Goal: Task Accomplishment & Management: Use online tool/utility

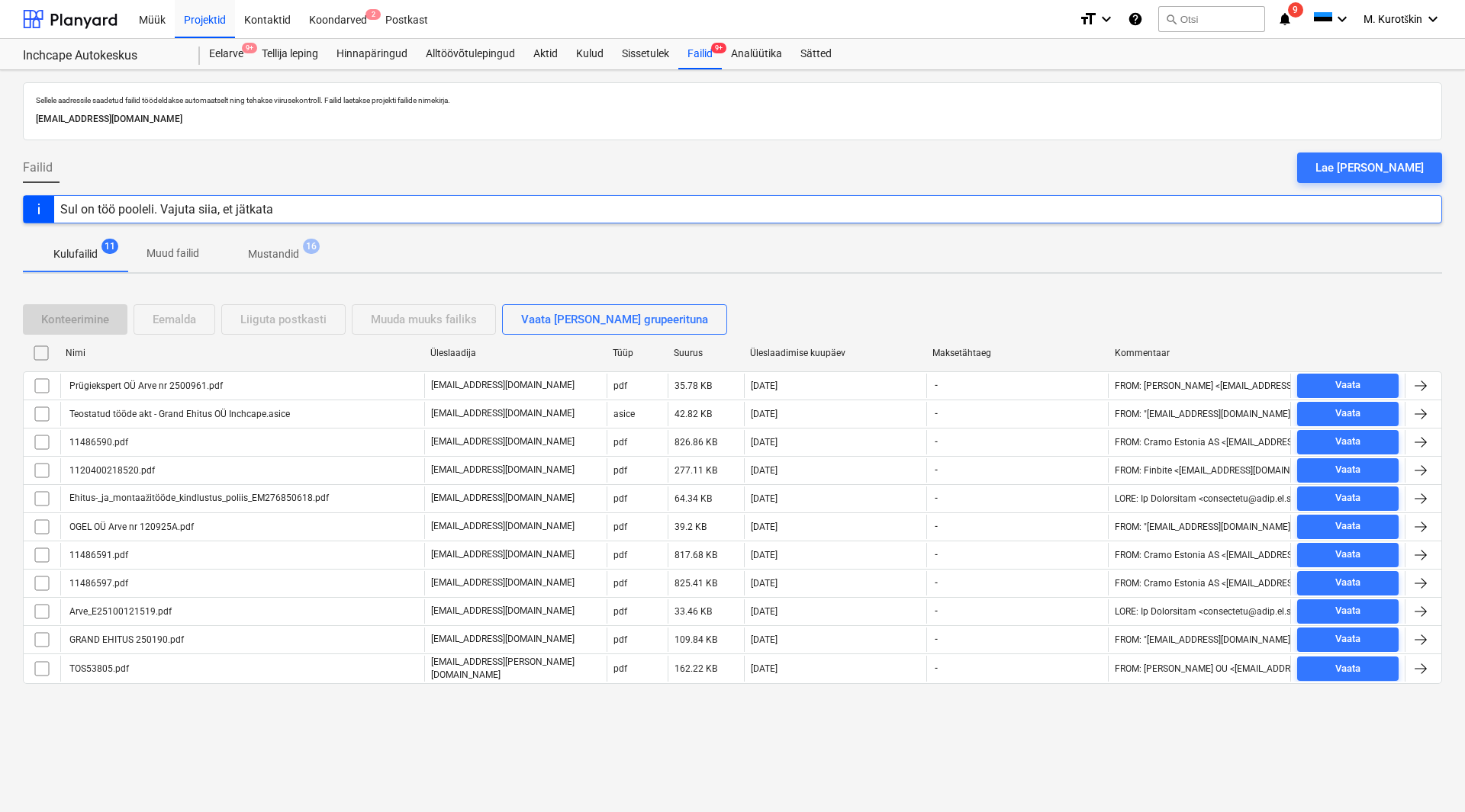
drag, startPoint x: 297, startPoint y: 171, endPoint x: 441, endPoint y: 126, distance: 150.9
click at [297, 171] on div "Failid Lae [PERSON_NAME]" at bounding box center [732, 173] width 1420 height 43
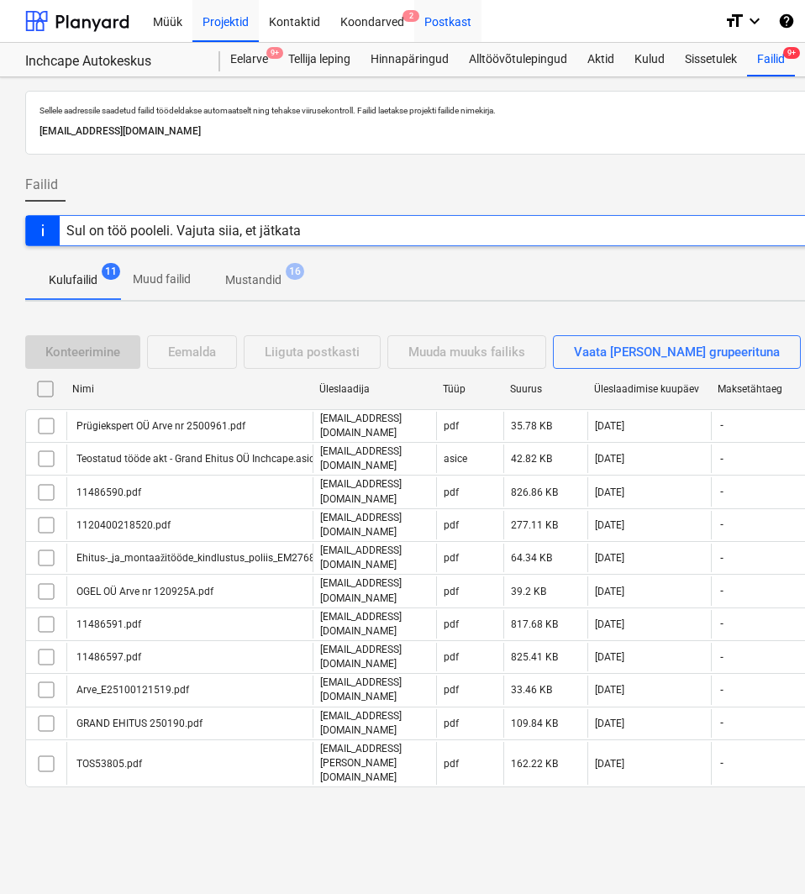
click at [433, 16] on div "Postkast" at bounding box center [447, 20] width 67 height 43
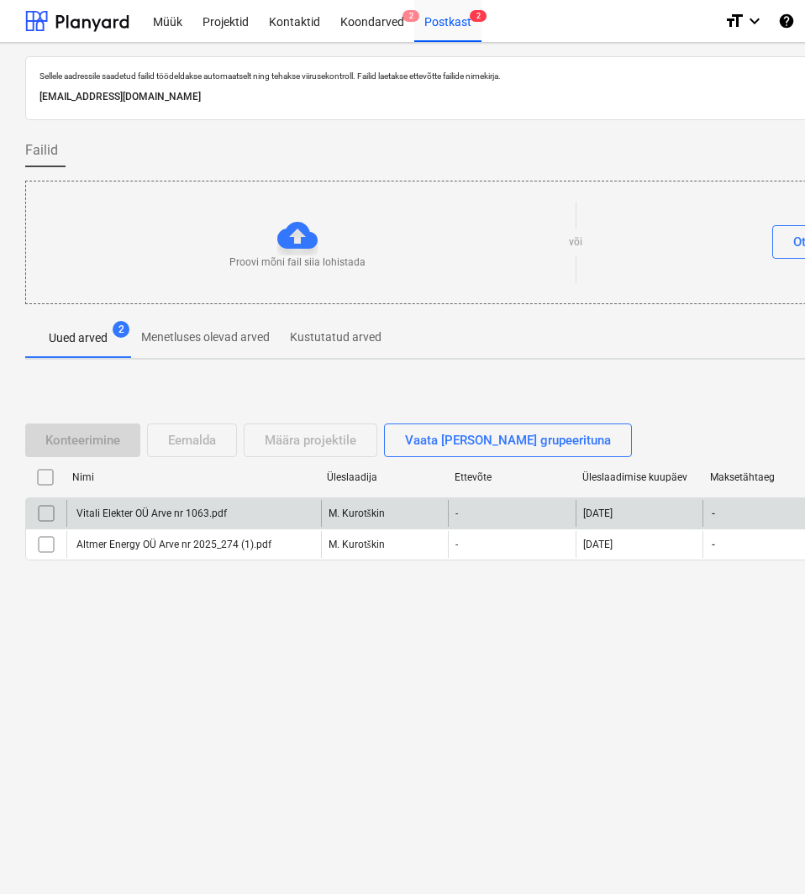
click at [45, 510] on input "checkbox" at bounding box center [46, 513] width 27 height 27
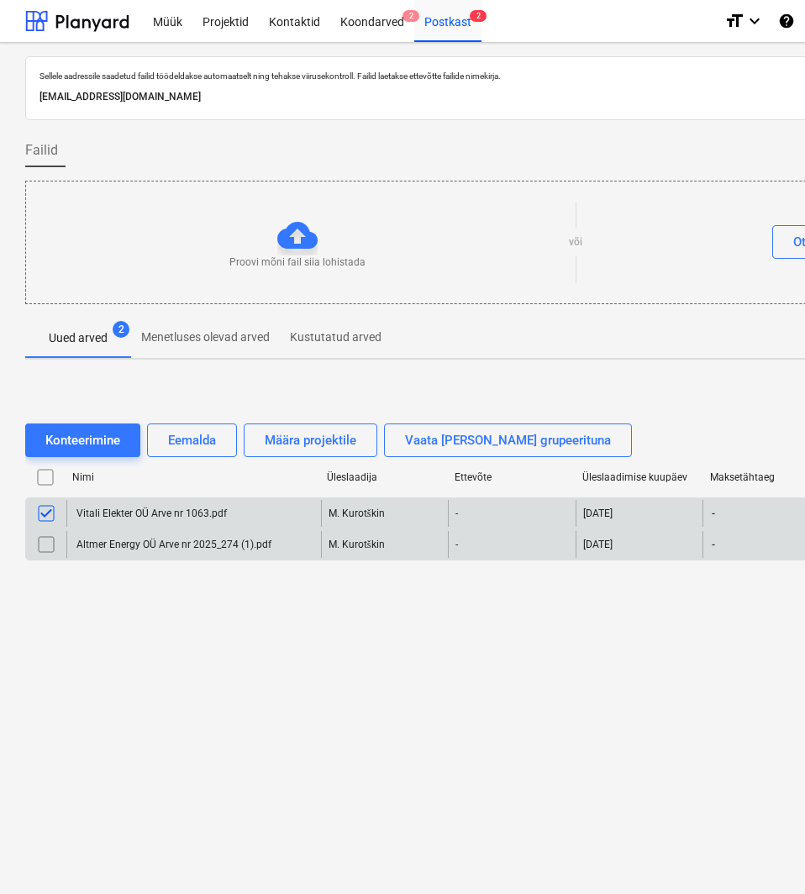
click at [50, 546] on input "checkbox" at bounding box center [46, 544] width 27 height 27
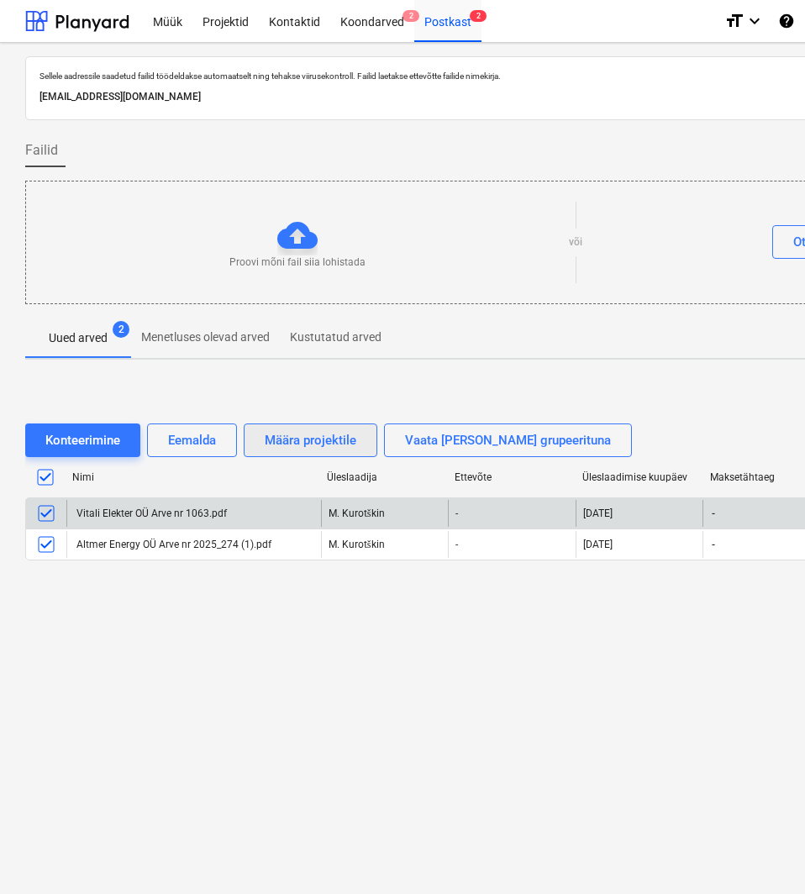
click at [300, 440] on div "Määra projektile" at bounding box center [311, 441] width 92 height 22
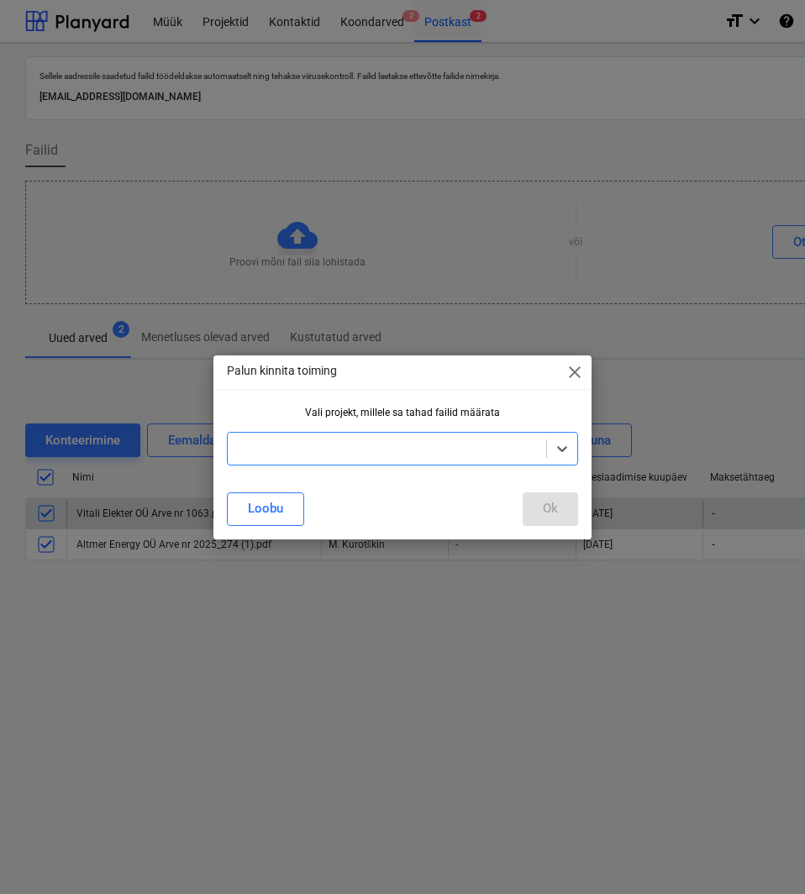
click at [373, 446] on div at bounding box center [387, 448] width 302 height 17
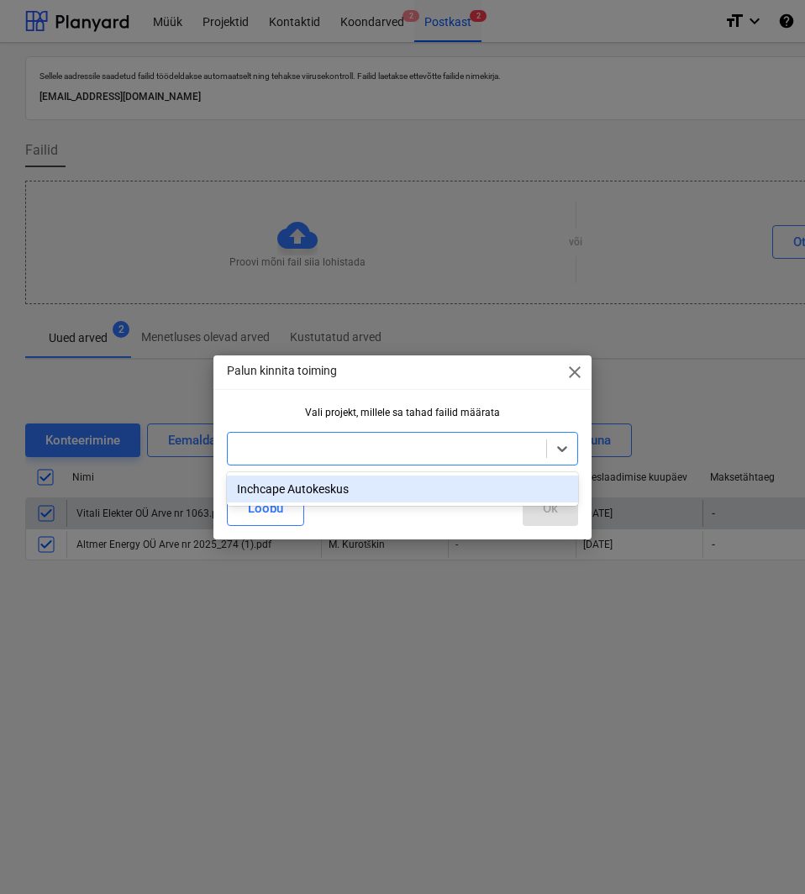
click at [353, 490] on div "Inchcape Autokeskus" at bounding box center [402, 489] width 351 height 27
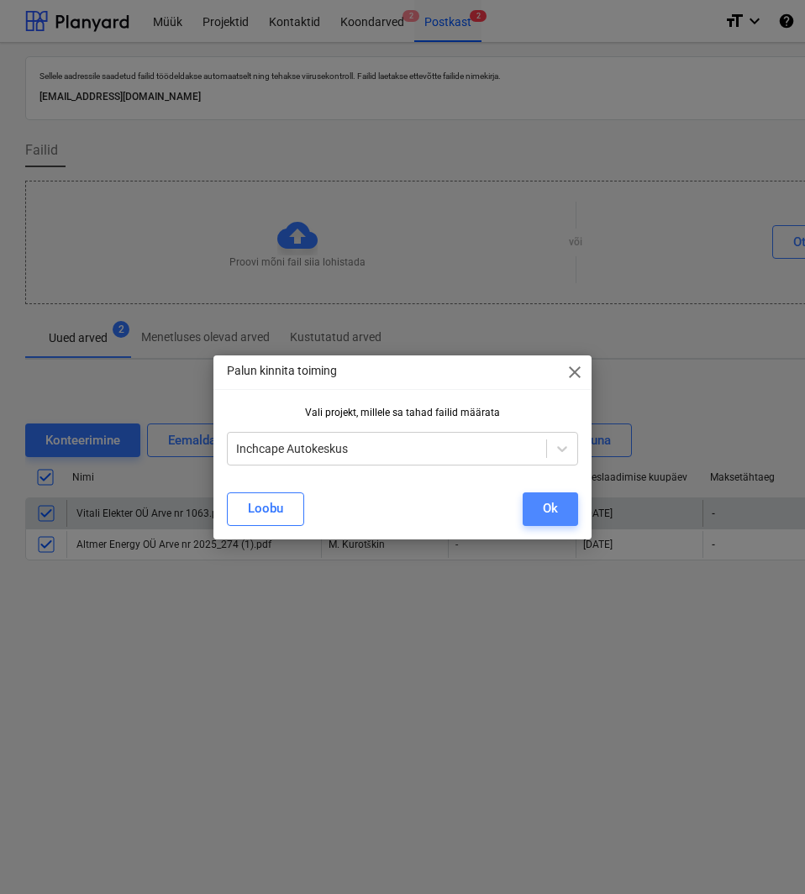
click at [539, 514] on button "Ok" at bounding box center [550, 510] width 55 height 34
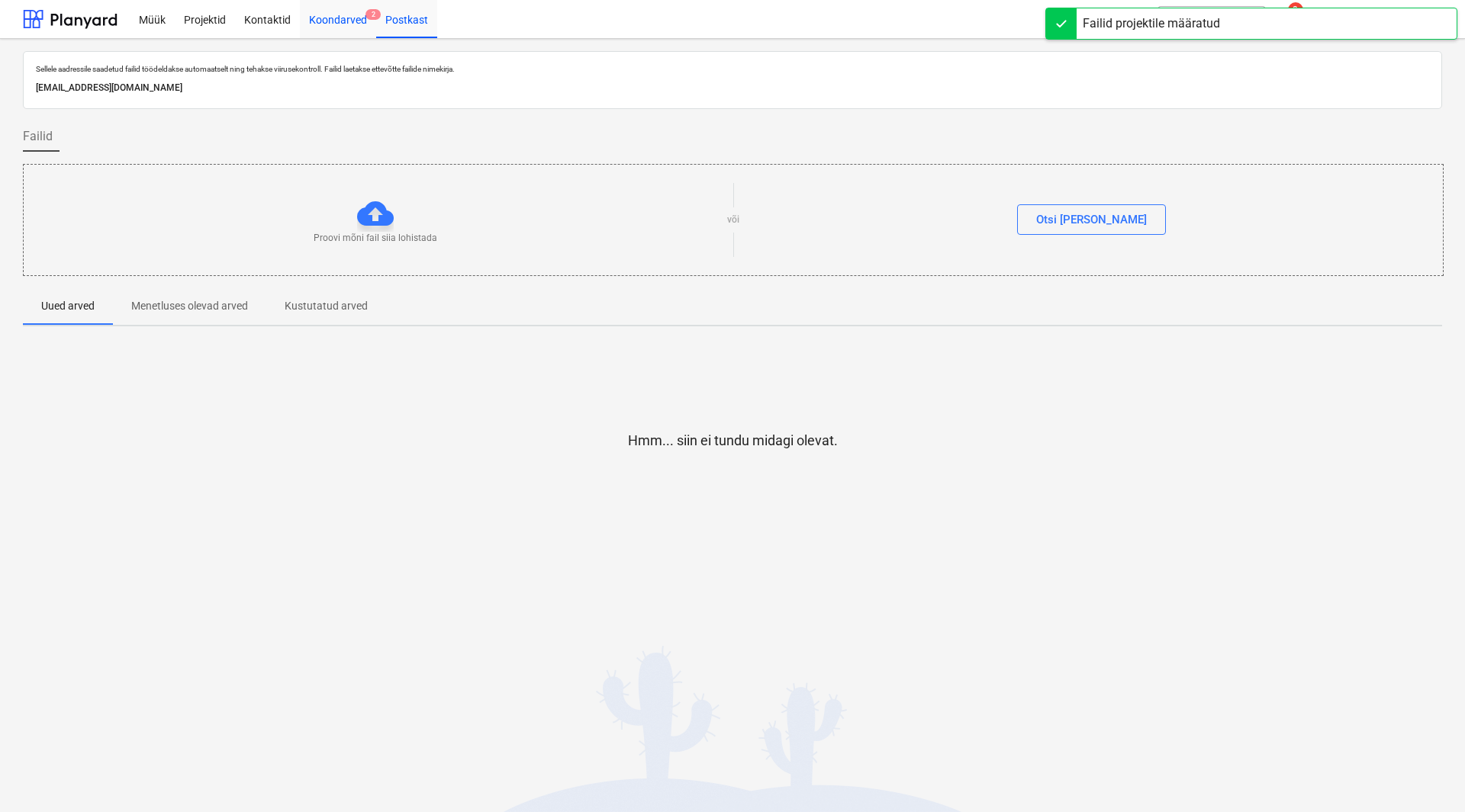
drag, startPoint x: 246, startPoint y: 18, endPoint x: 338, endPoint y: 22, distance: 92.1
click at [246, 17] on div "Kontaktid" at bounding box center [267, 18] width 64 height 39
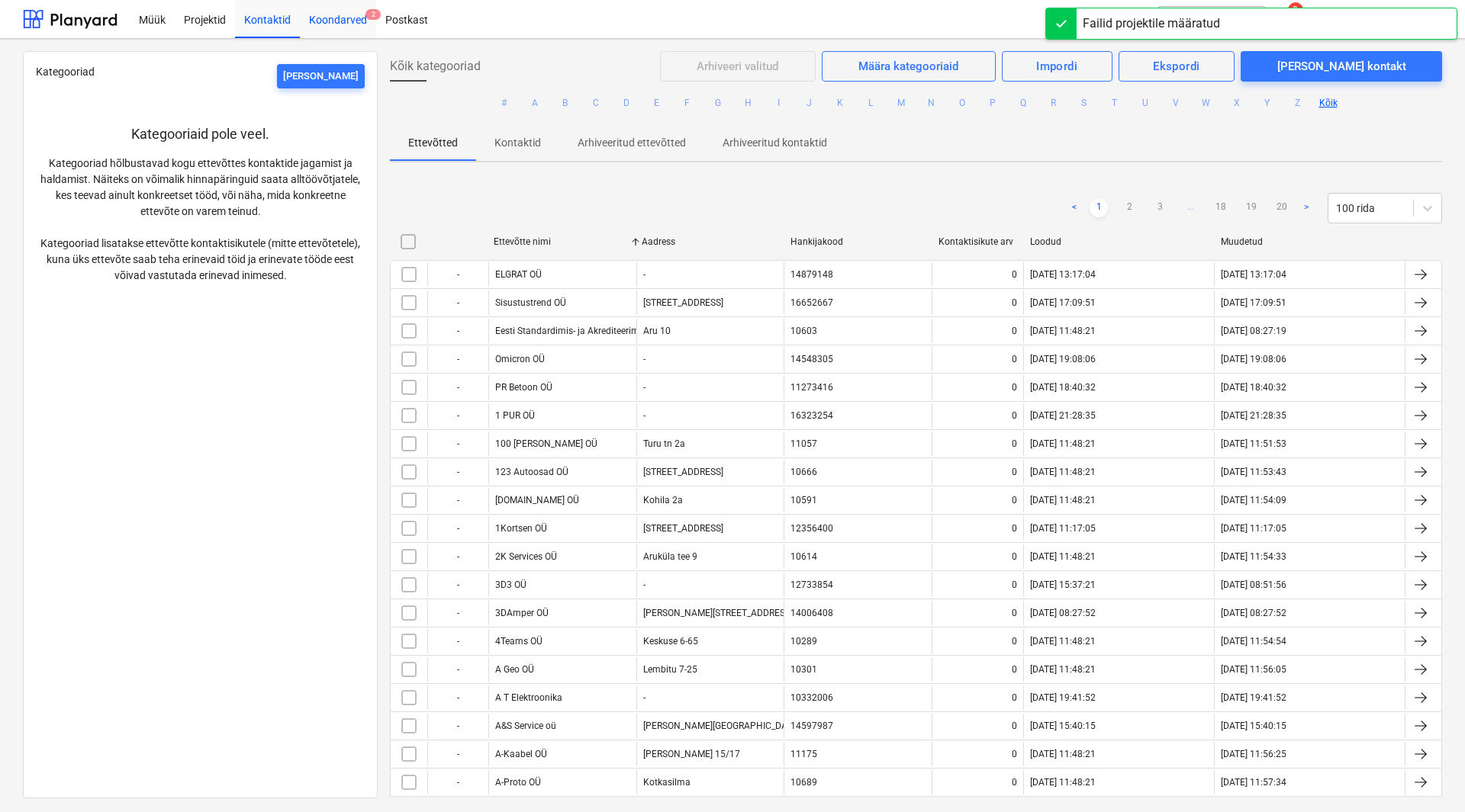
click at [338, 22] on div "Koondarved 2" at bounding box center [338, 18] width 76 height 39
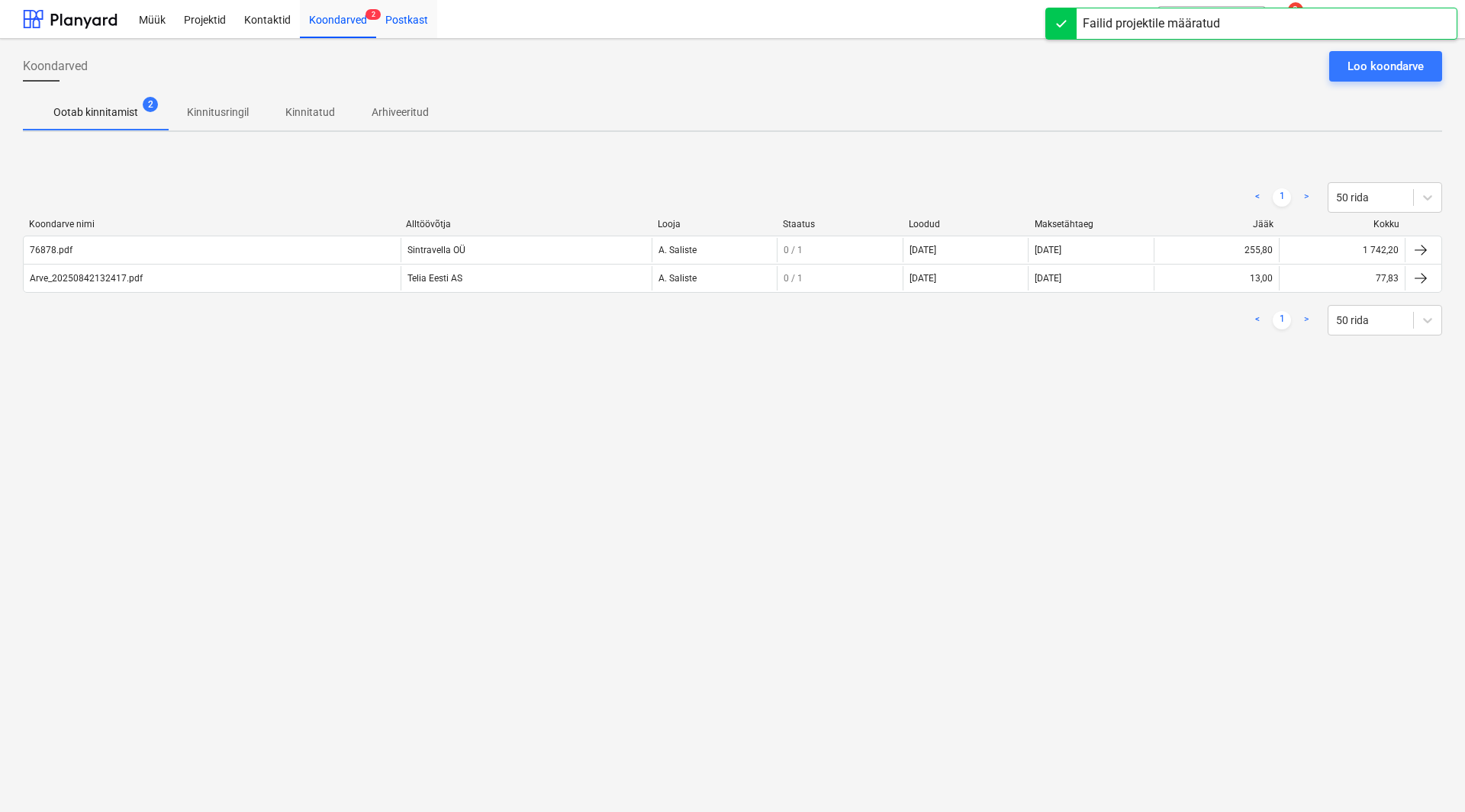
click at [424, 30] on div "Postkast" at bounding box center [406, 18] width 61 height 39
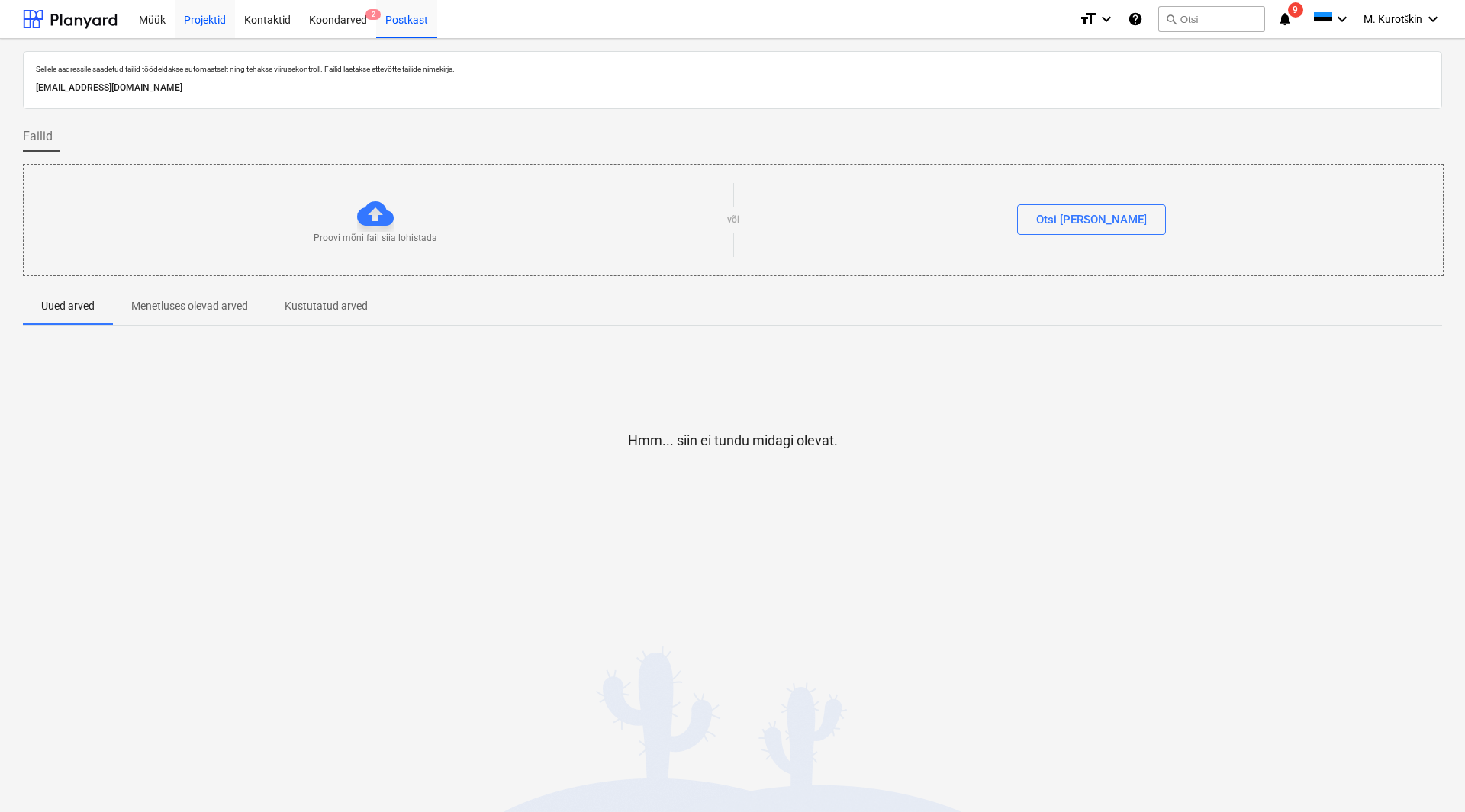
click at [190, 24] on div "Projektid" at bounding box center [205, 18] width 60 height 39
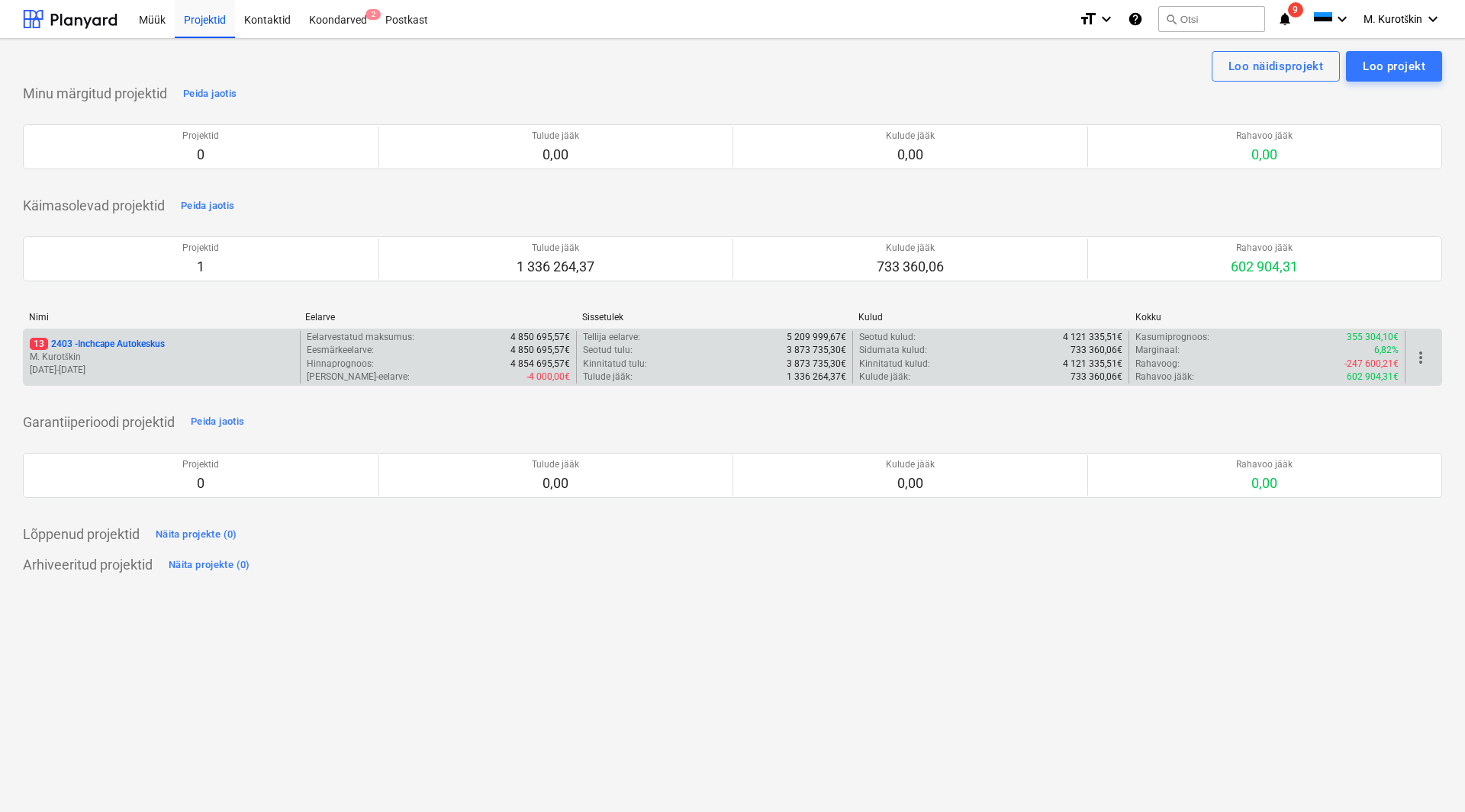
click at [142, 347] on p "13 2403 - Inchcape Autokeskus" at bounding box center [97, 344] width 135 height 13
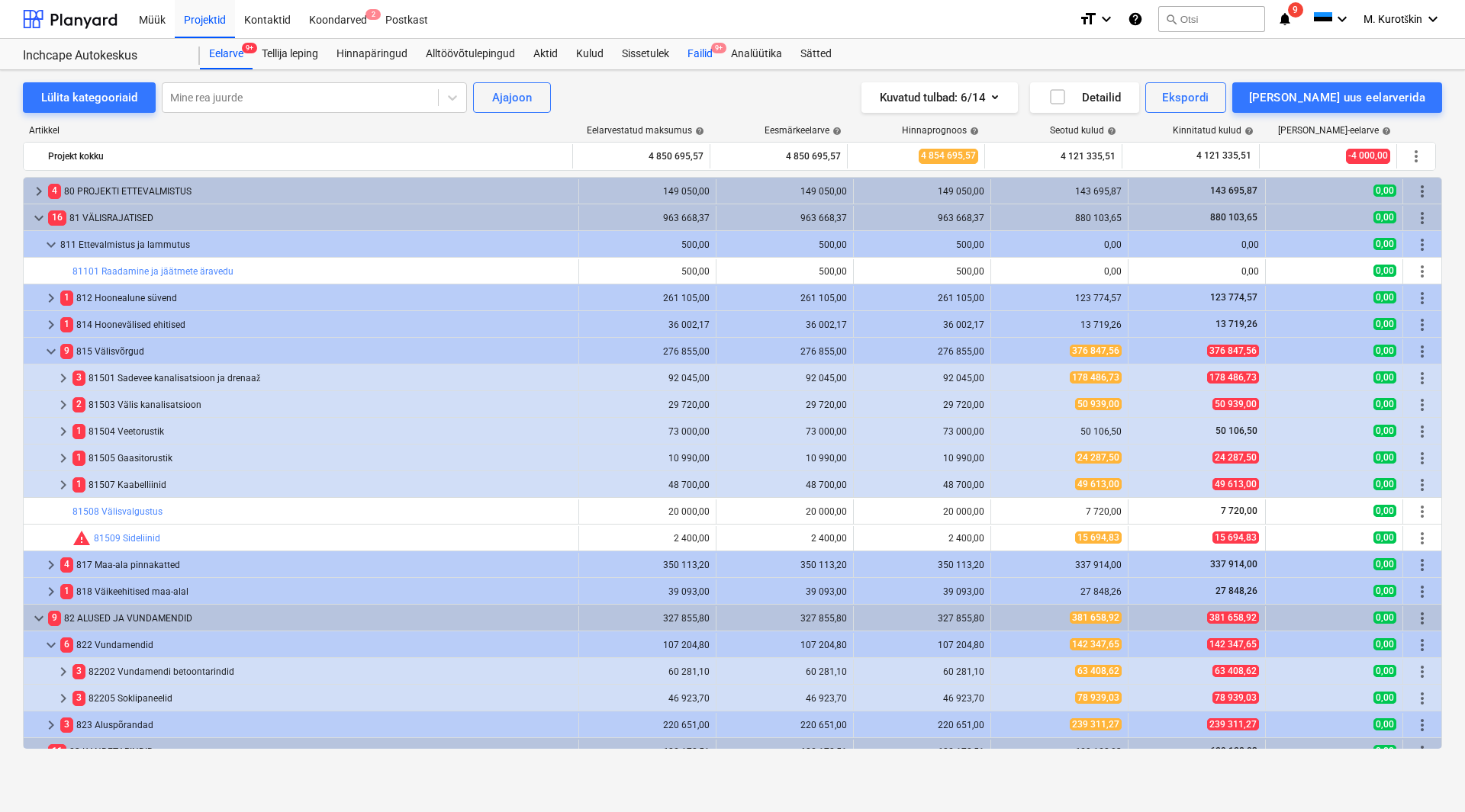
click at [693, 60] on div "Failid 9+" at bounding box center [700, 54] width 44 height 31
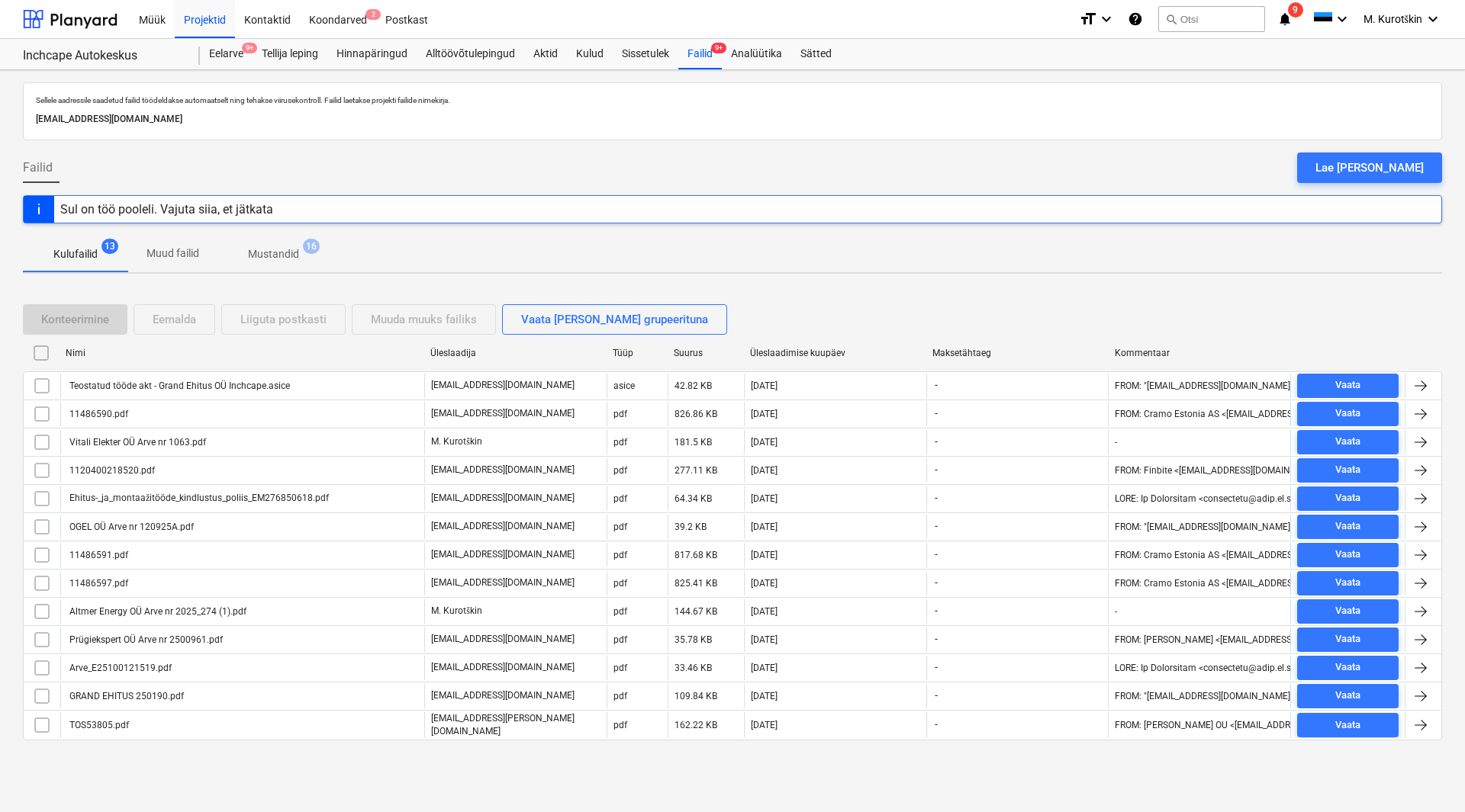
click at [461, 349] on div "Üleslaadija" at bounding box center [515, 353] width 170 height 11
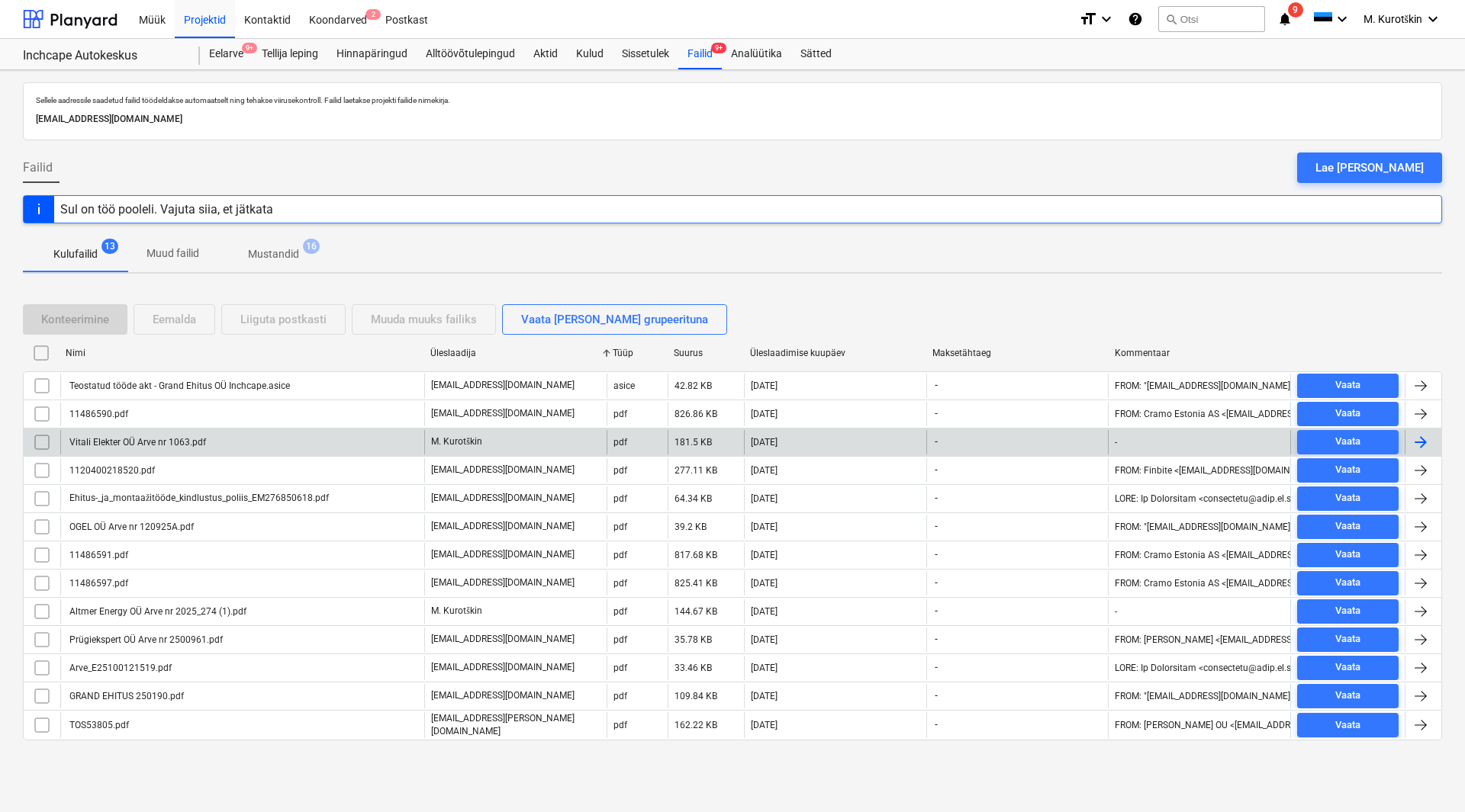
click at [261, 444] on div "Vitali Elekter OÜ Arve nr 1063.pdf" at bounding box center [241, 442] width 364 height 24
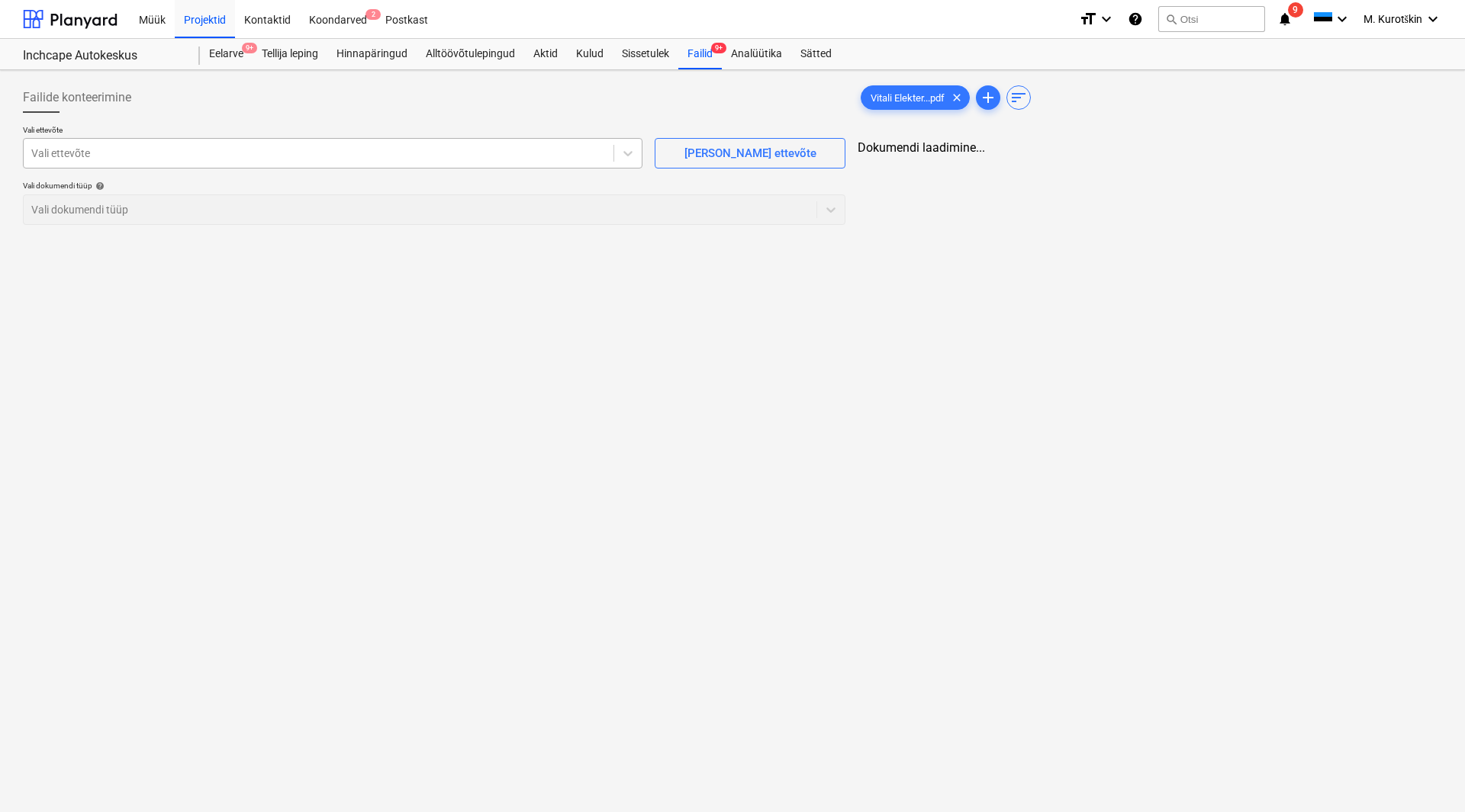
click at [369, 158] on div at bounding box center [318, 153] width 575 height 15
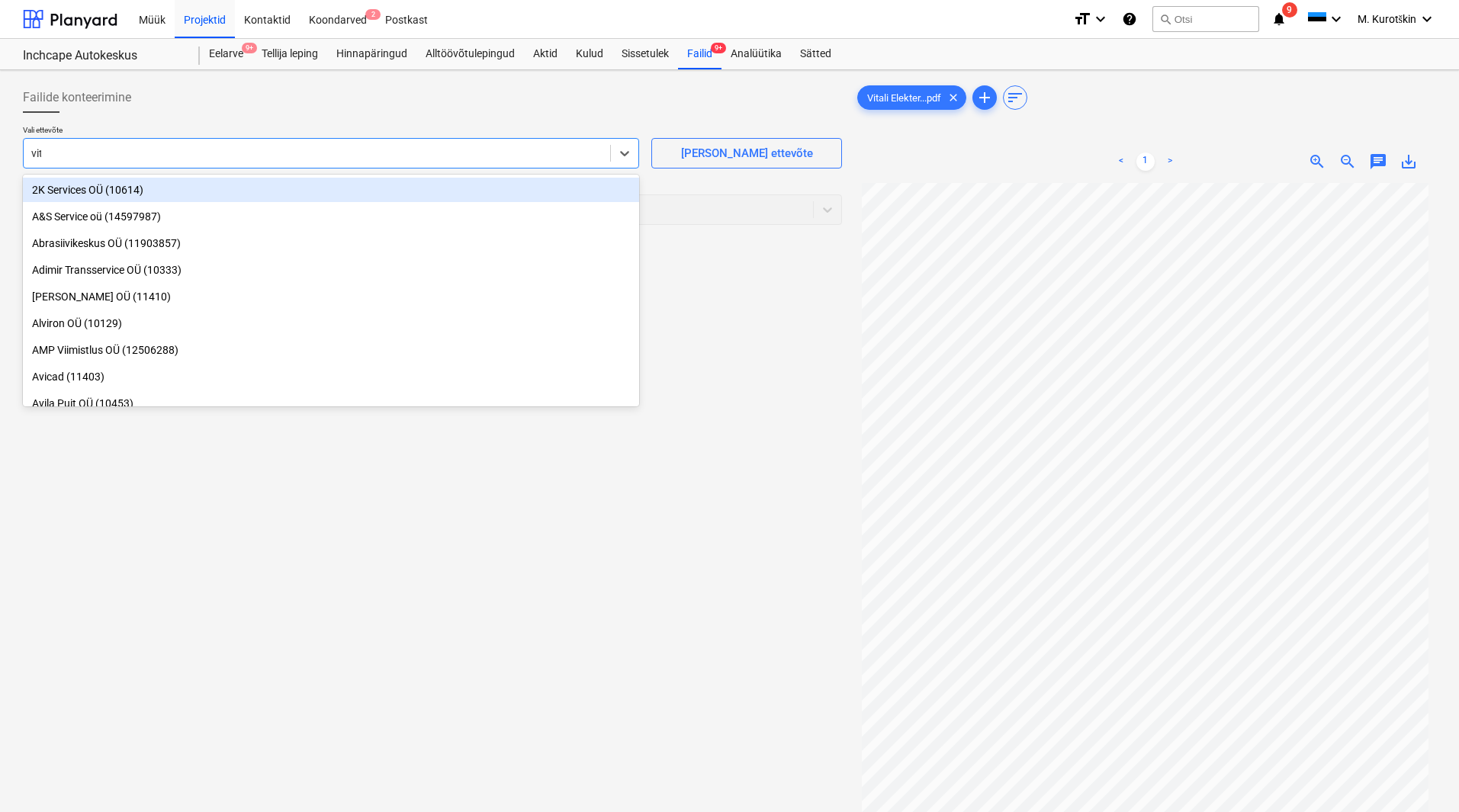
type input "vita"
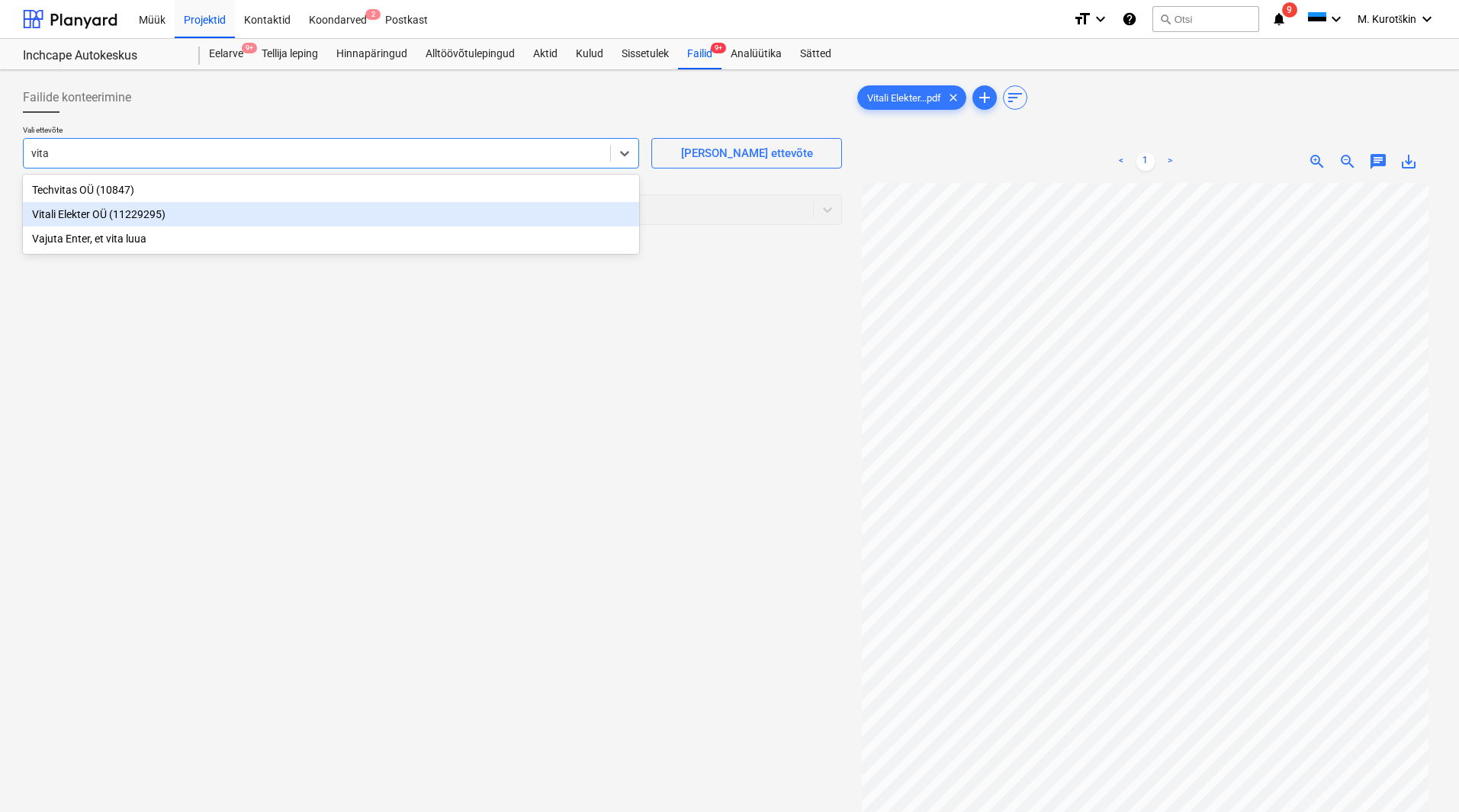
click at [315, 207] on div "Vitali Elekter OÜ (11229295)" at bounding box center [330, 214] width 616 height 24
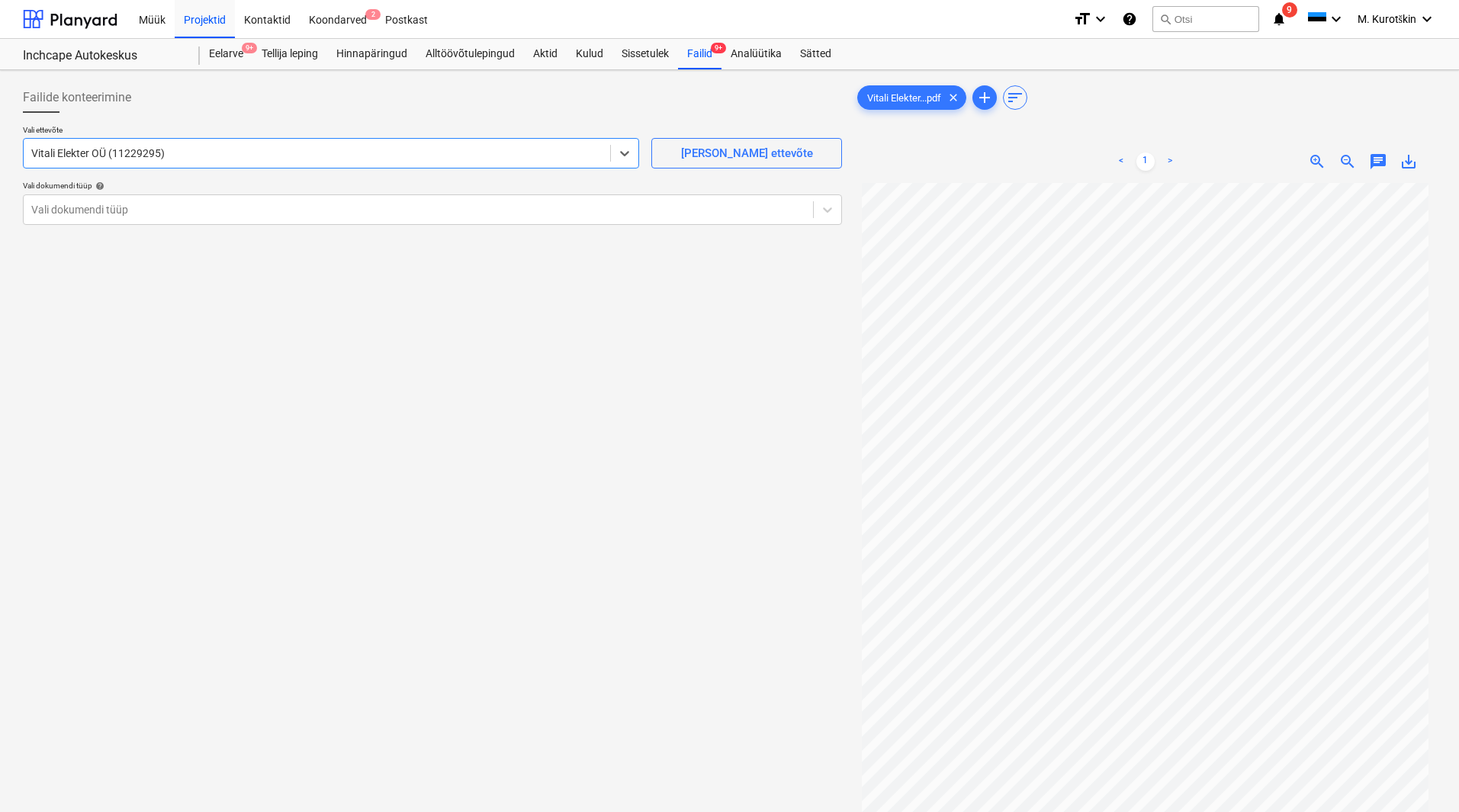
drag, startPoint x: 811, startPoint y: 477, endPoint x: 624, endPoint y: 333, distance: 236.0
click at [807, 474] on div "Failide konteerimine Vali ettevõte option Vitali Elekter OÜ (11229295) , select…" at bounding box center [432, 517] width 831 height 883
drag, startPoint x: 256, startPoint y: 201, endPoint x: 261, endPoint y: 225, distance: 24.5
click at [259, 208] on div "Vali dokumendi tüüp" at bounding box center [418, 210] width 789 height 22
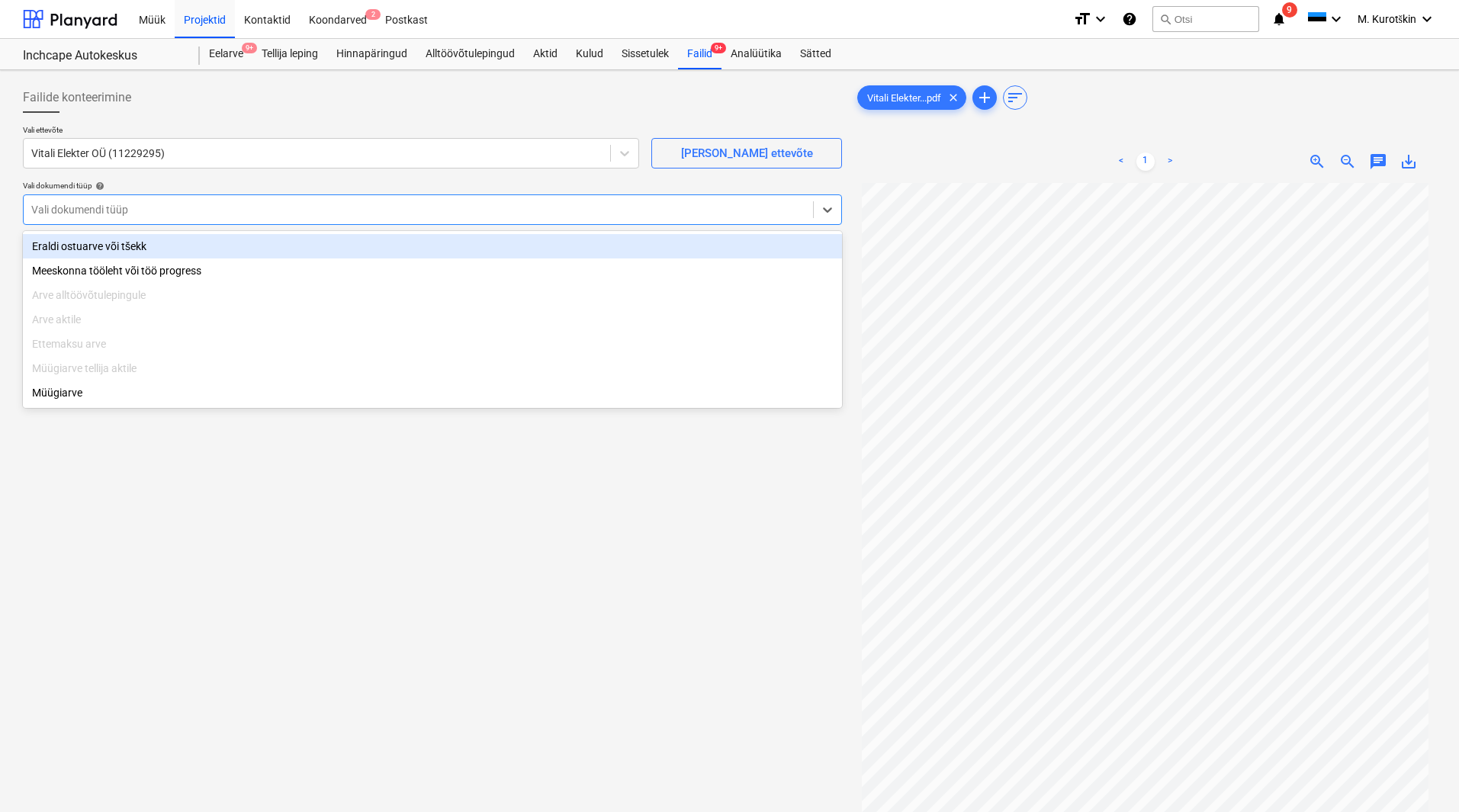
click at [260, 241] on div "Eraldi ostuarve või tšekk" at bounding box center [432, 246] width 819 height 24
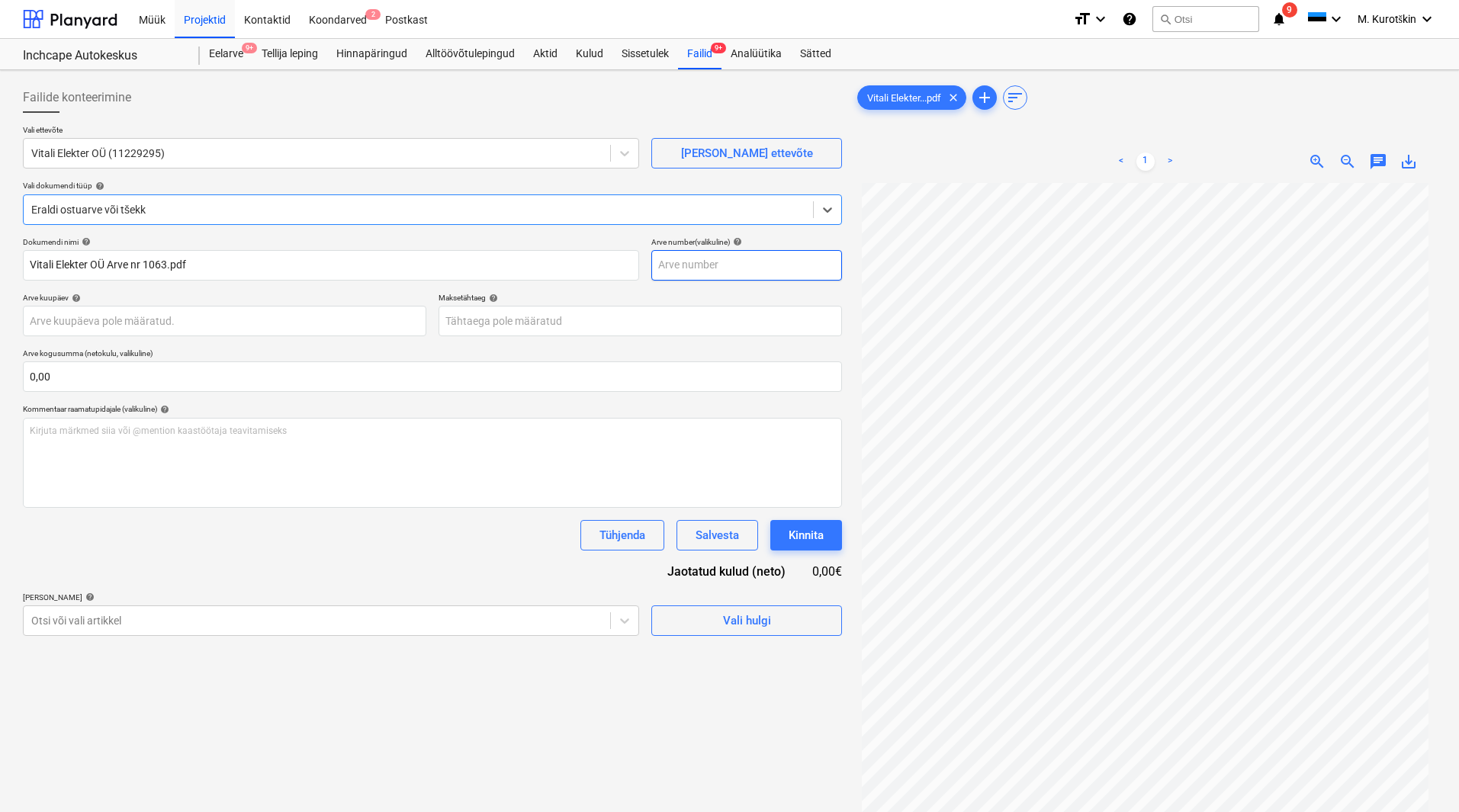
click at [701, 266] on input "text" at bounding box center [747, 266] width 191 height 31
type input "1063"
click at [347, 333] on body "Müük Projektid Kontaktid Koondarved 2 Postkast format_size keyboard_arrow_down …" at bounding box center [730, 406] width 1459 height 812
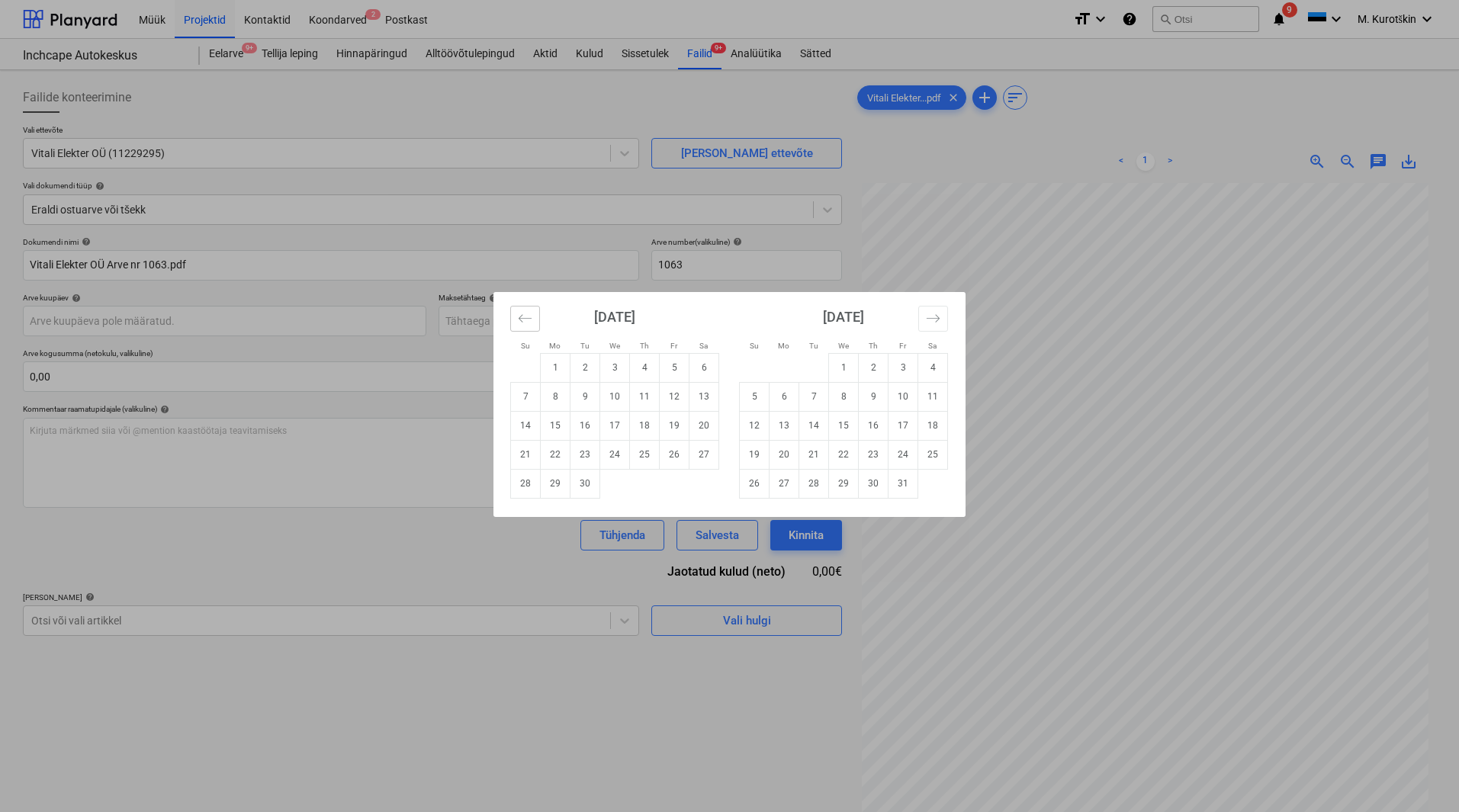
click at [526, 327] on button "Move backward to switch to the previous month." at bounding box center [524, 318] width 30 height 26
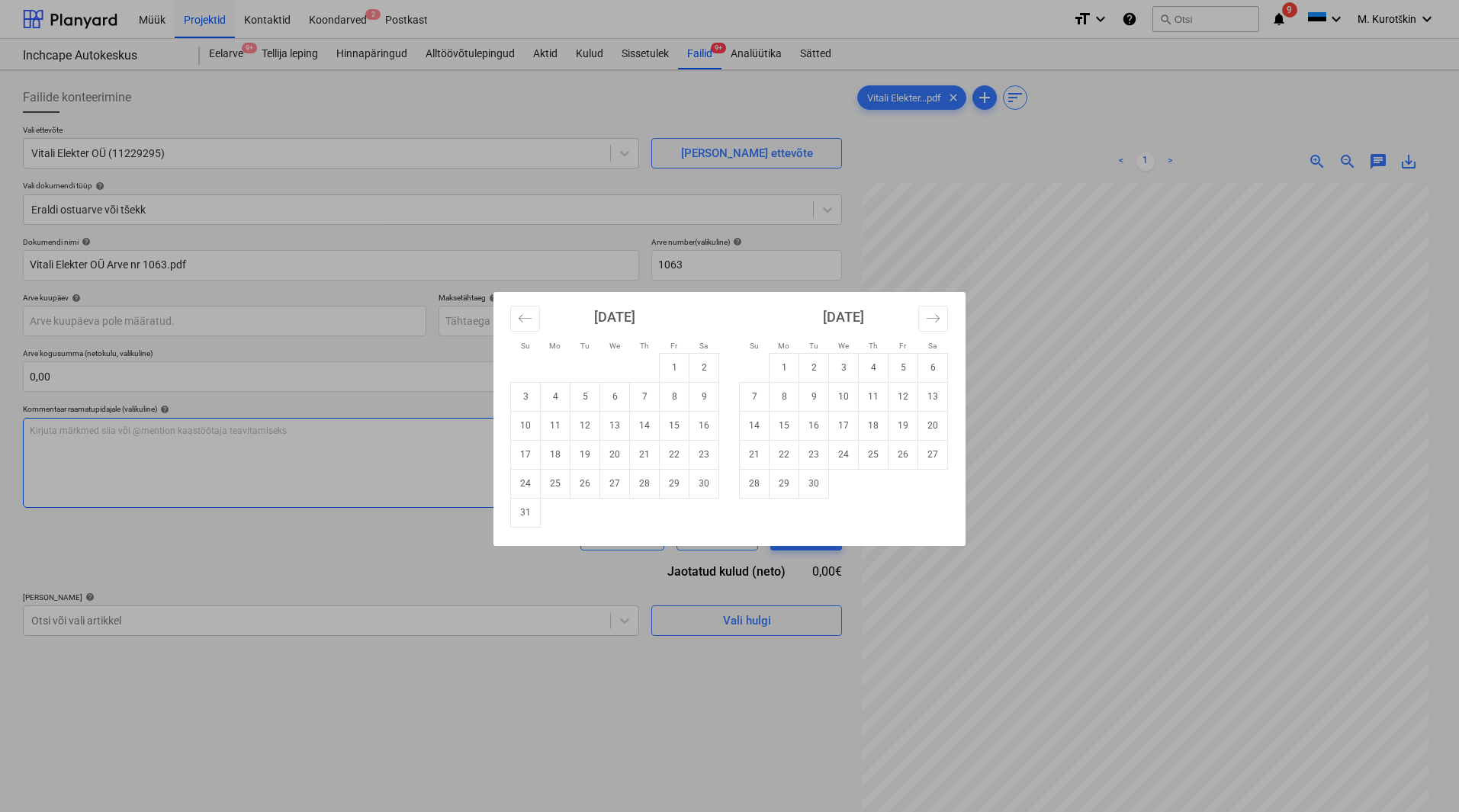
click at [519, 517] on td "31" at bounding box center [525, 513] width 30 height 29
type input "[DATE]"
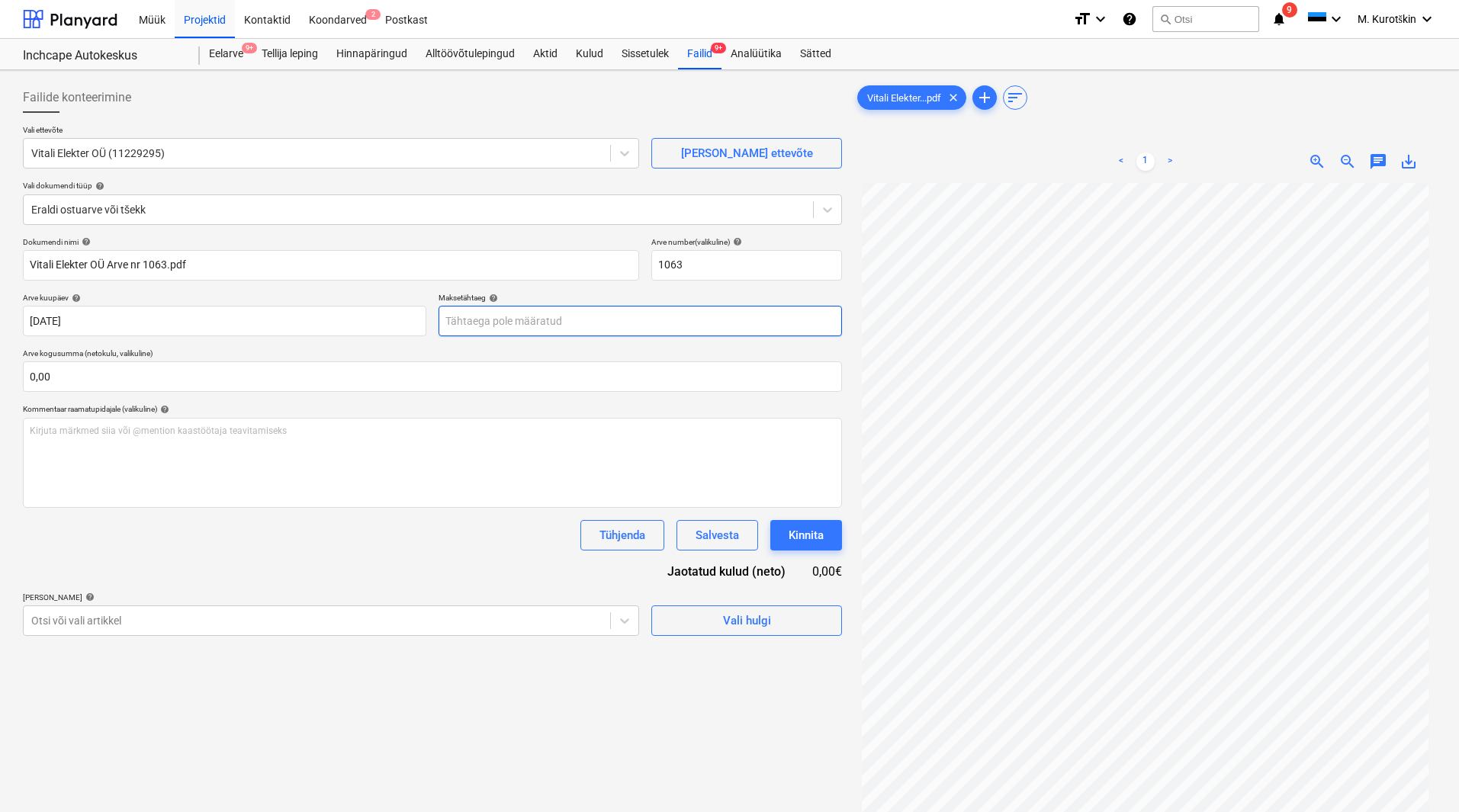
drag, startPoint x: 468, startPoint y: 357, endPoint x: 506, endPoint y: 322, distance: 51.7
click at [469, 357] on p "Arve kogusumma (netokulu, valikuline)" at bounding box center [432, 355] width 819 height 13
click at [530, 313] on body "Müük Projektid Kontaktid Koondarved 2 Postkast format_size keyboard_arrow_down …" at bounding box center [730, 406] width 1459 height 812
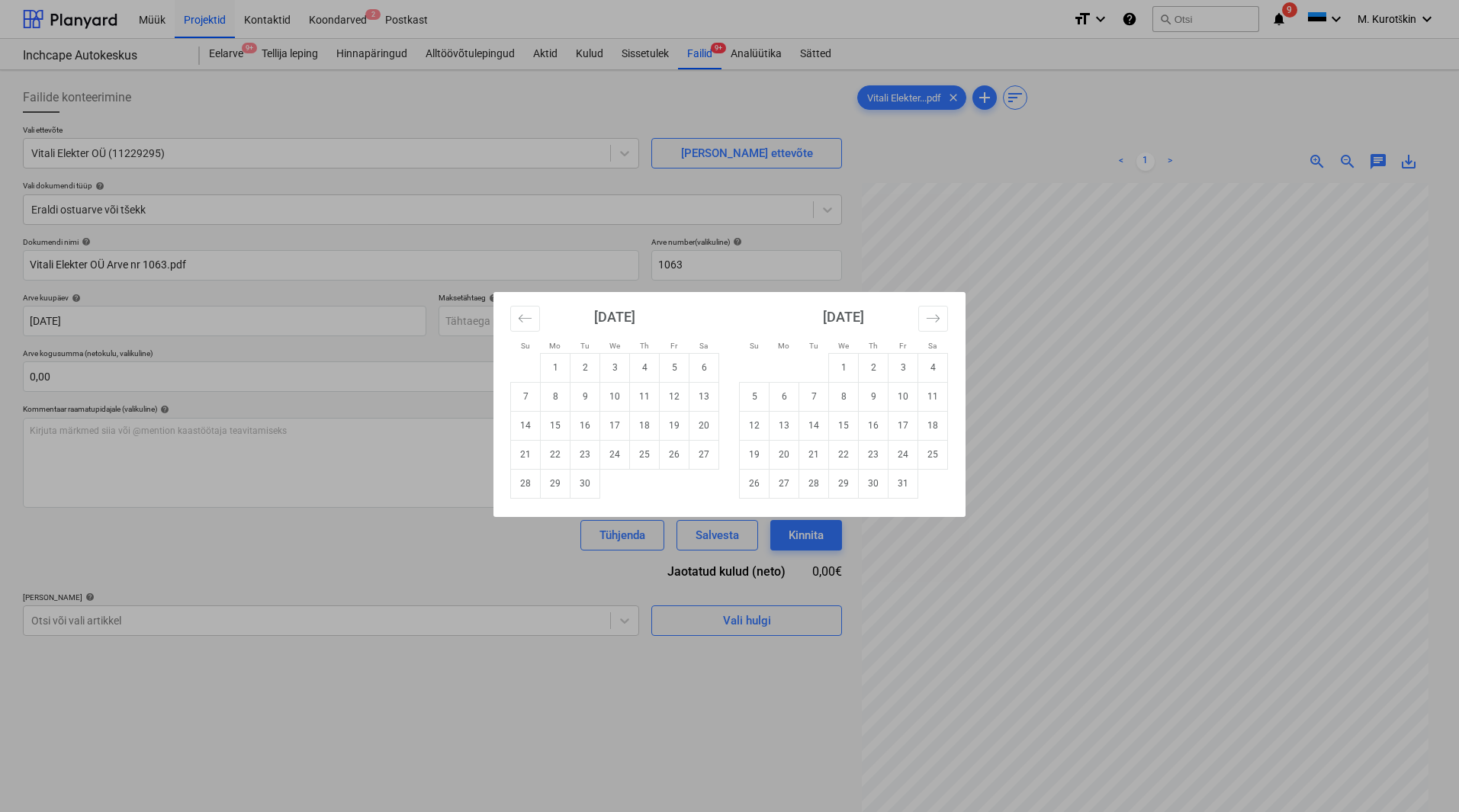
click at [604, 307] on div "[DATE]" at bounding box center [614, 322] width 209 height 61
click at [515, 455] on td "21" at bounding box center [525, 455] width 30 height 29
type input "[DATE]"
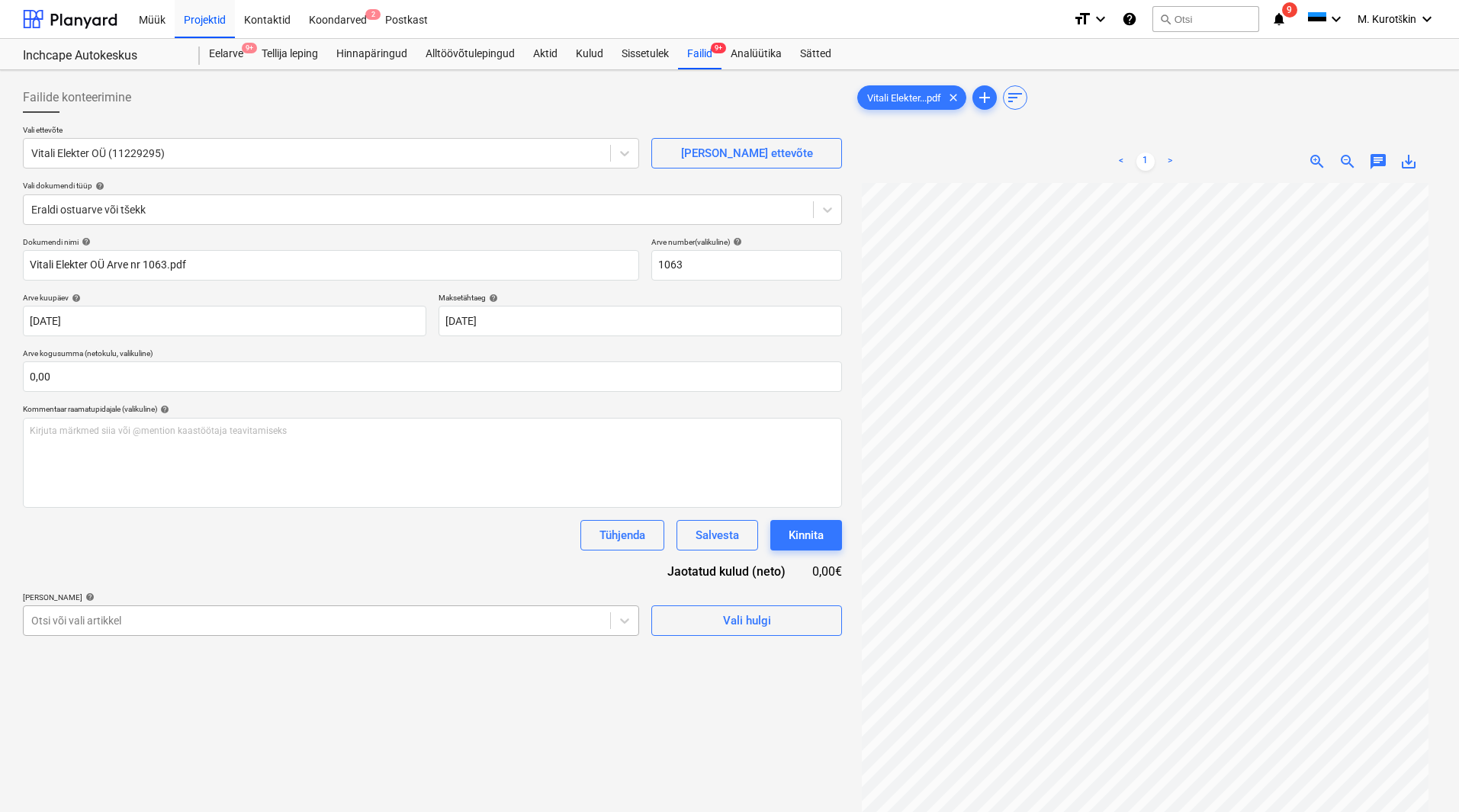
click at [236, 620] on body "Müük Projektid Kontaktid Koondarved 2 Postkast format_size keyboard_arrow_down …" at bounding box center [730, 406] width 1459 height 812
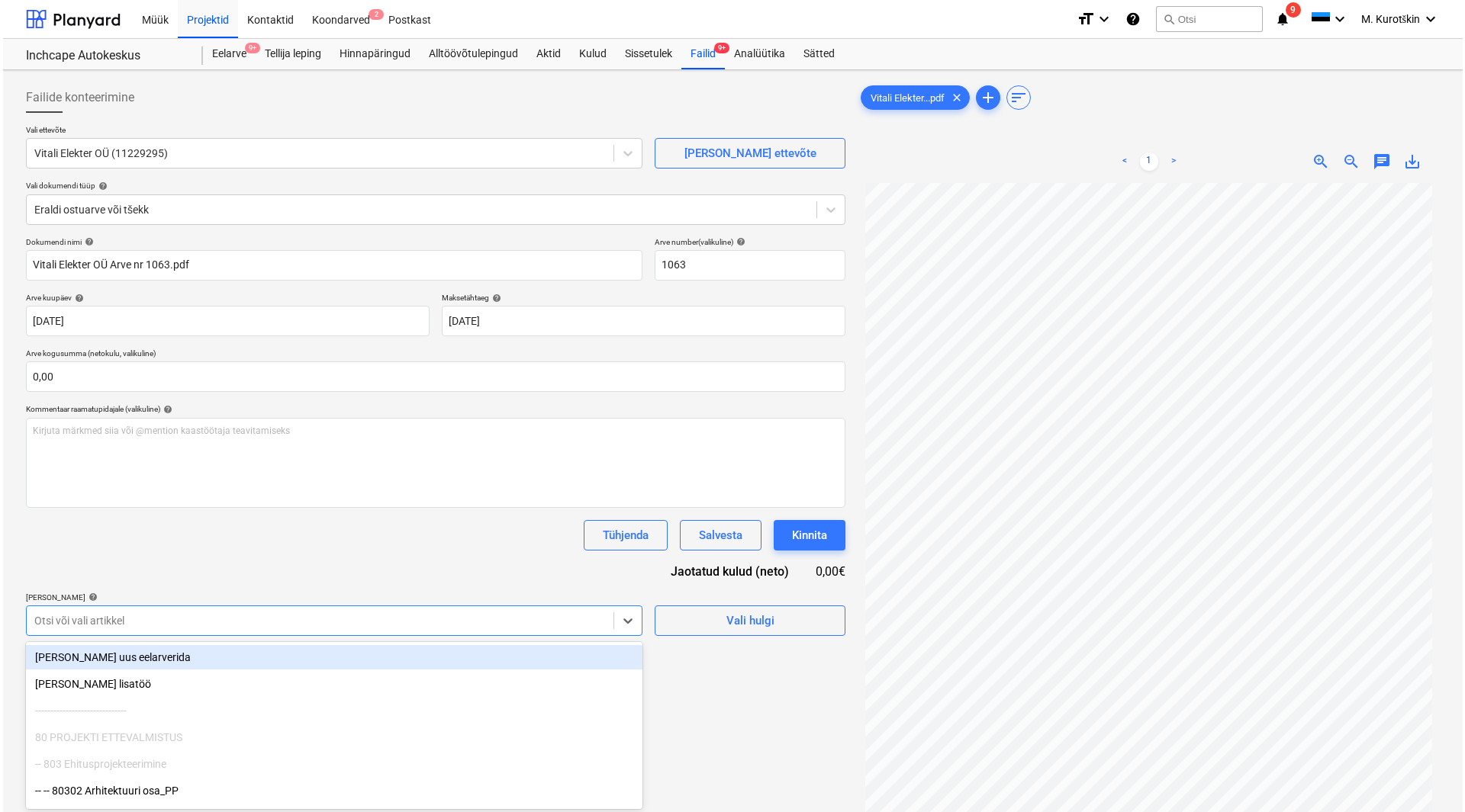
scroll to position [68, 0]
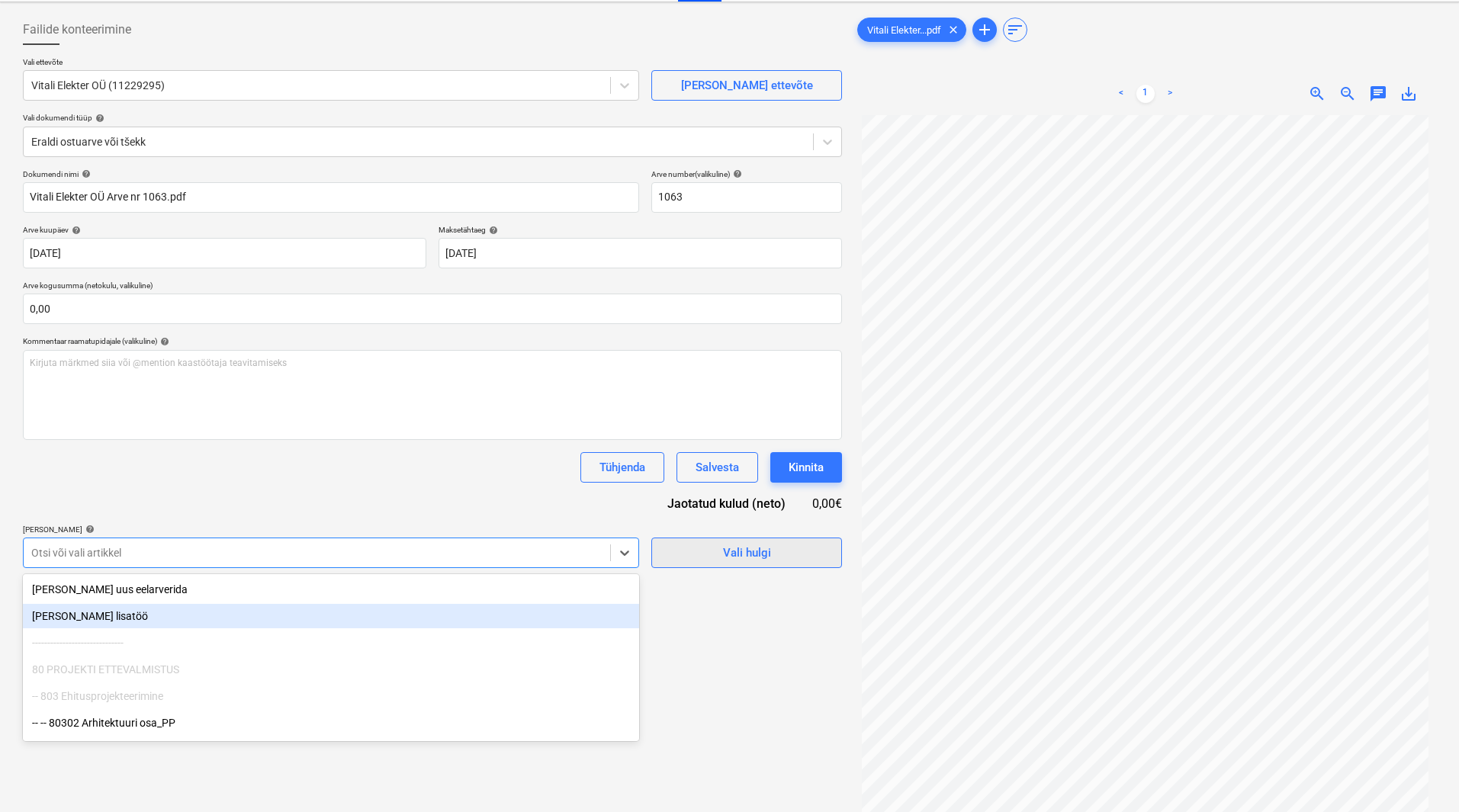
click at [781, 558] on span "Vali hulgi" at bounding box center [747, 553] width 152 height 20
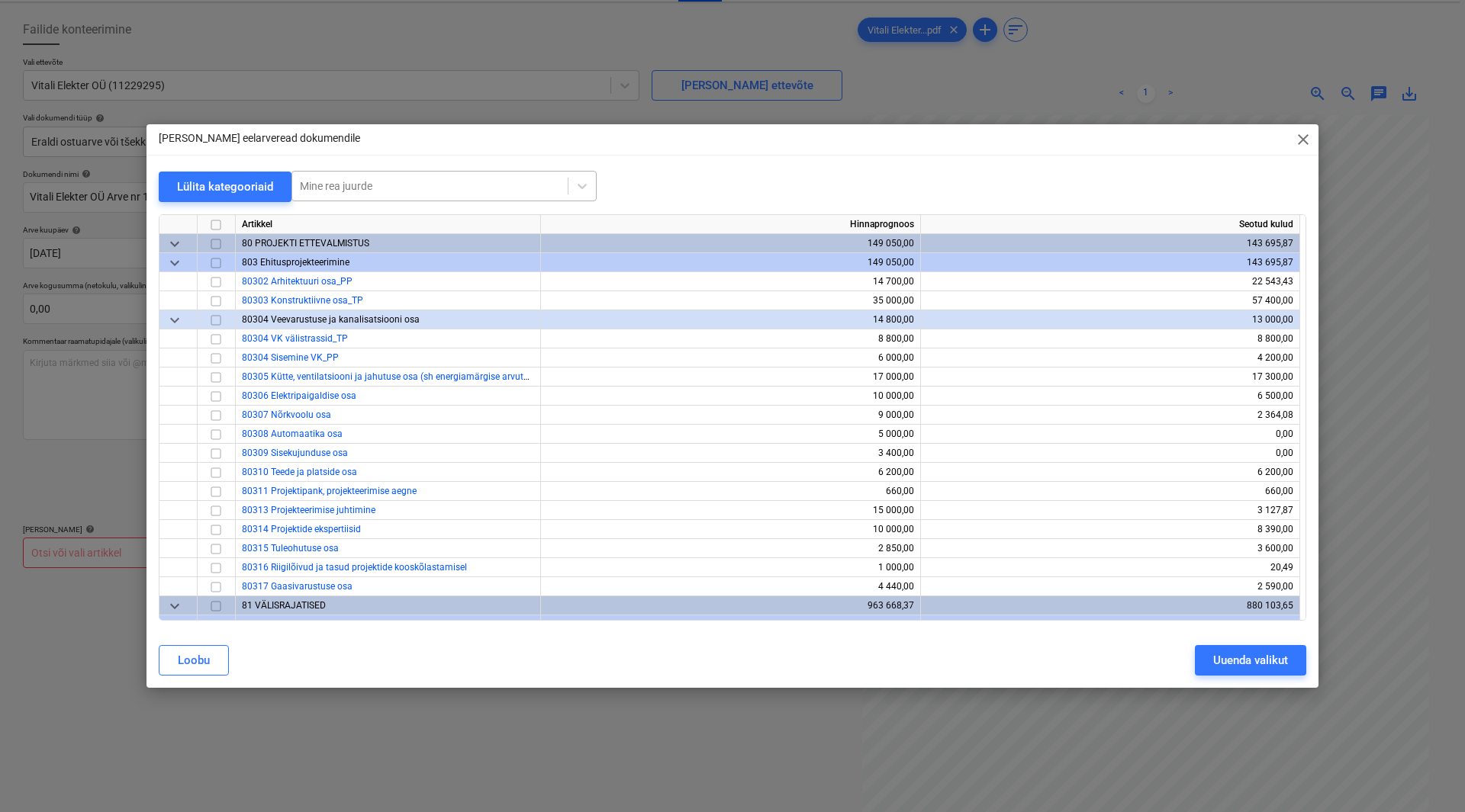
click at [556, 189] on div at bounding box center [429, 186] width 261 height 15
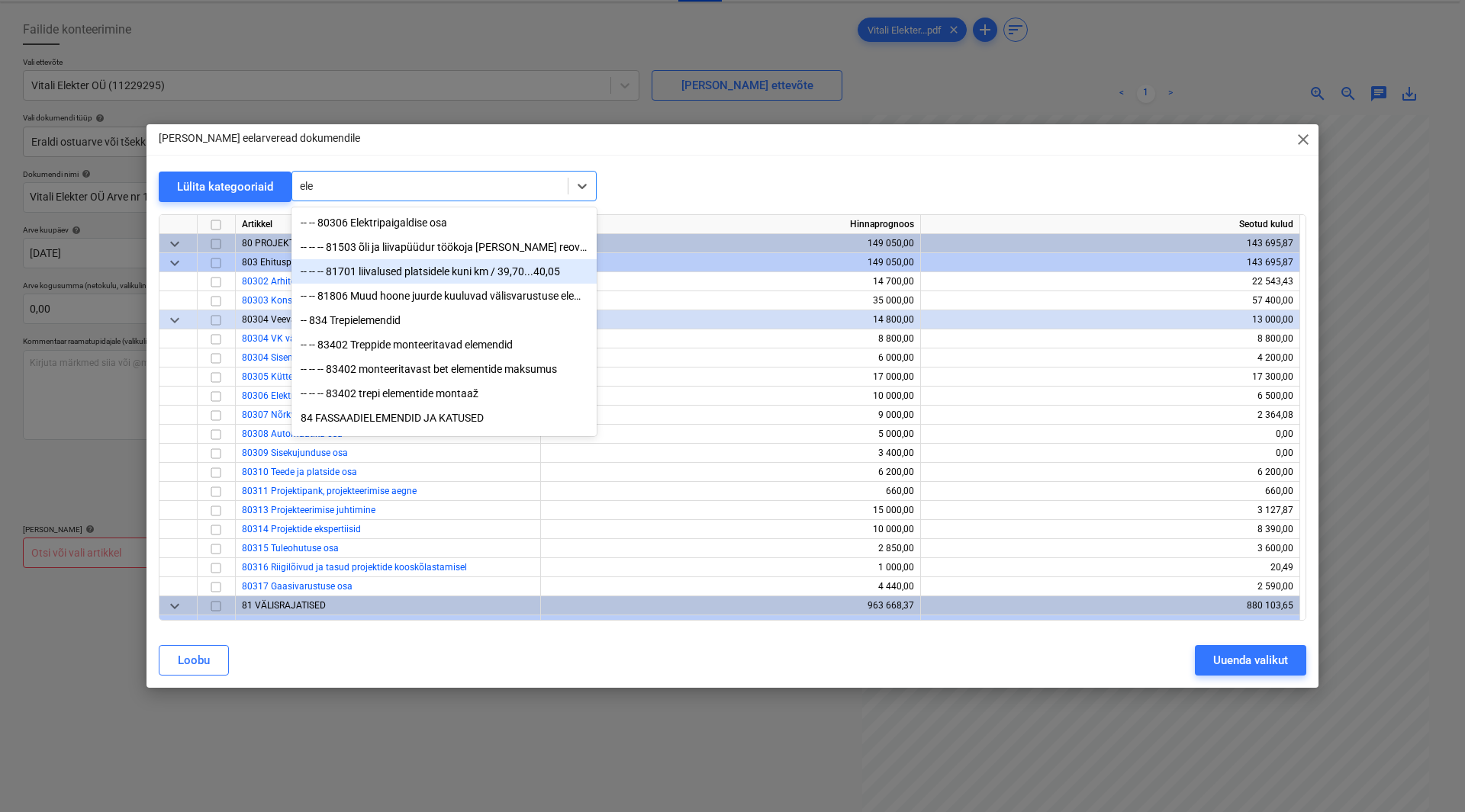
type input "elek"
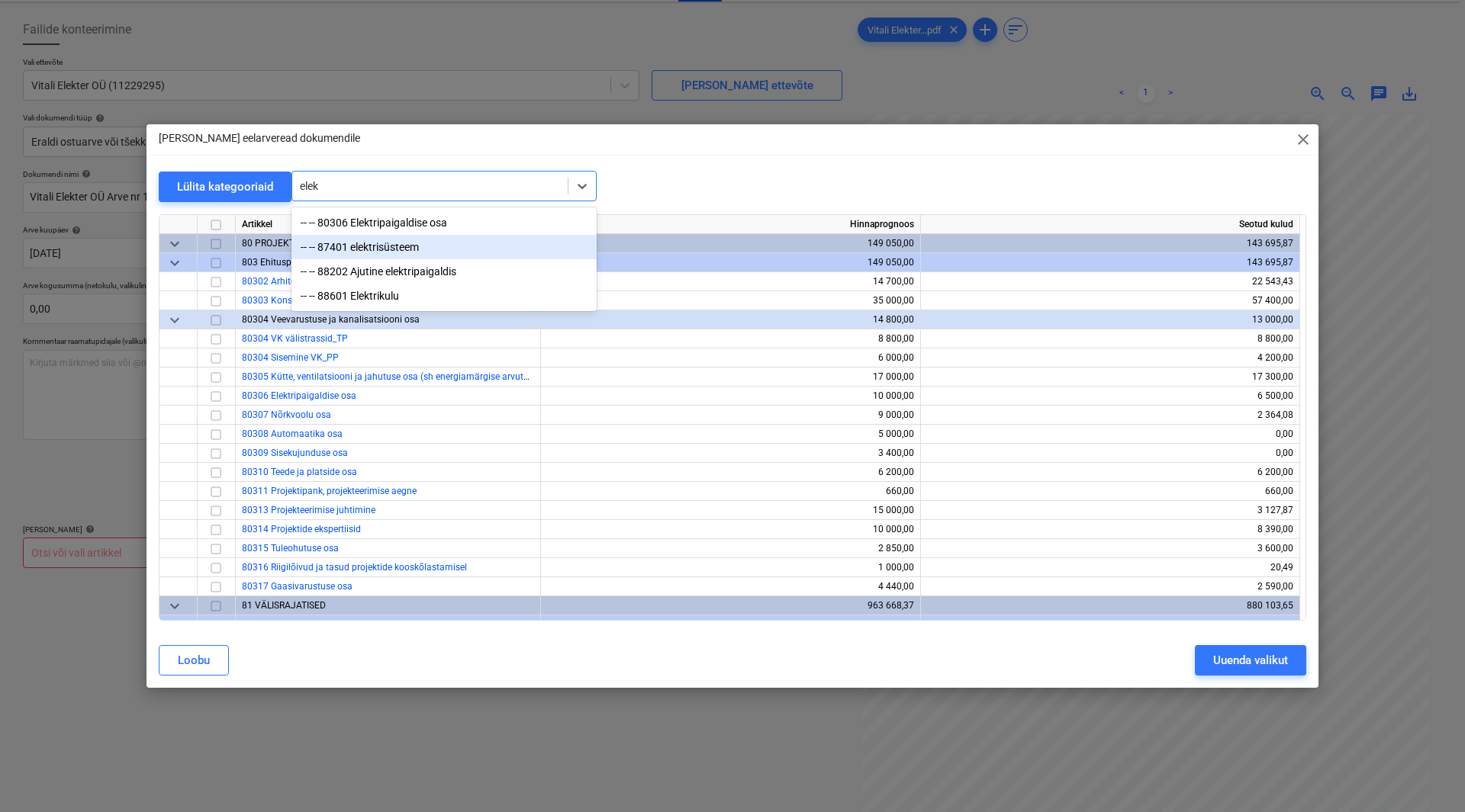
click at [451, 244] on div "-- -- 87401 elektrisüsteem" at bounding box center [444, 247] width 305 height 24
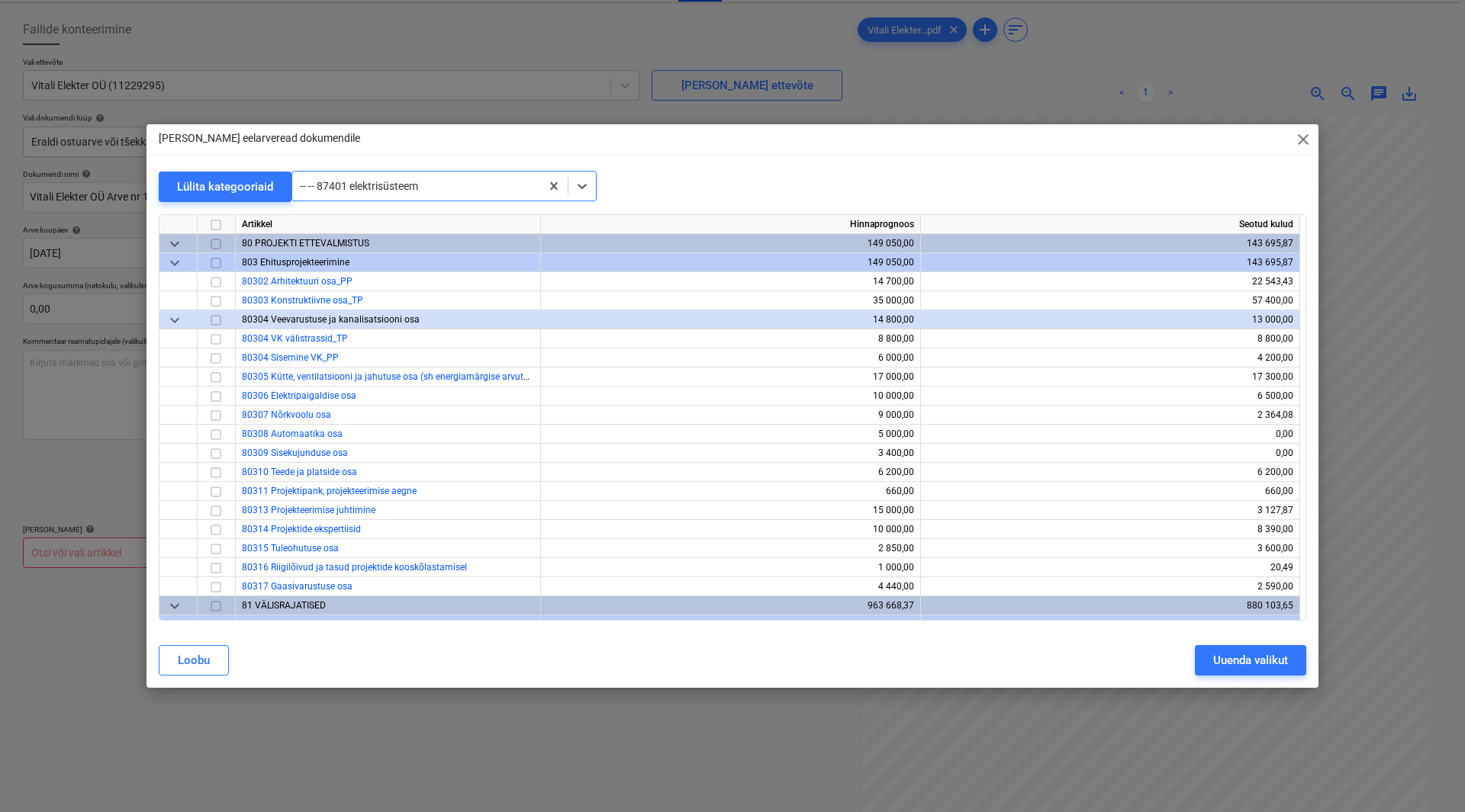
scroll to position [5949, 0]
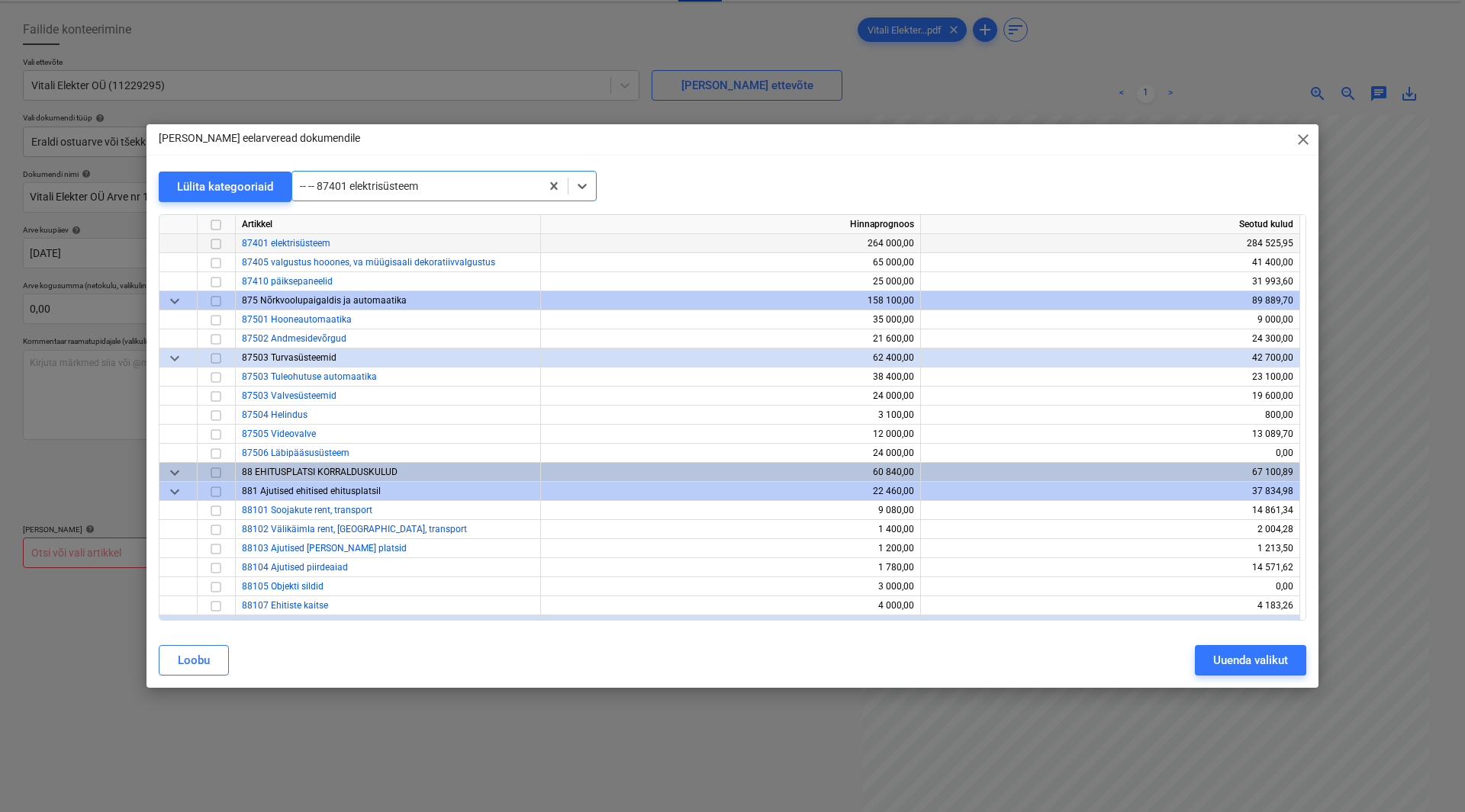
click at [219, 247] on input "checkbox" at bounding box center [216, 244] width 18 height 18
click at [1261, 649] on button "Uuenda valikut" at bounding box center [1250, 660] width 112 height 31
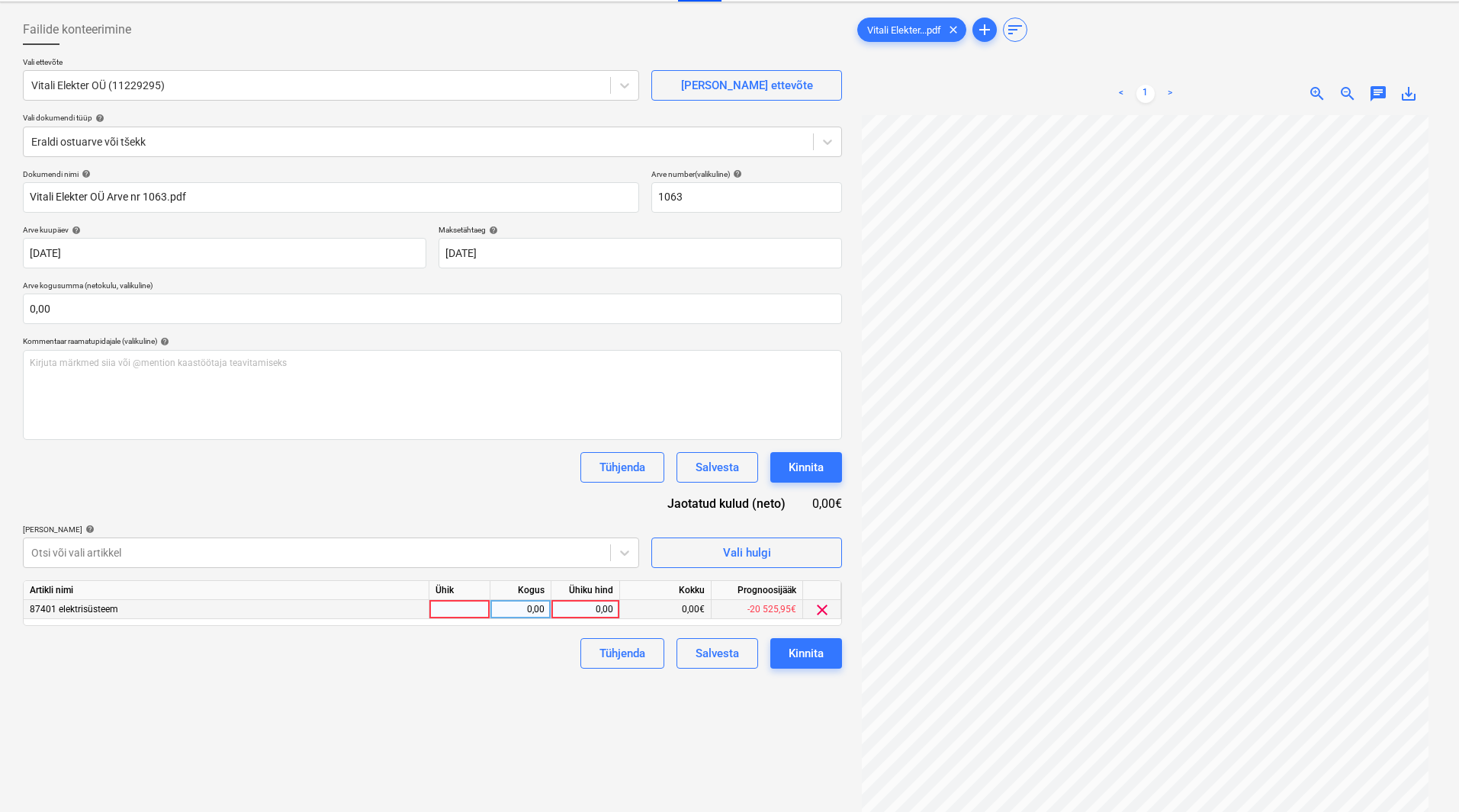
click at [583, 615] on div "0,00" at bounding box center [584, 610] width 55 height 19
type input "51981,5"
click at [524, 691] on div "Failide konteerimine Vali ettevõte Vitali Elekter OÜ (11229295) [PERSON_NAME] u…" at bounding box center [432, 449] width 831 height 883
click at [586, 559] on div at bounding box center [317, 553] width 572 height 15
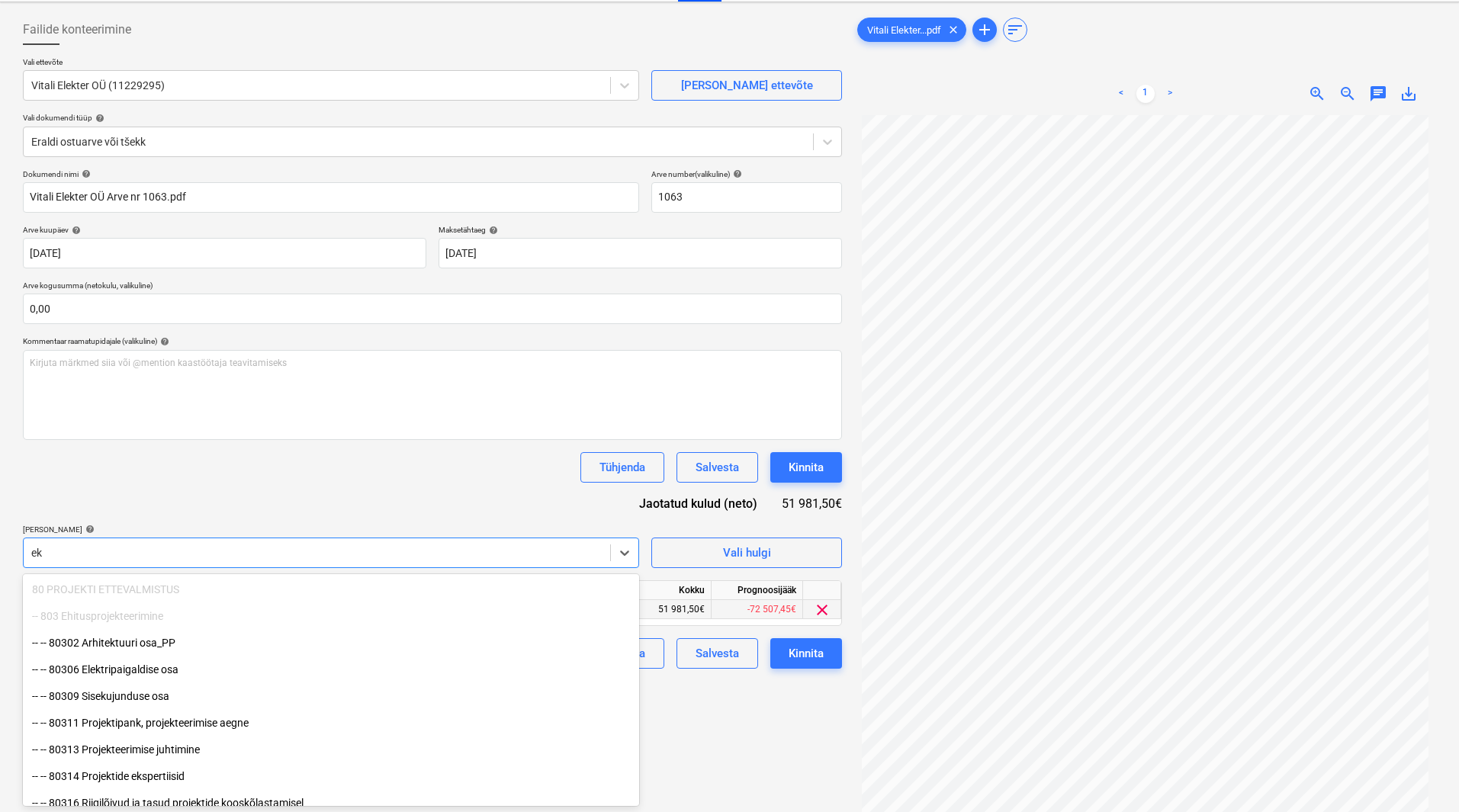
type input "e"
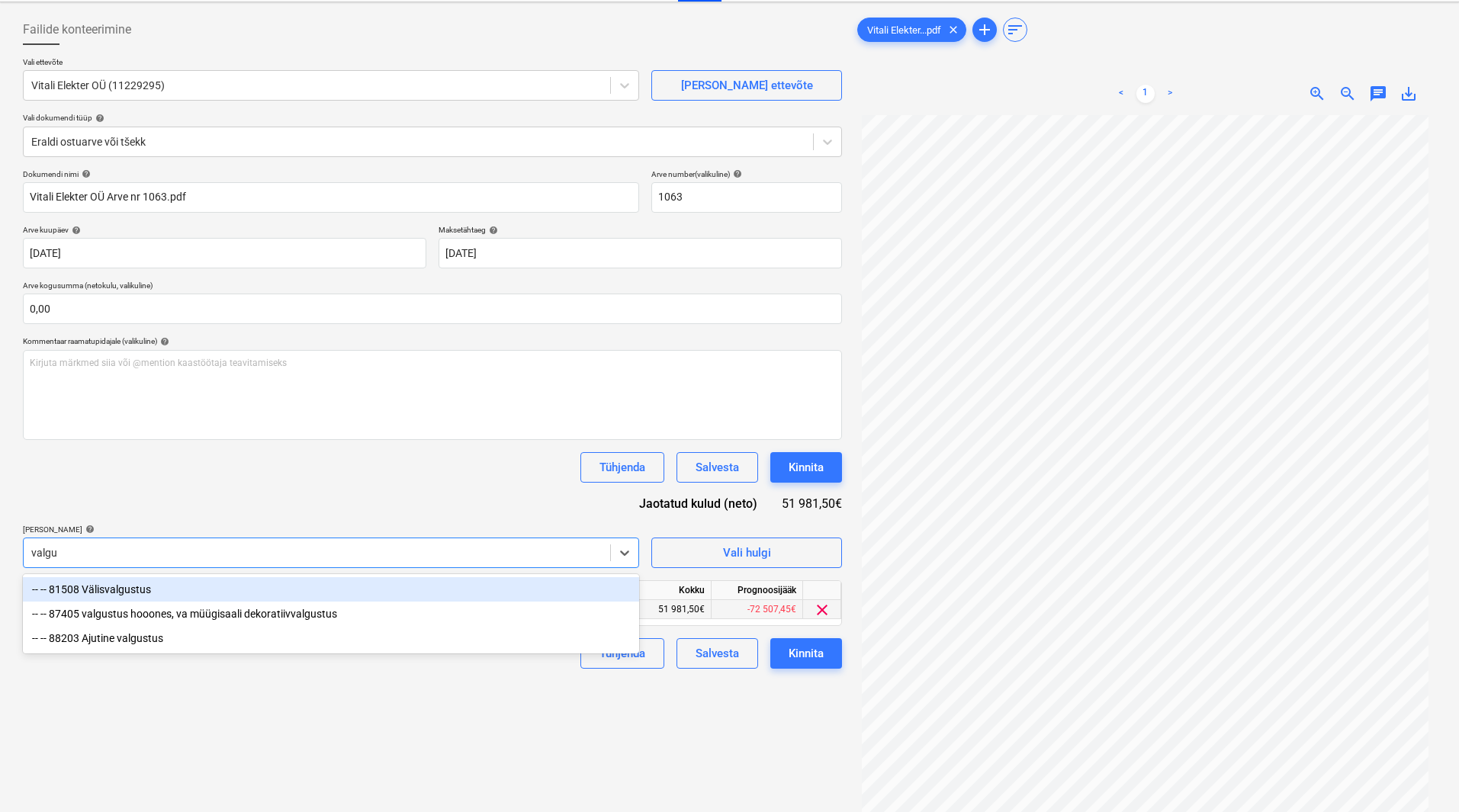
type input "valgus"
click at [266, 595] on div "-- -- 81508 Välisvalgustus" at bounding box center [330, 589] width 616 height 24
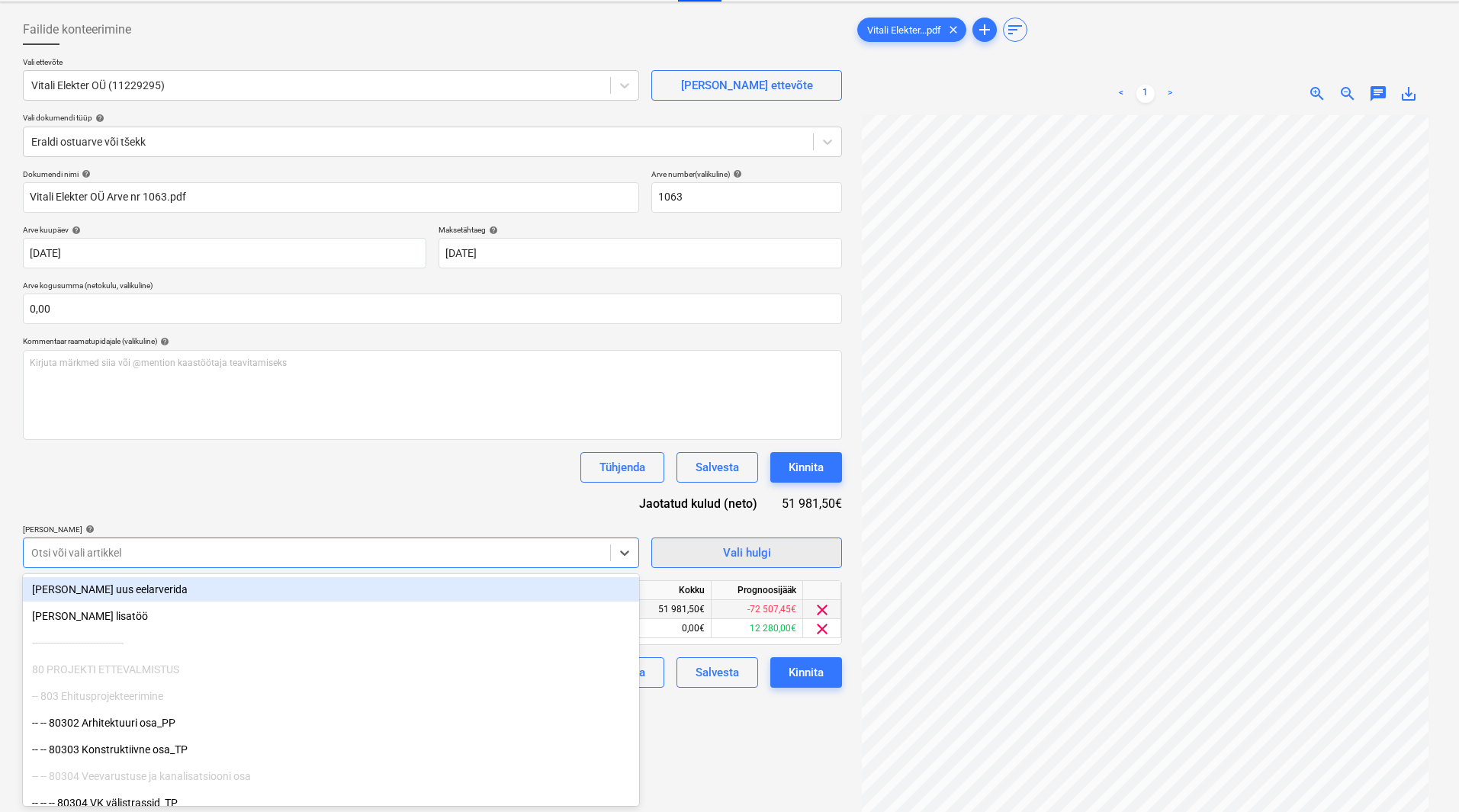
click at [710, 553] on span "Vali hulgi" at bounding box center [747, 553] width 152 height 20
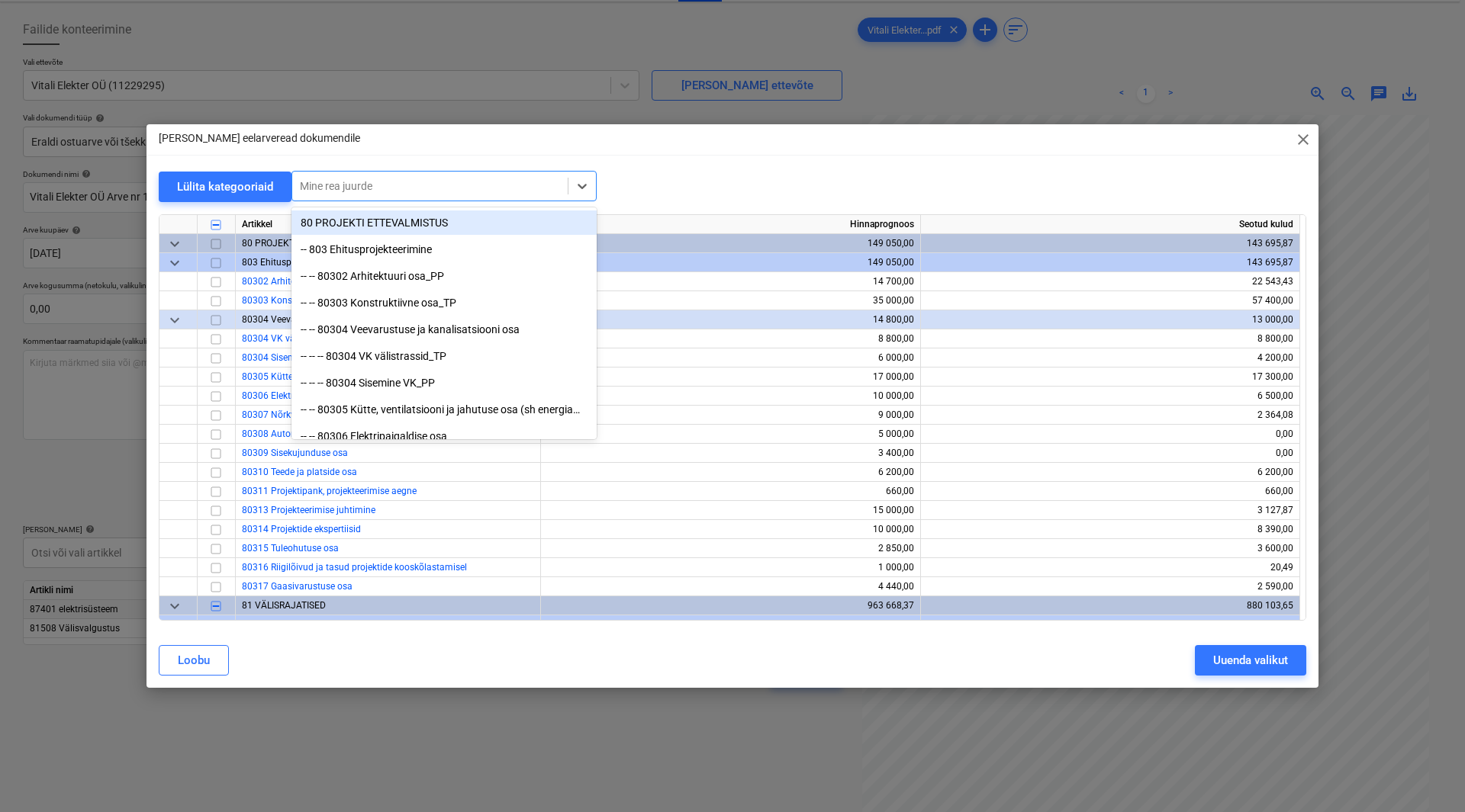
click at [395, 178] on div "Mine rea juurde" at bounding box center [429, 186] width 275 height 22
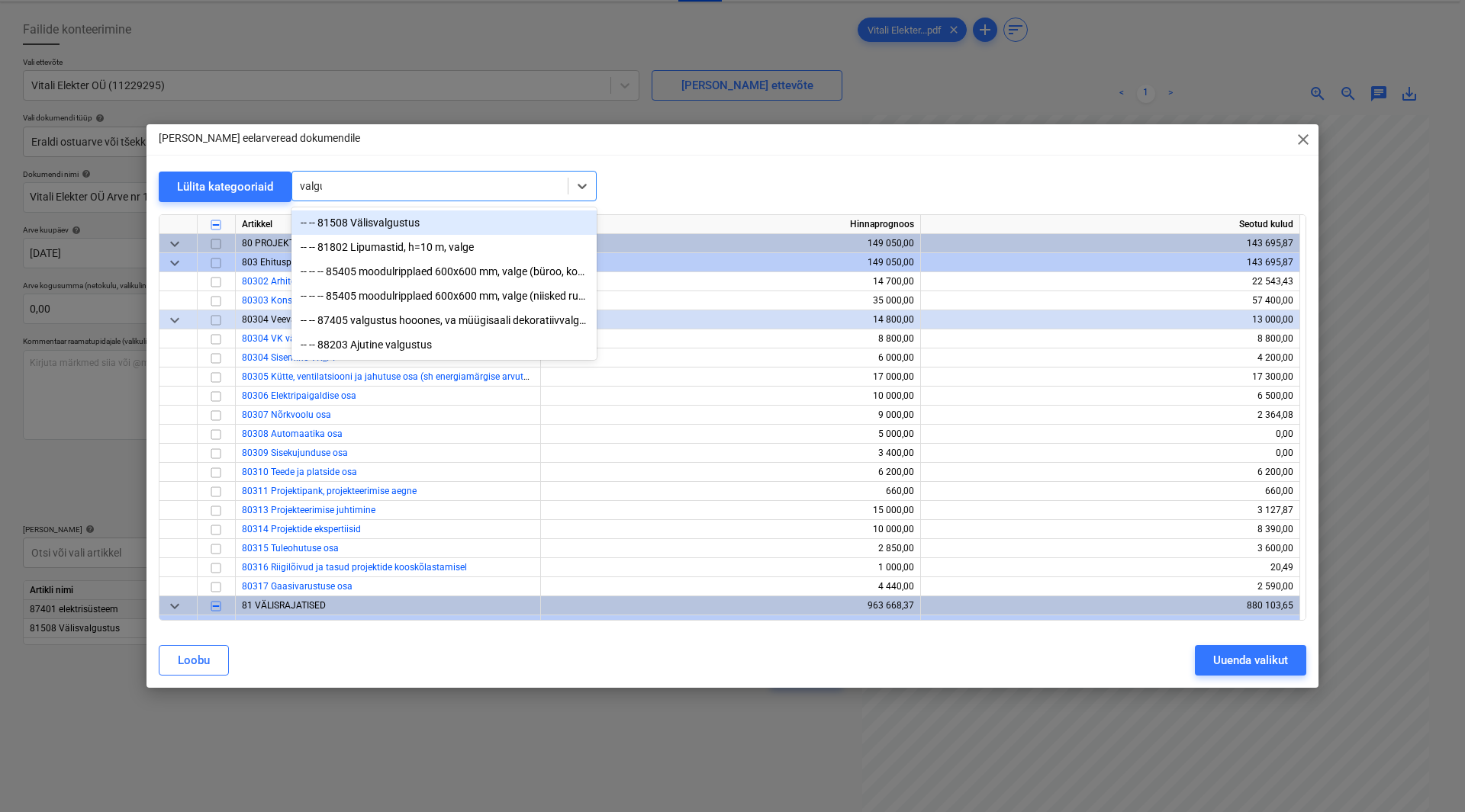
type input "valgus"
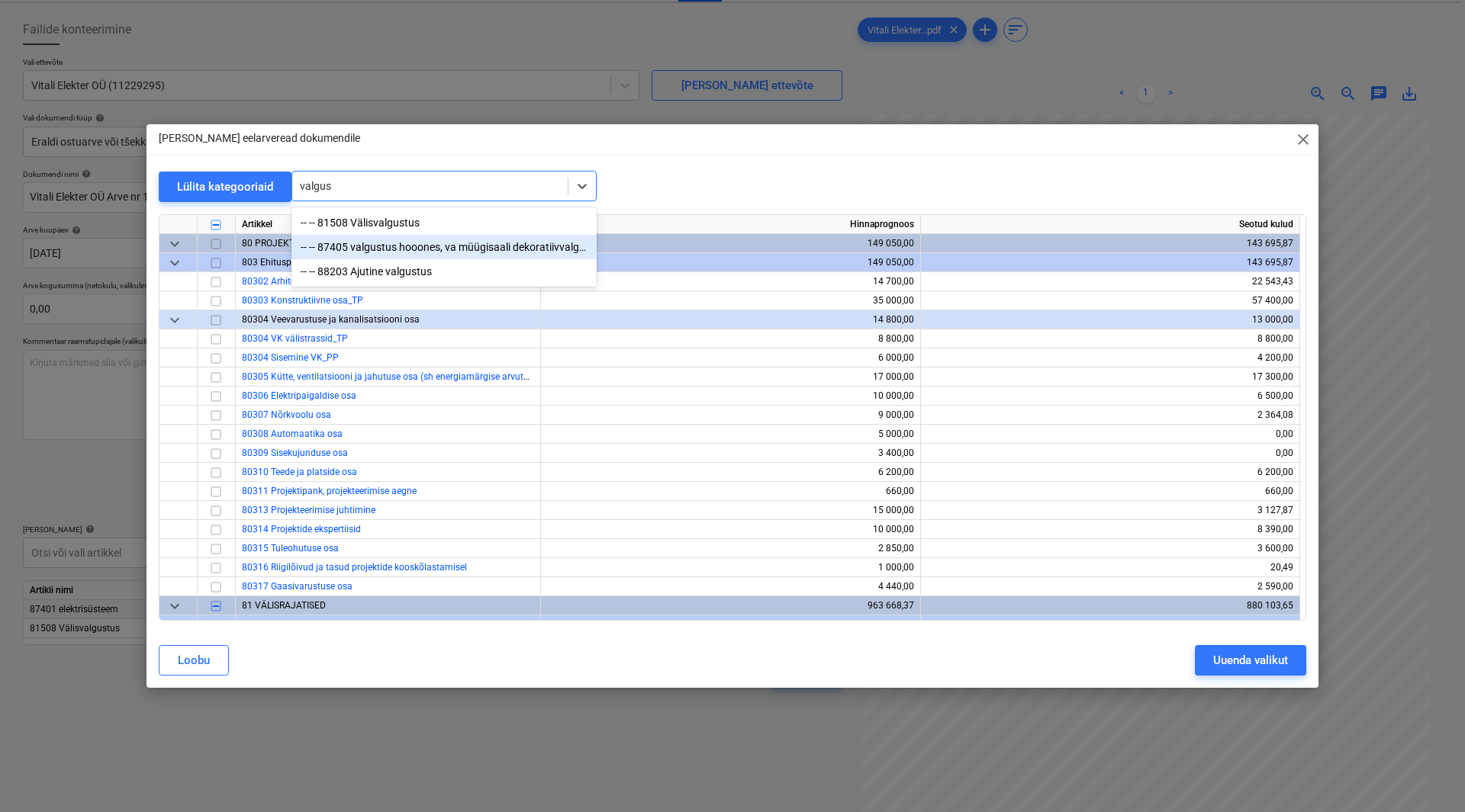
click at [461, 249] on div "-- -- 87405 valgustus hooones, va müügisaali dekoratiivvalgustus" at bounding box center [444, 247] width 305 height 24
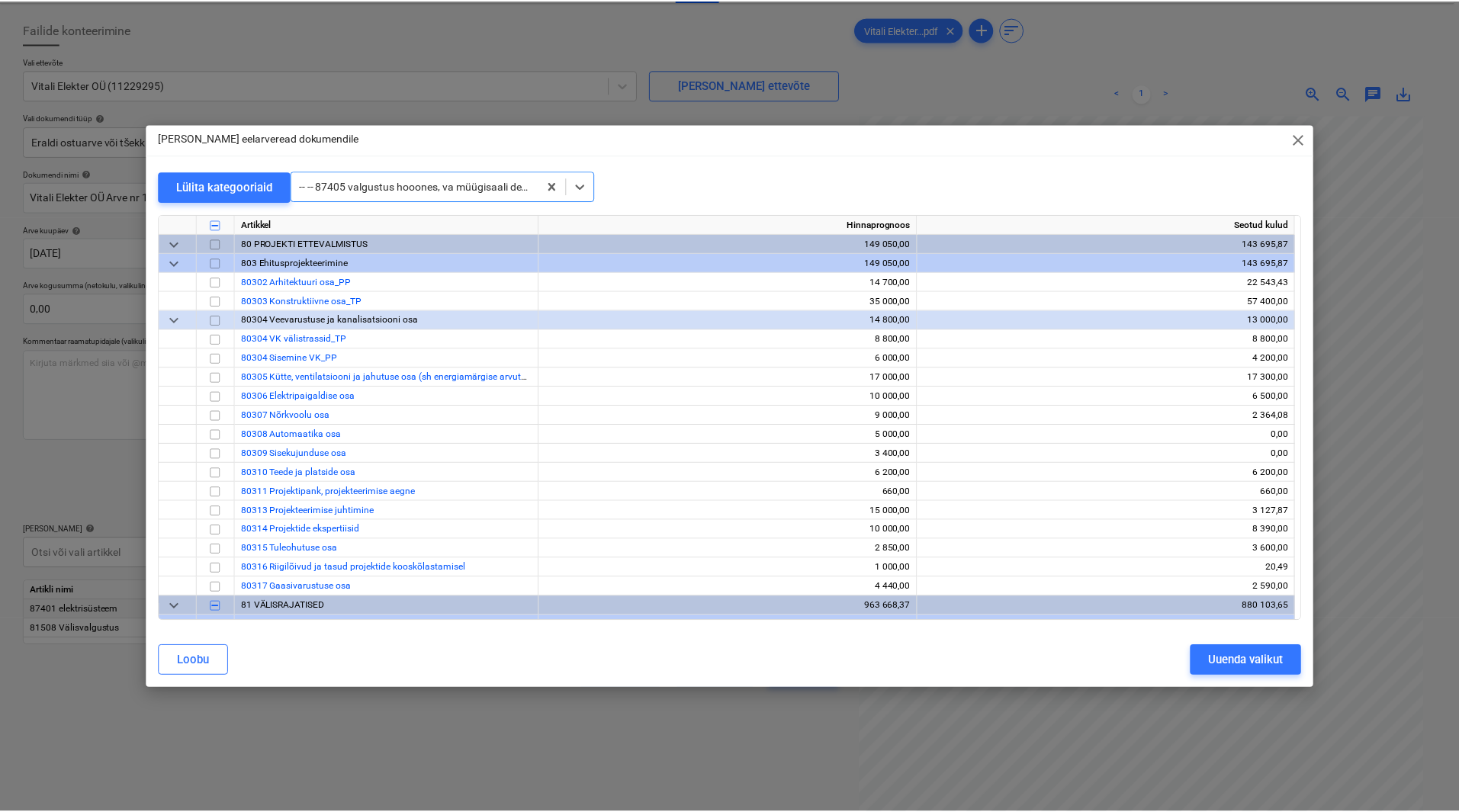
scroll to position [5968, 0]
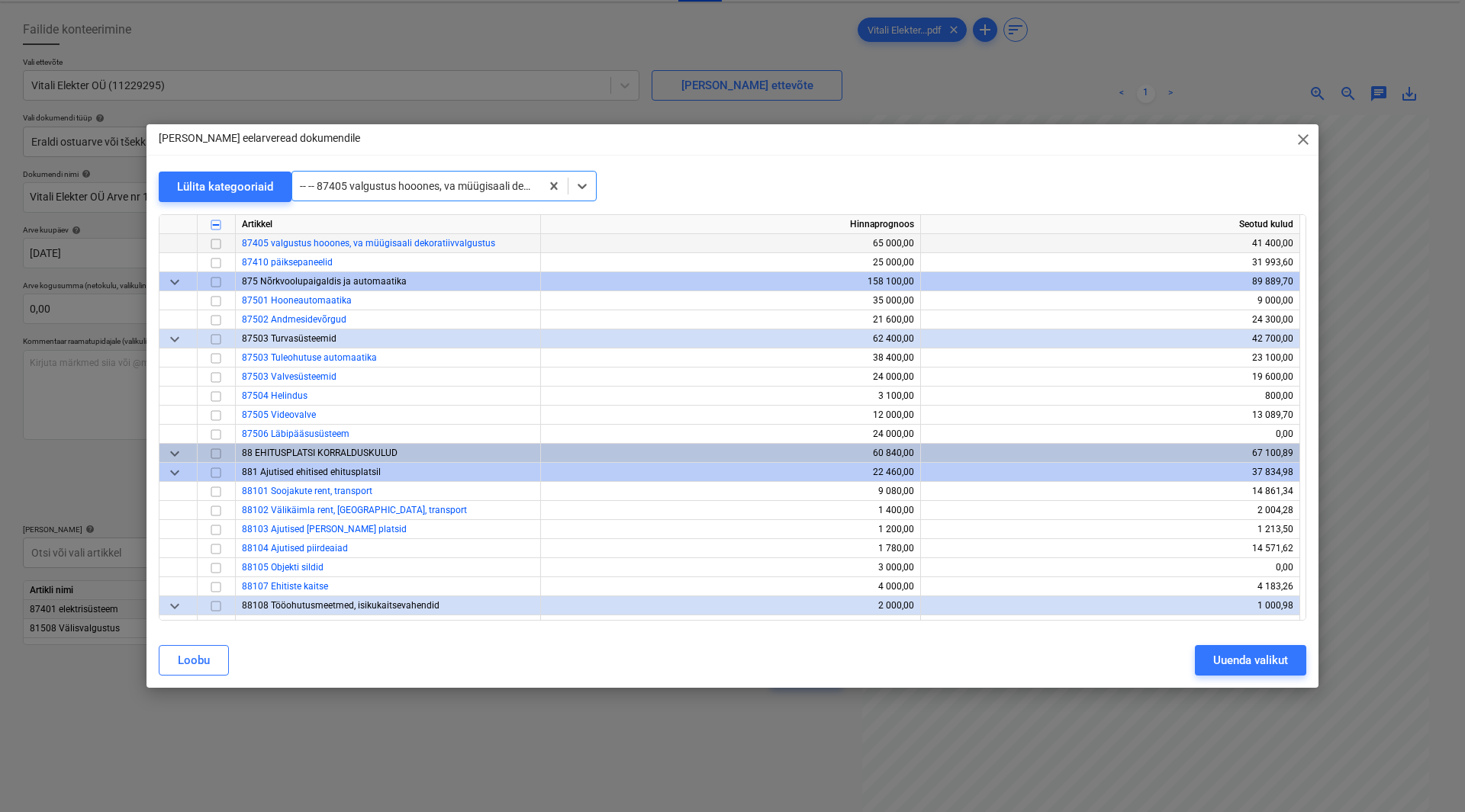
click at [217, 245] on input "checkbox" at bounding box center [216, 244] width 18 height 18
click at [1244, 667] on div "Uuenda valikut" at bounding box center [1251, 660] width 74 height 20
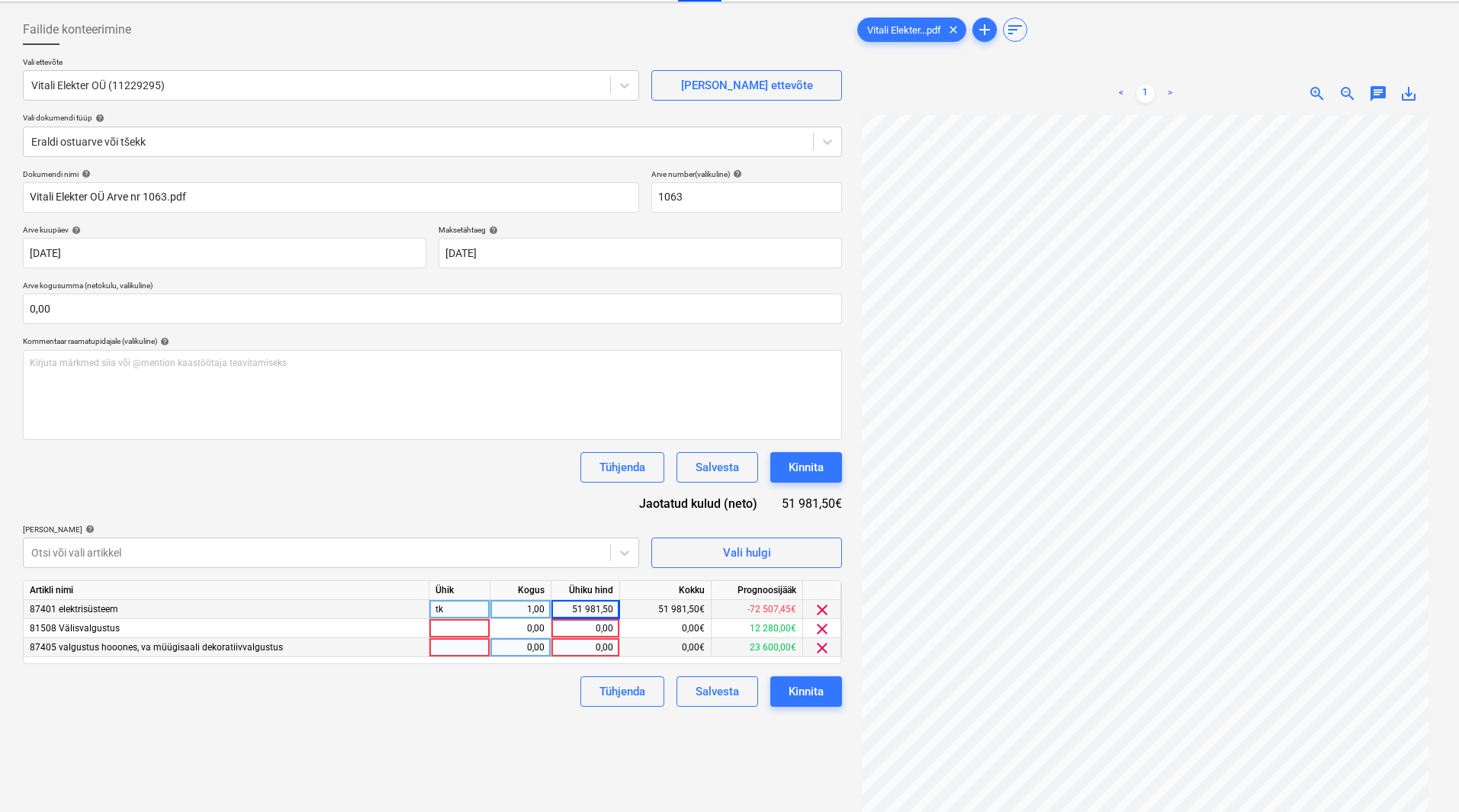
click at [588, 653] on div "0,00" at bounding box center [584, 648] width 55 height 19
click at [588, 653] on input at bounding box center [585, 648] width 68 height 18
type input "15000"
click at [590, 729] on div "Failide konteerimine Vali ettevõte Vitali Elekter OÜ (11229295) [PERSON_NAME] u…" at bounding box center [432, 449] width 831 height 883
click at [595, 634] on div "0,00" at bounding box center [584, 629] width 55 height 19
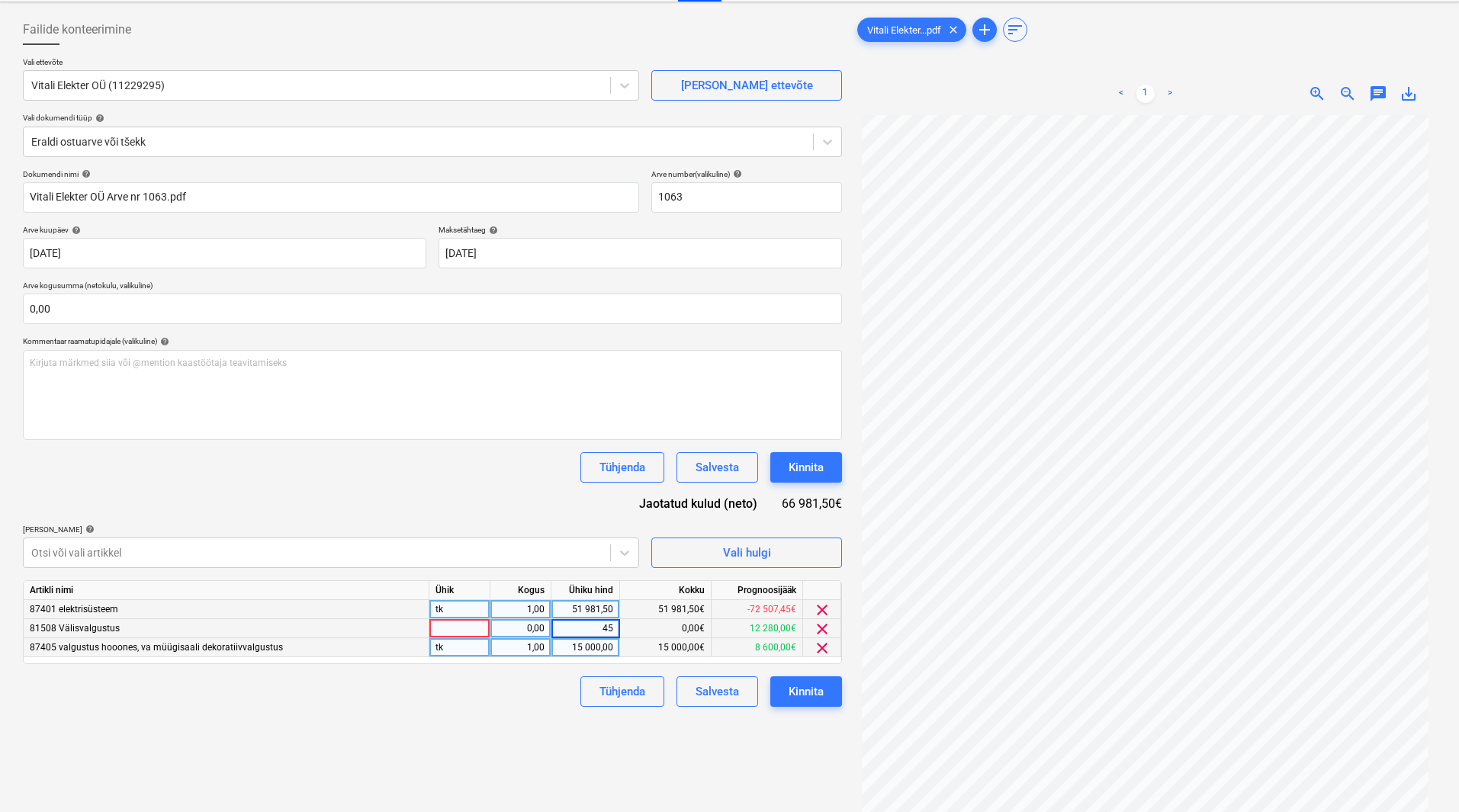
type input "4"
type input "15000"
click at [520, 722] on div "Failide konteerimine Vali ettevõte Vitali Elekter OÜ (11229295) [PERSON_NAME] u…" at bounding box center [432, 449] width 831 height 883
click at [615, 612] on div "51 981,50" at bounding box center [586, 610] width 69 height 19
click at [572, 751] on div "Failide konteerimine Vali ettevõte Vitali Elekter OÜ (11229295) [PERSON_NAME] u…" at bounding box center [432, 449] width 831 height 883
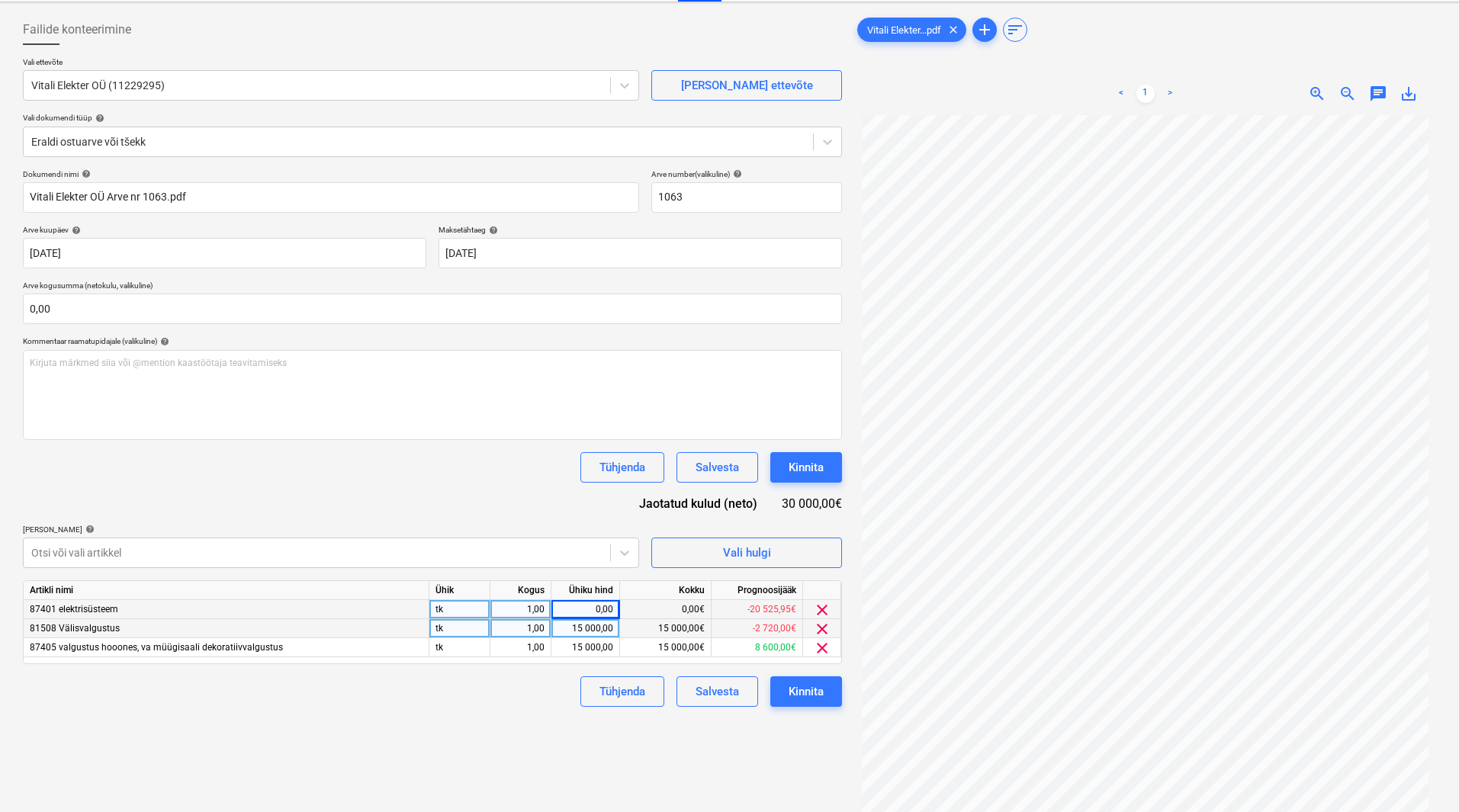
click at [596, 610] on div "0,00" at bounding box center [584, 610] width 55 height 19
type input "21984,5"
click at [541, 716] on div "Failide konteerimine Vali ettevõte Vitali Elekter OÜ (11229295) [PERSON_NAME] u…" at bounding box center [432, 449] width 831 height 883
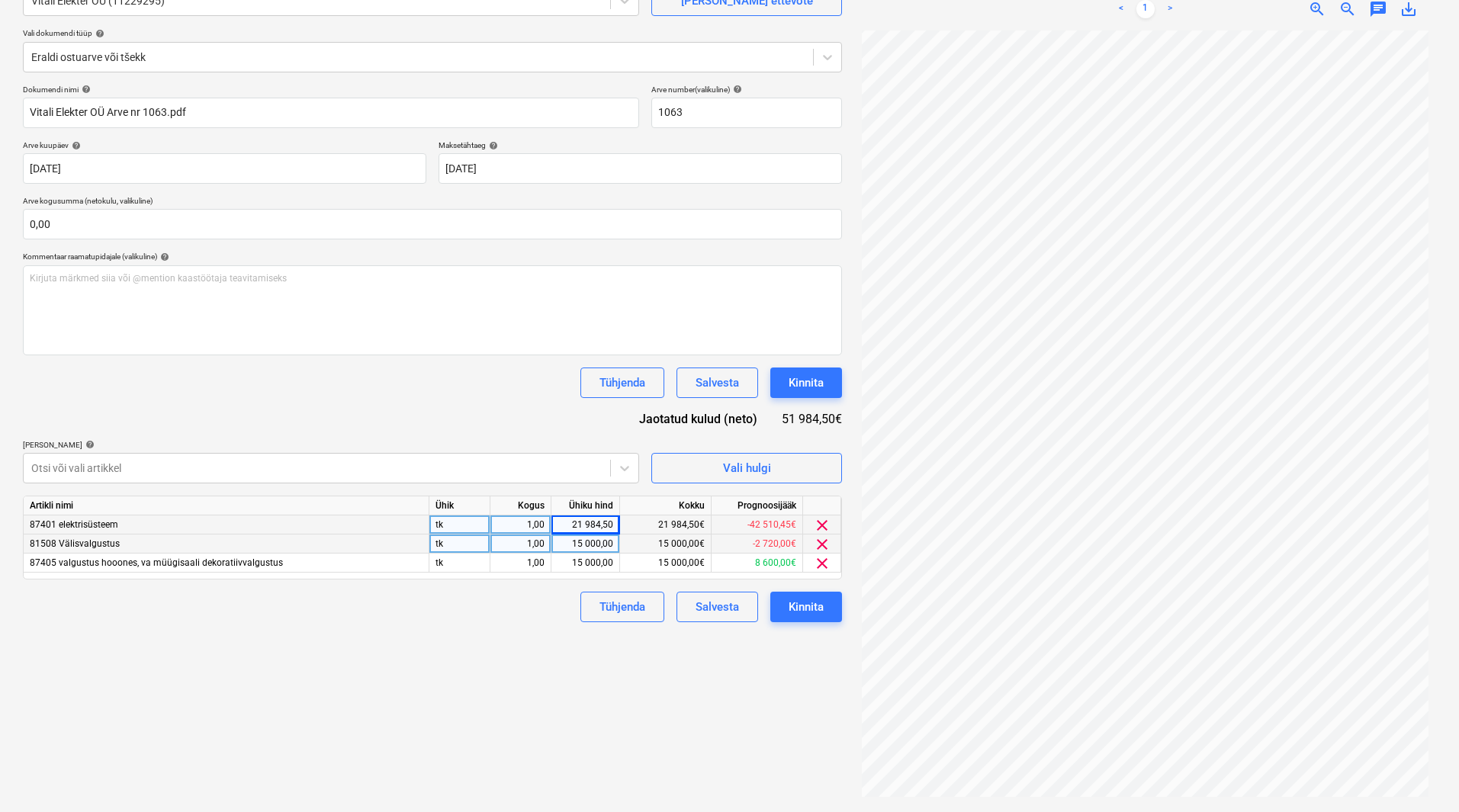
click at [287, 659] on div "Failide konteerimine Vali ettevõte Vitali Elekter OÜ (11229295) [PERSON_NAME] u…" at bounding box center [432, 365] width 831 height 883
click at [814, 612] on div "Kinnita" at bounding box center [806, 607] width 35 height 20
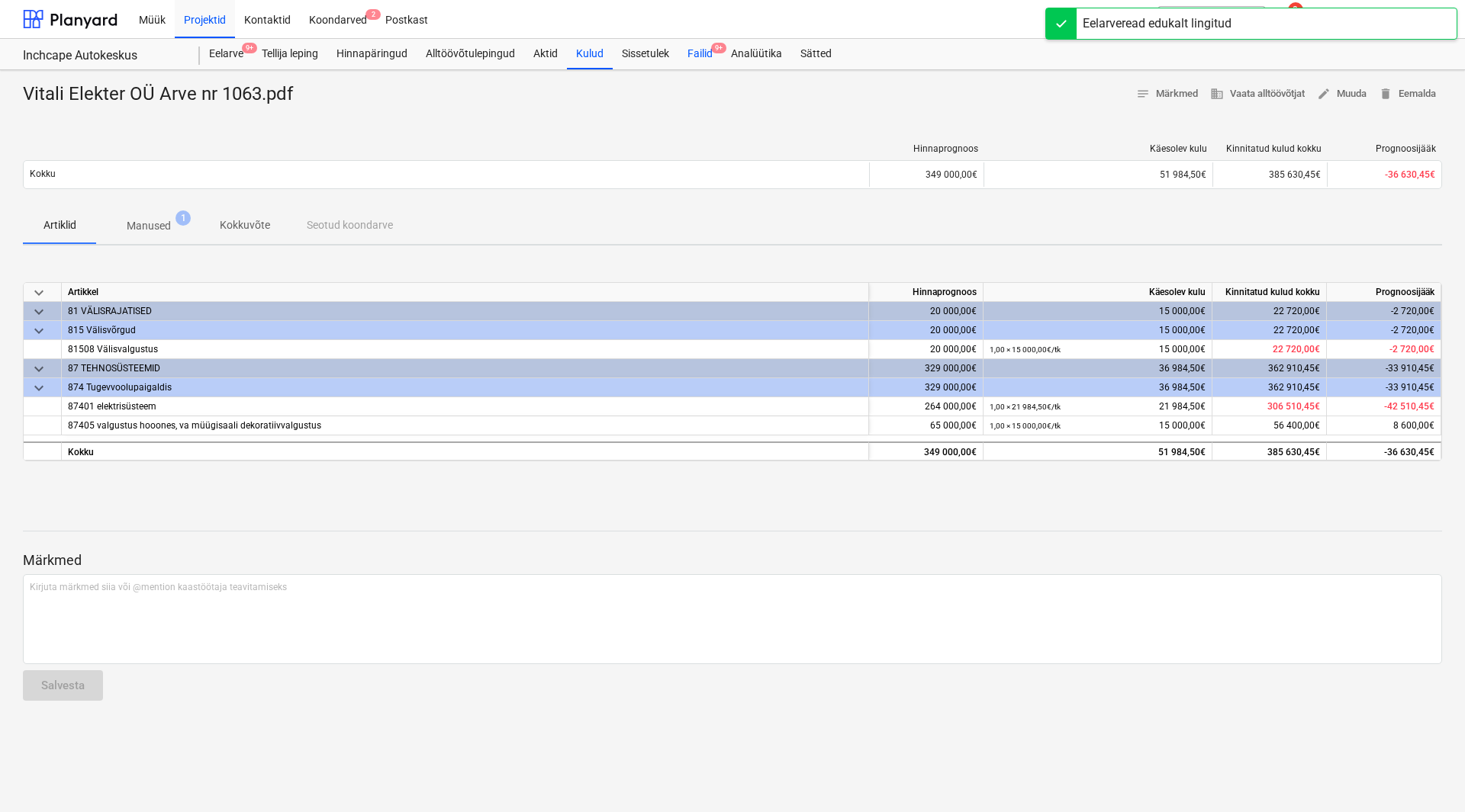
click at [713, 60] on div "Failid 9+" at bounding box center [700, 54] width 44 height 31
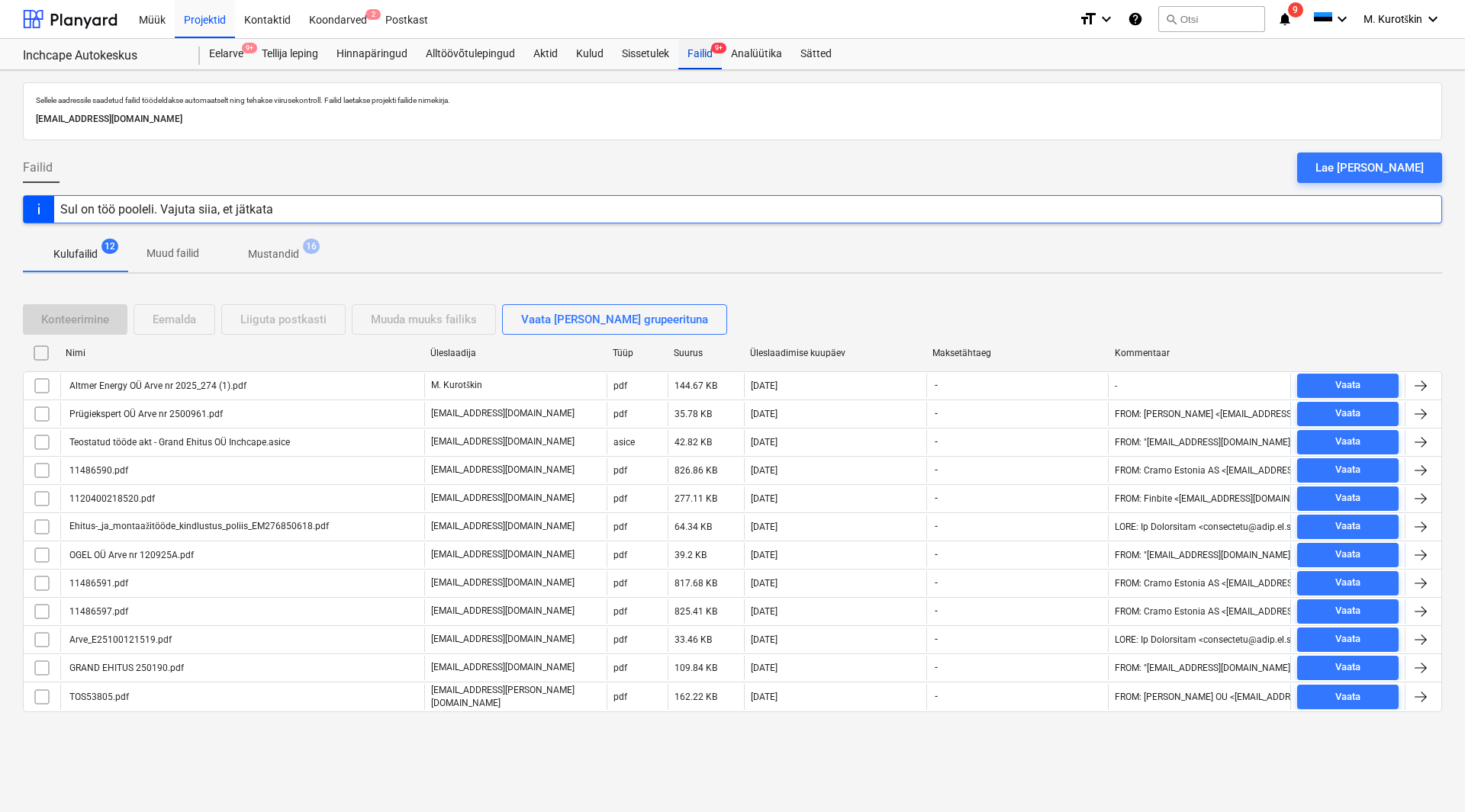
click at [703, 64] on div "Failid 9+" at bounding box center [700, 54] width 44 height 31
click at [341, 11] on div "Koondarved 2" at bounding box center [338, 18] width 76 height 39
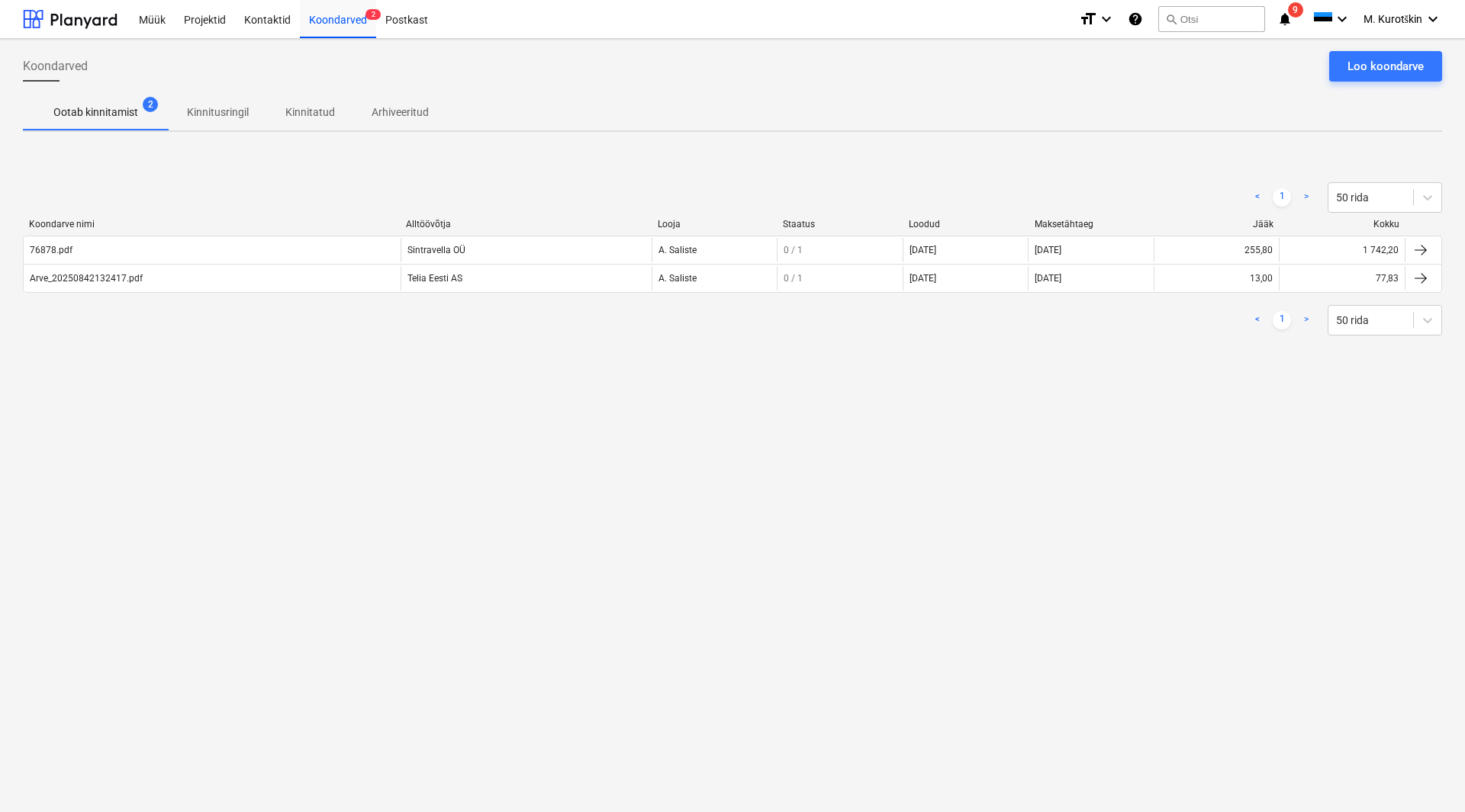
click at [318, 113] on p "Kinnitatud" at bounding box center [310, 113] width 50 height 16
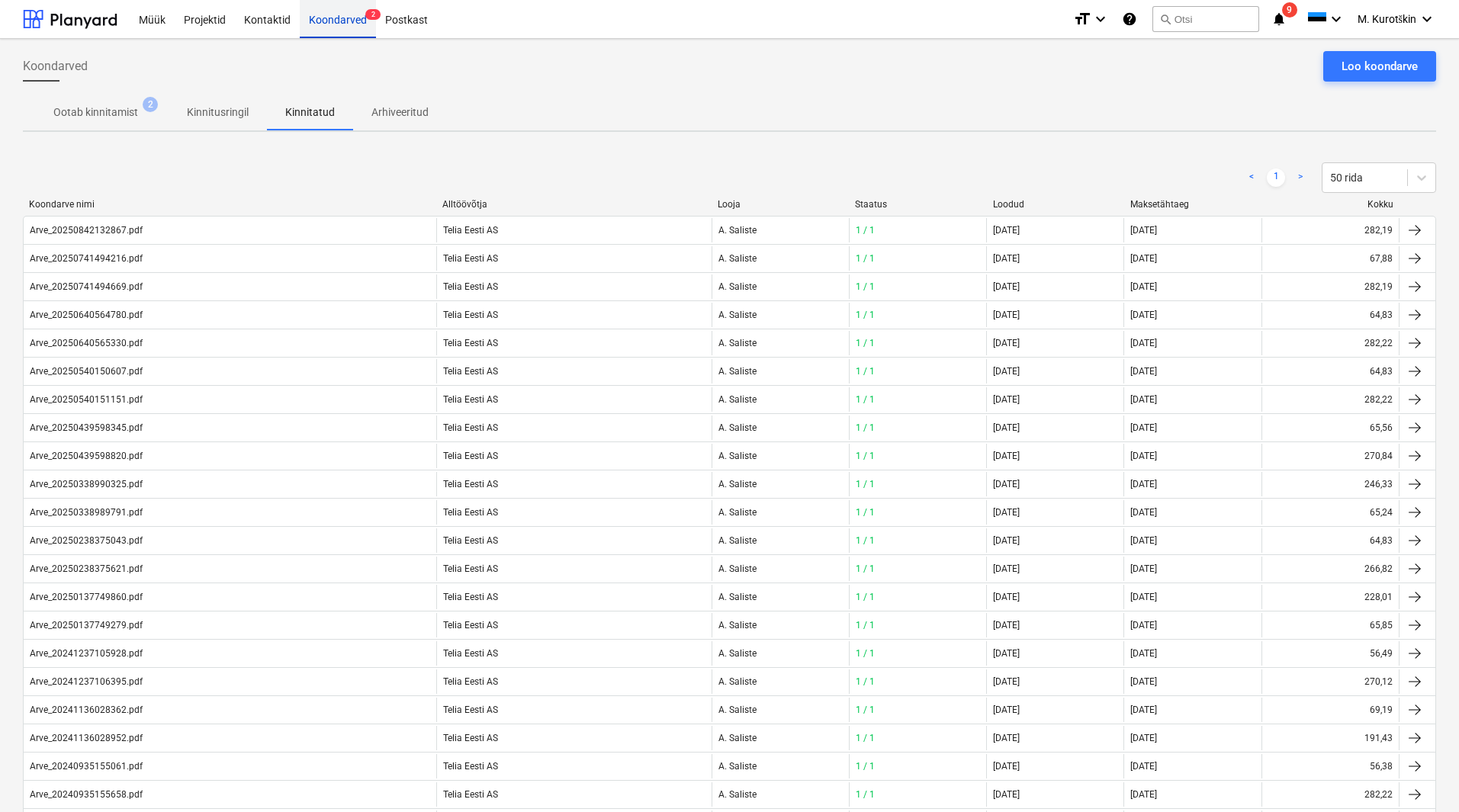
click at [318, 26] on div "Koondarved 2" at bounding box center [338, 18] width 76 height 39
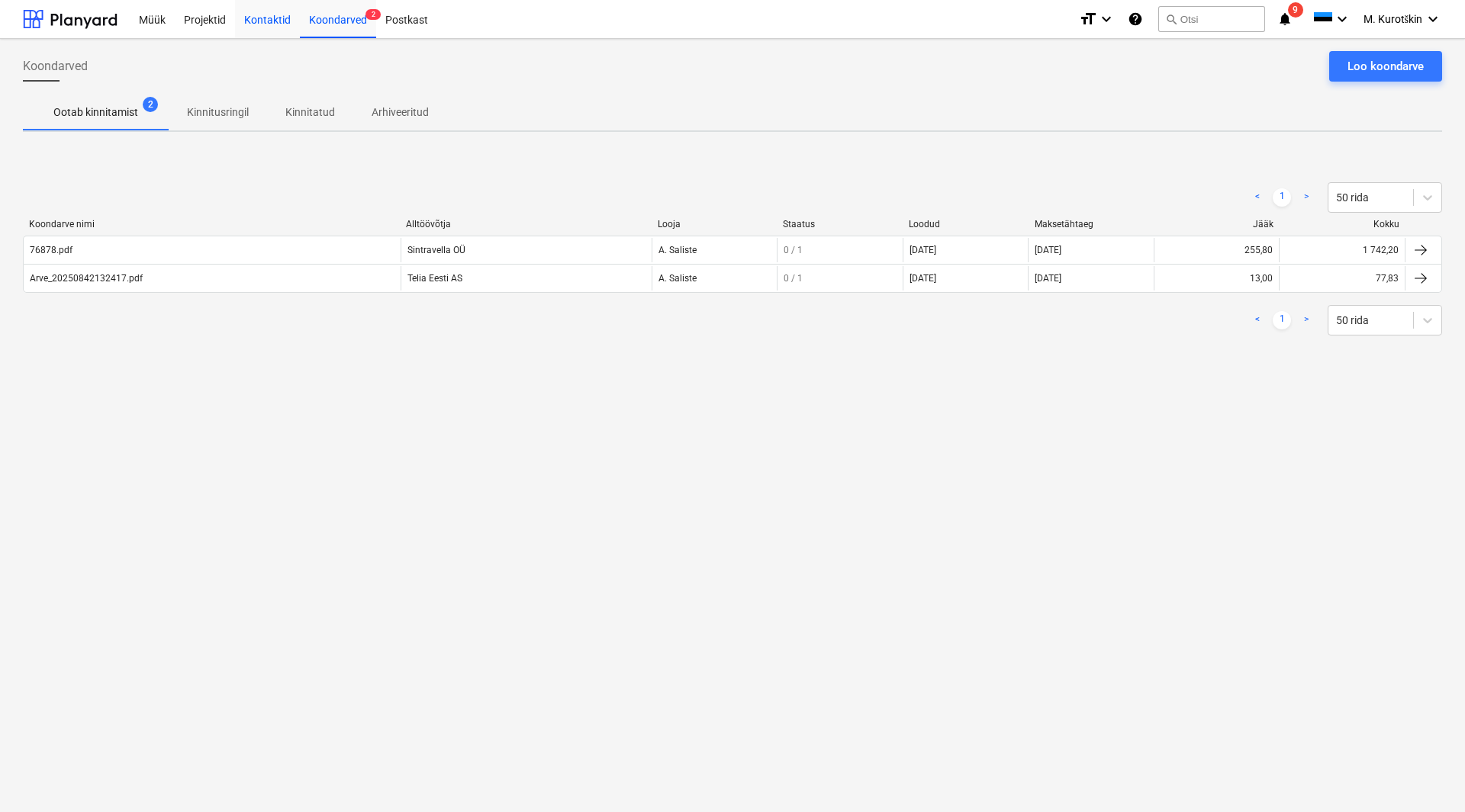
click at [251, 31] on div "Kontaktid" at bounding box center [267, 18] width 64 height 39
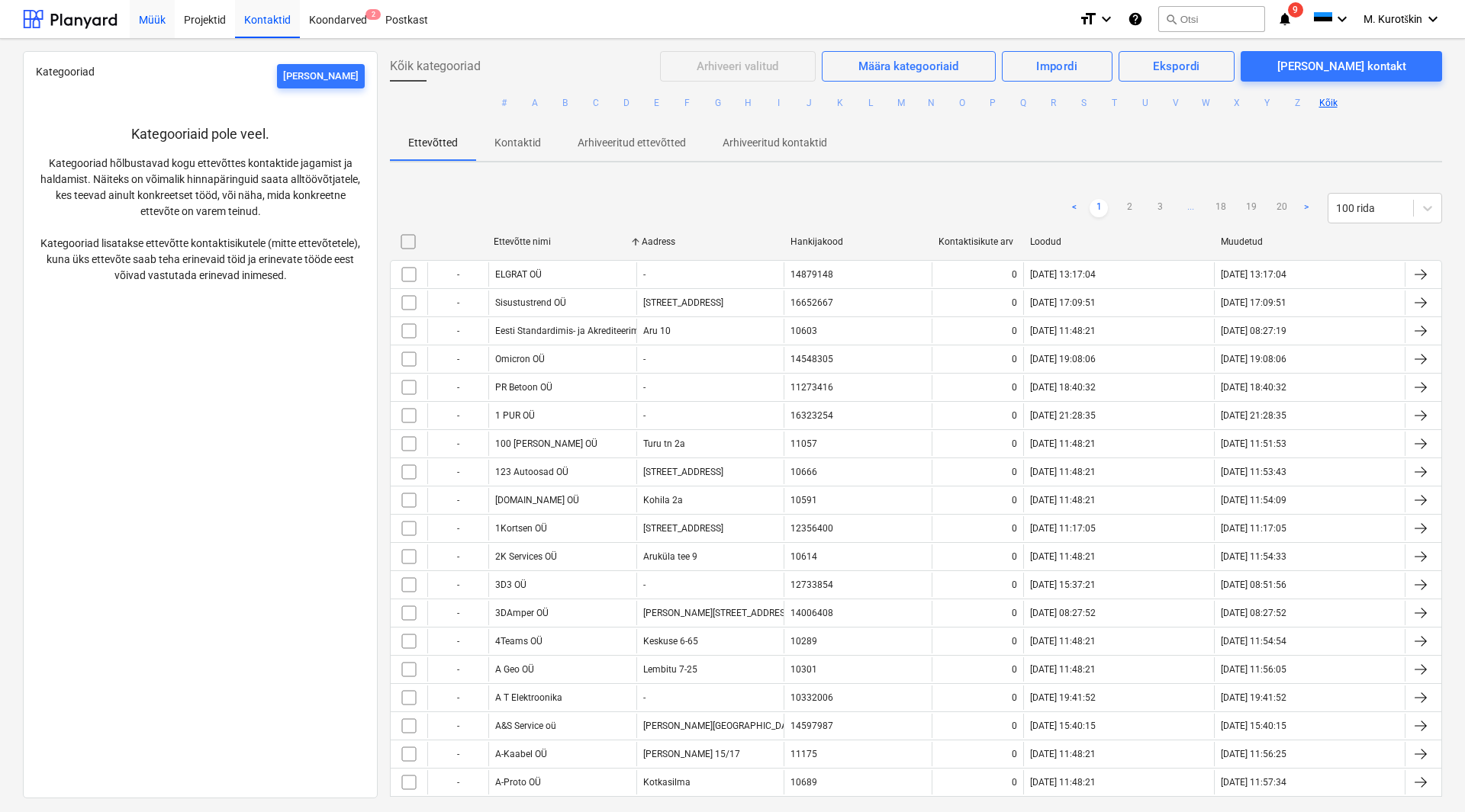
click at [158, 31] on div "Müük" at bounding box center [152, 18] width 45 height 39
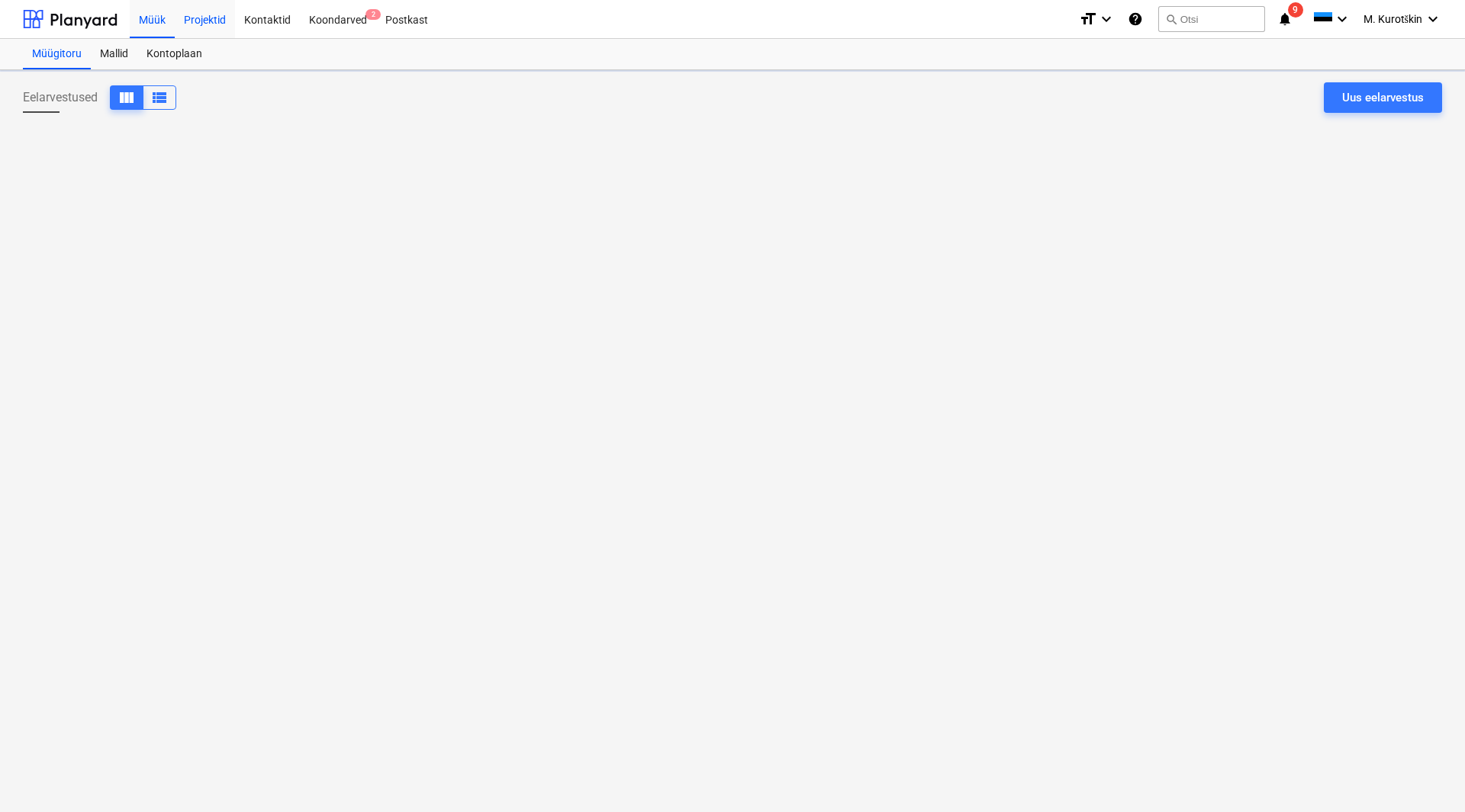
click at [192, 19] on div "Projektid" at bounding box center [205, 18] width 60 height 39
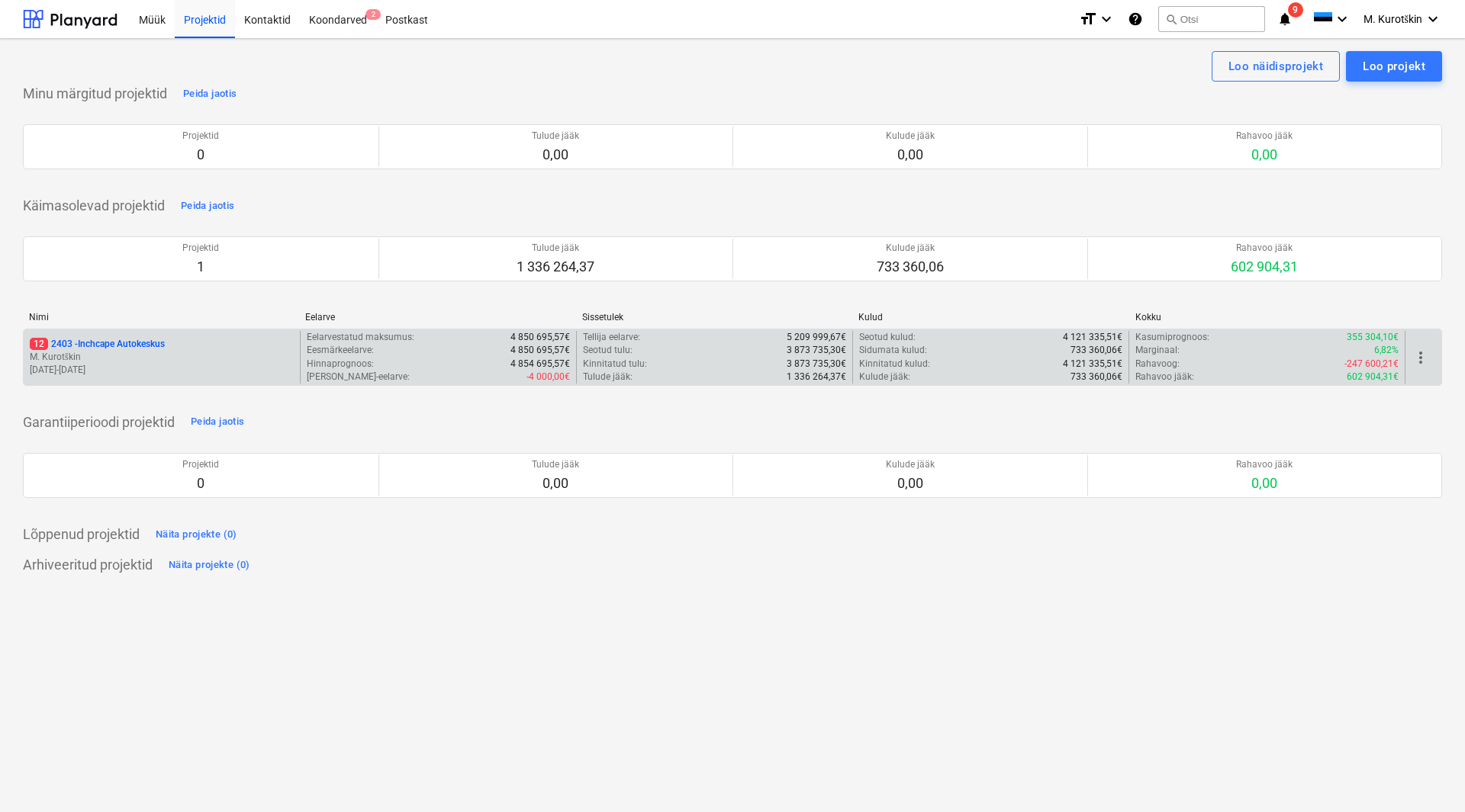
click at [152, 338] on p "12 2403 - Inchcape Autokeskus" at bounding box center [97, 344] width 135 height 13
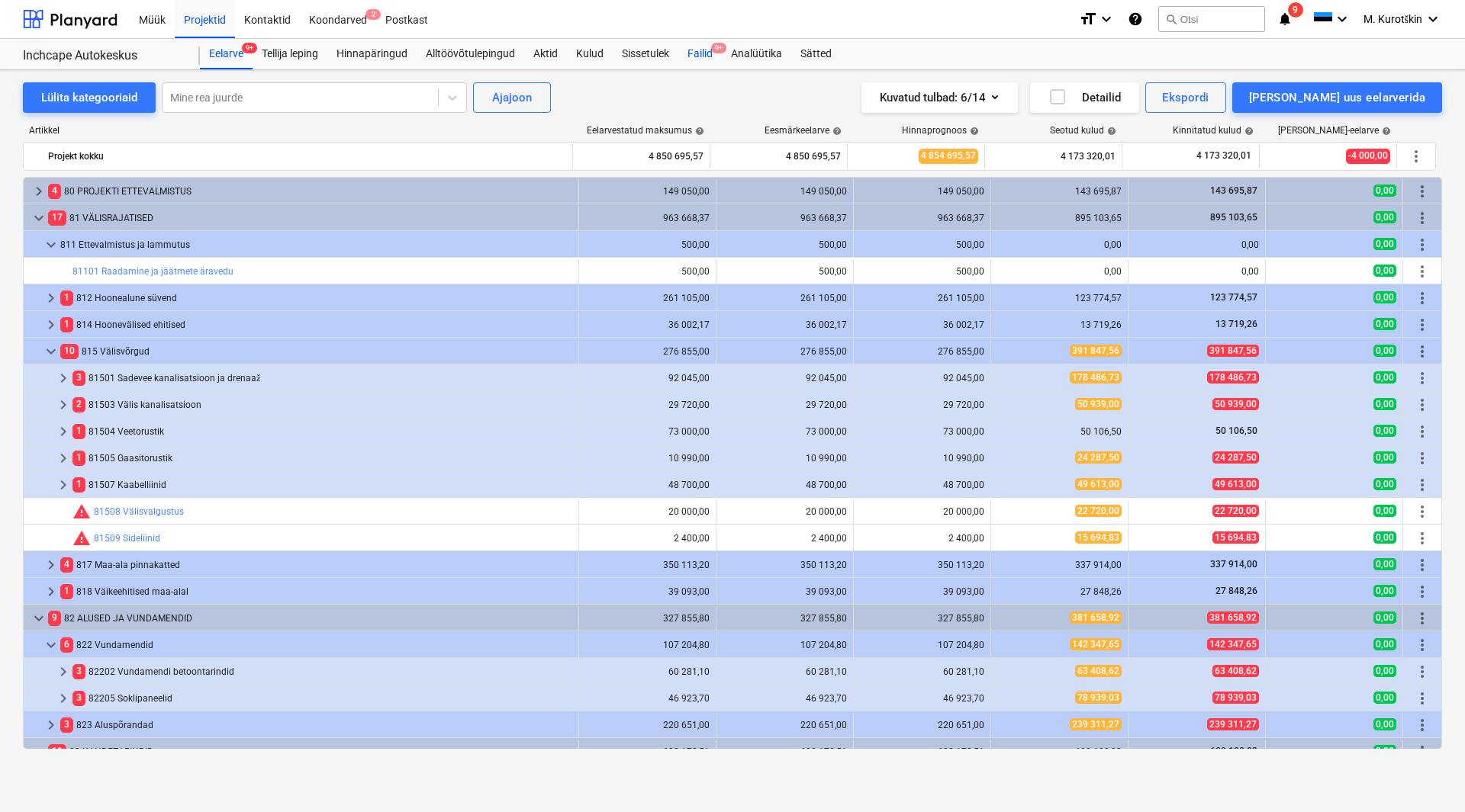
click at [710, 47] on div "Failid 9+" at bounding box center [700, 54] width 44 height 31
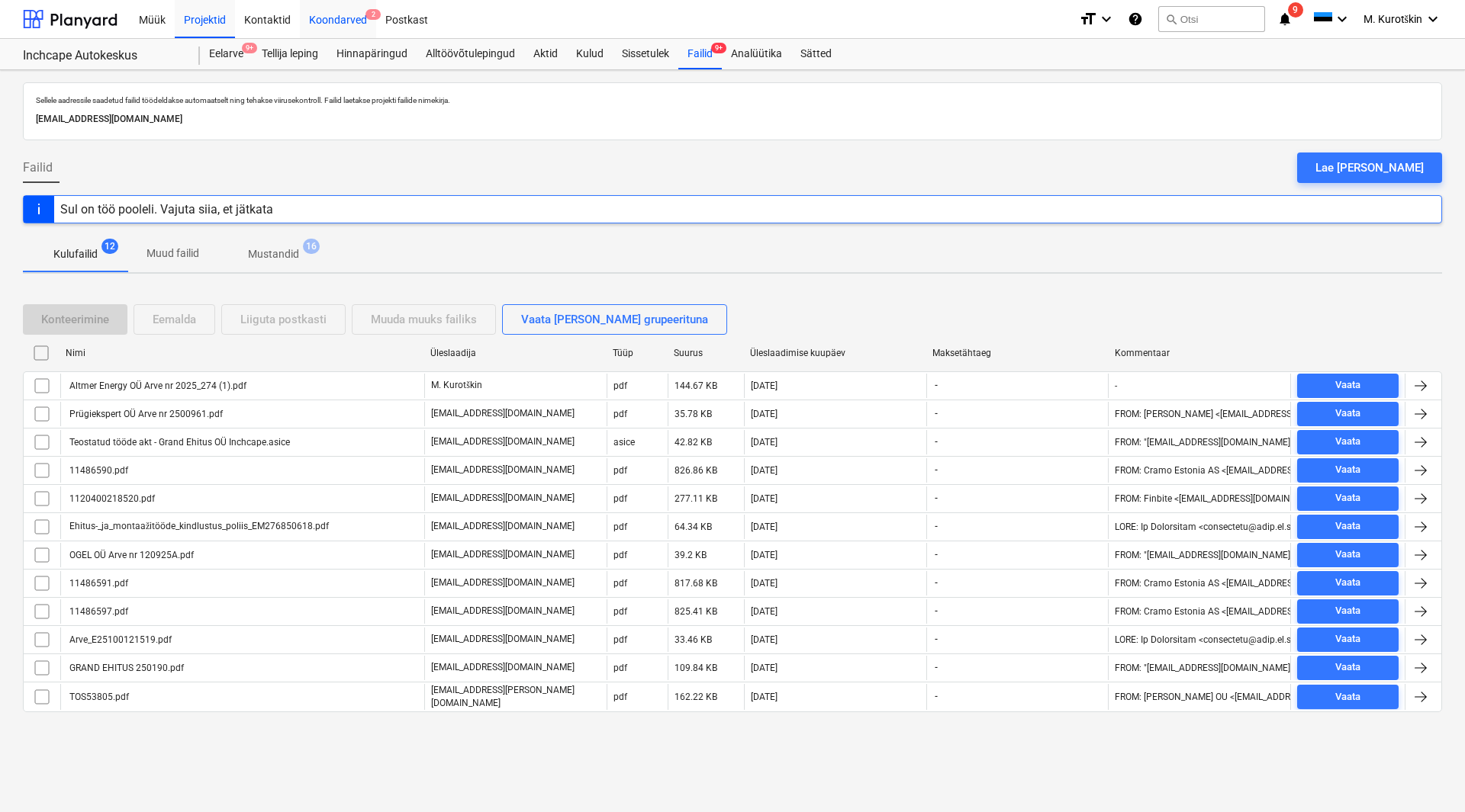
click at [356, 15] on div "Koondarved 2" at bounding box center [338, 18] width 76 height 39
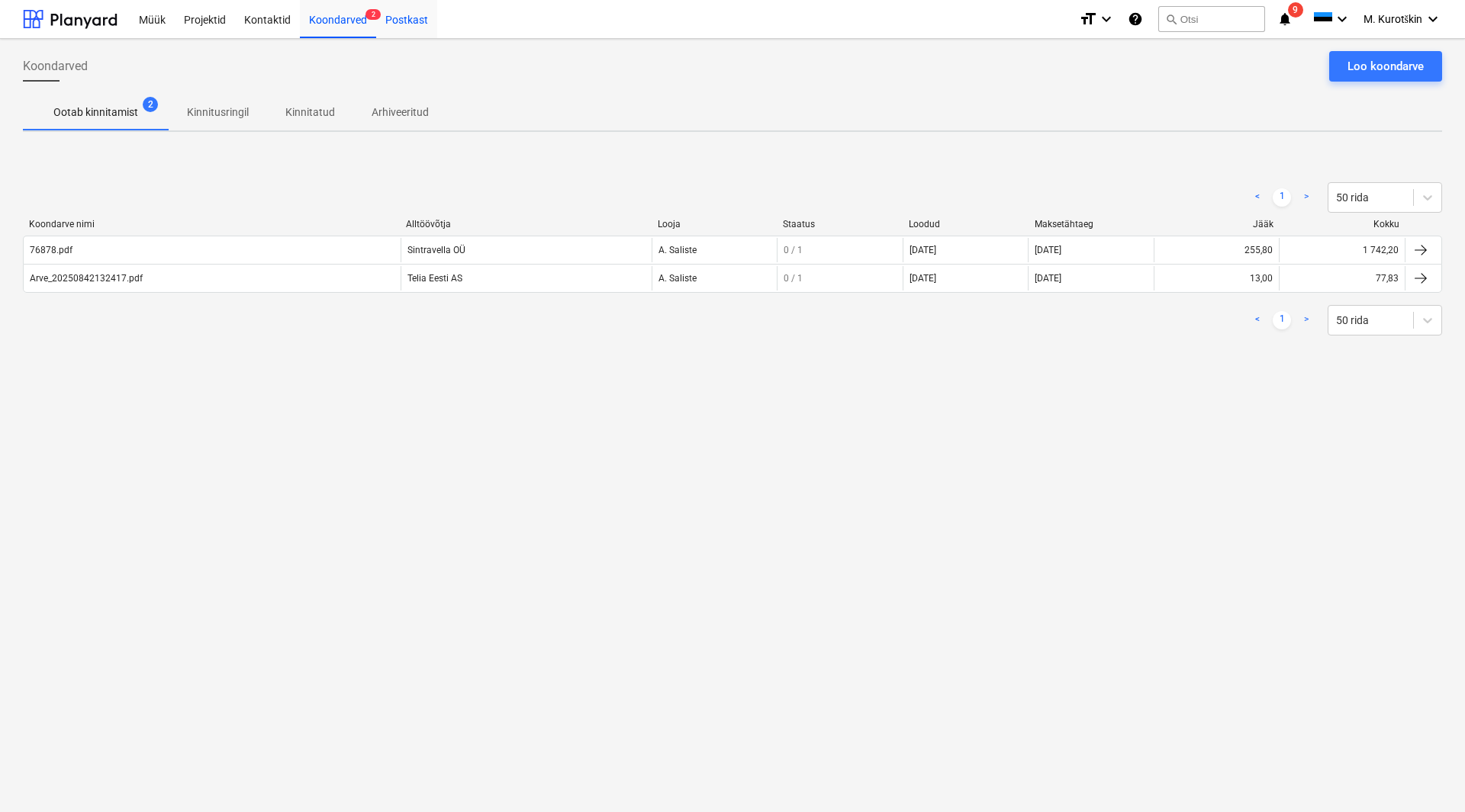
click at [390, 21] on div "Postkast" at bounding box center [406, 18] width 61 height 39
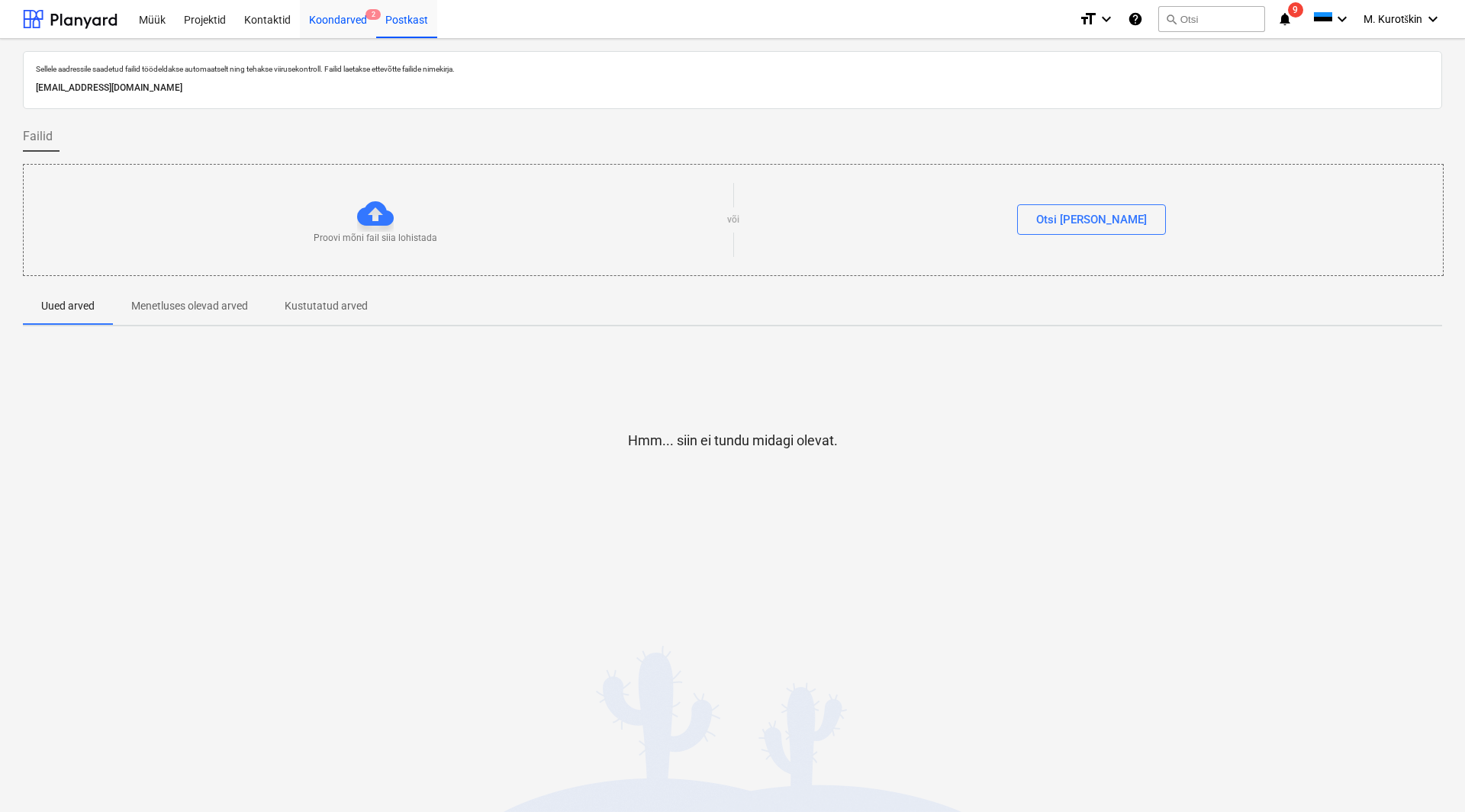
click at [347, 23] on div "Koondarved 2" at bounding box center [338, 18] width 76 height 39
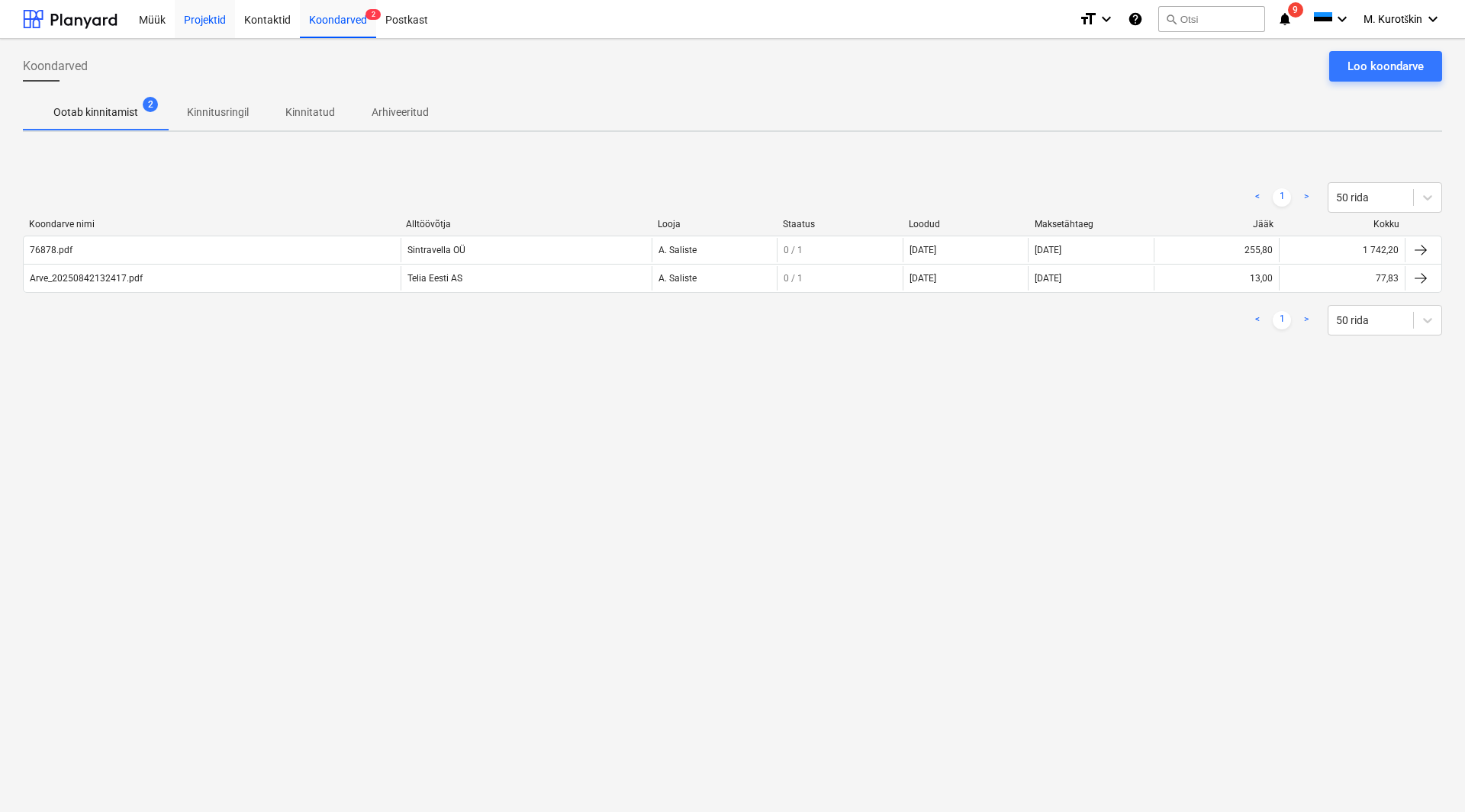
click at [232, 20] on div "Projektid" at bounding box center [205, 18] width 60 height 39
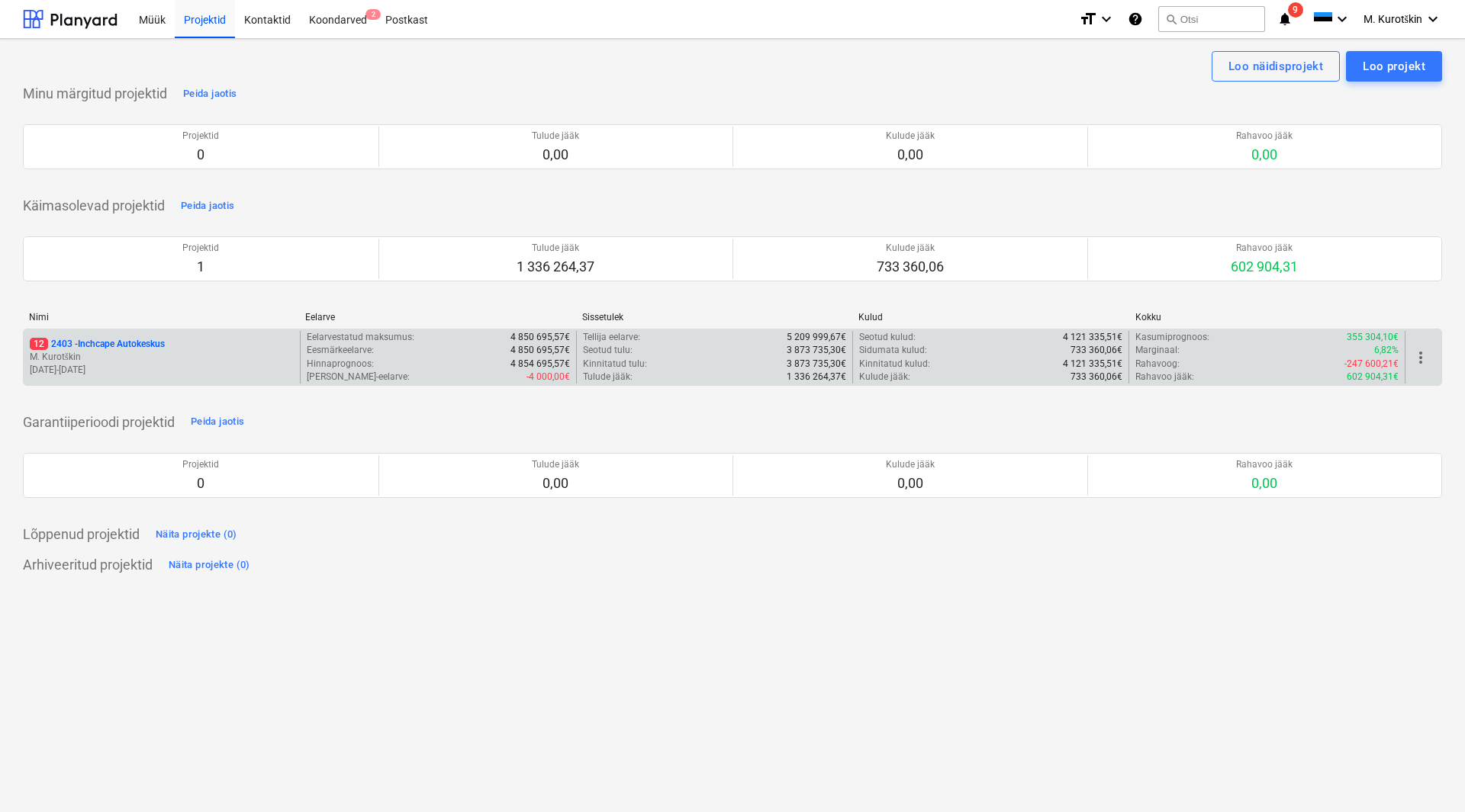
click at [117, 336] on div "12 2403 - Inchcape Autokeskus M. Kurotškin [DATE] - [DATE]" at bounding box center [162, 357] width 276 height 53
click at [152, 346] on p "12 2403 - Inchcape Autokeskus" at bounding box center [97, 344] width 135 height 13
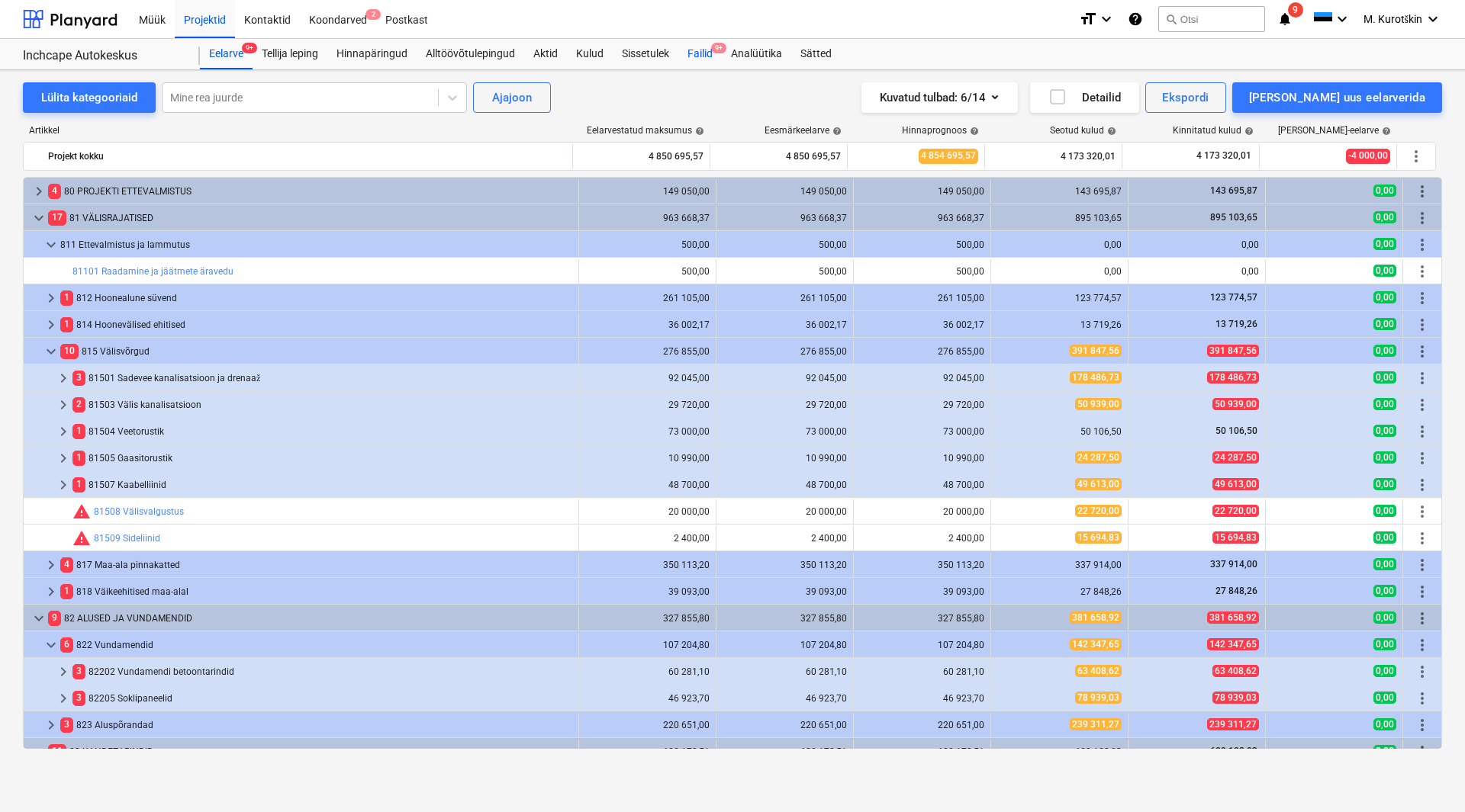
click at [692, 57] on div "Failid 9+" at bounding box center [700, 54] width 44 height 31
